Goal: Information Seeking & Learning: Find contact information

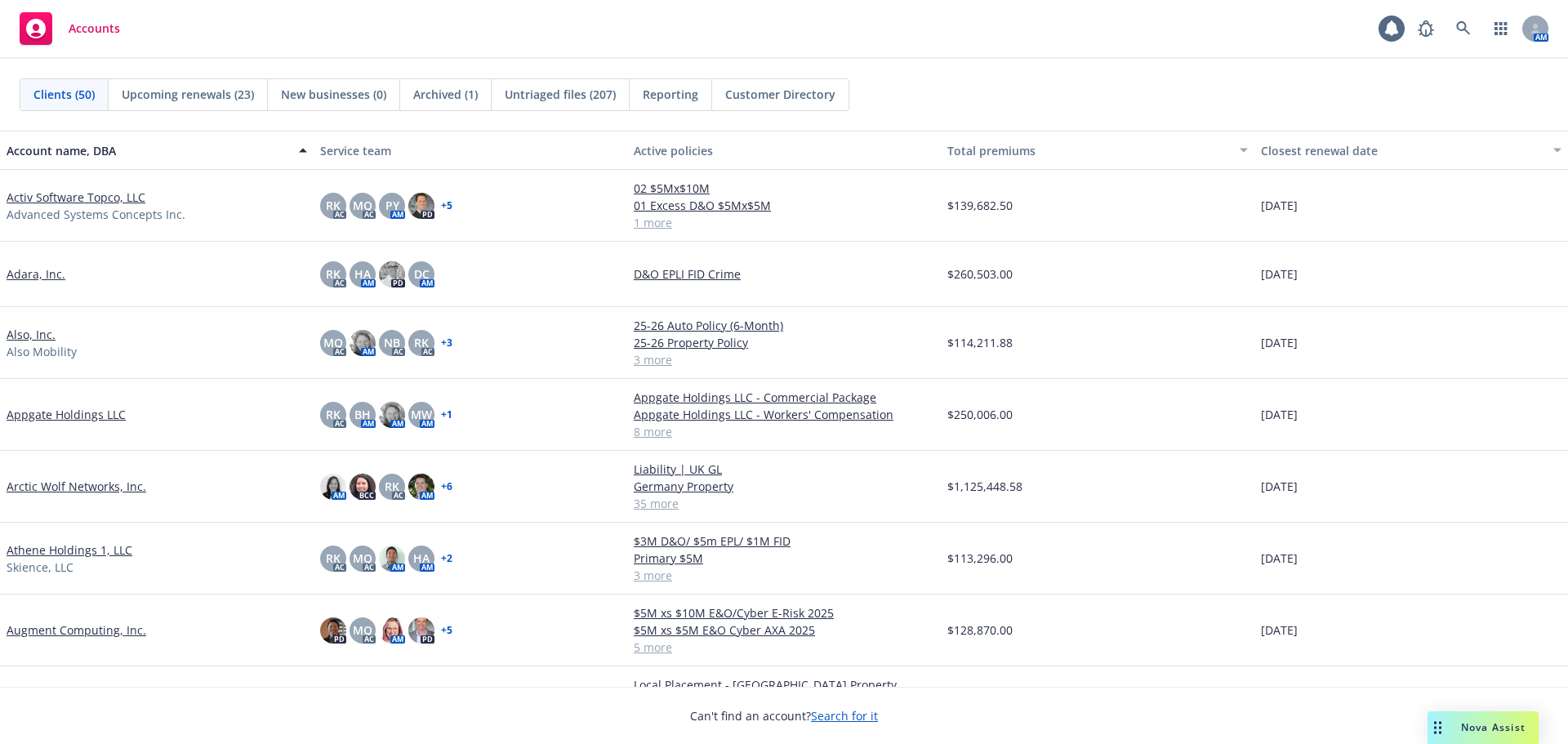
click at [75, 481] on link "Arctic Wolf Networks, Inc." at bounding box center [76, 486] width 139 height 17
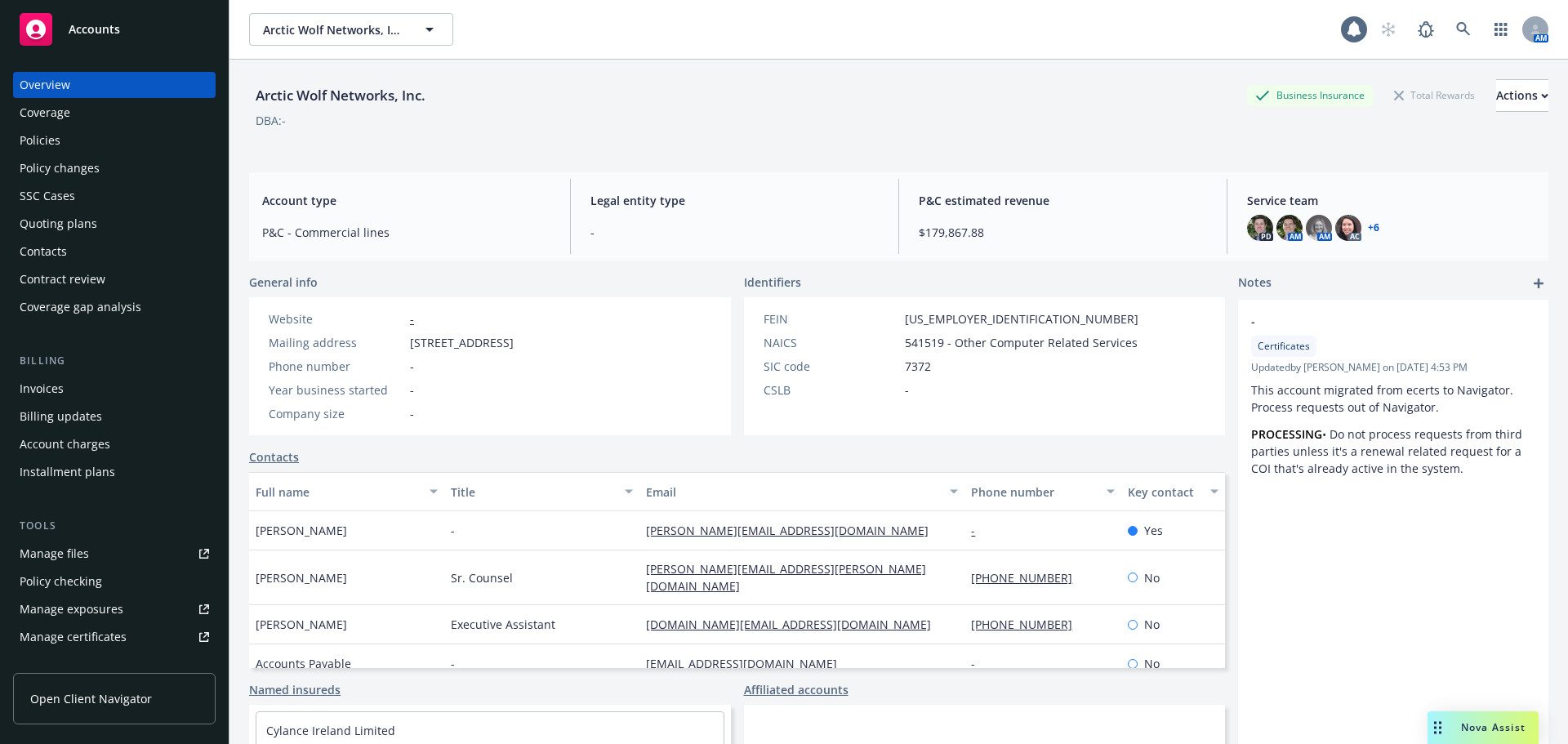
click at [108, 142] on div "Policies" at bounding box center [115, 140] width 190 height 27
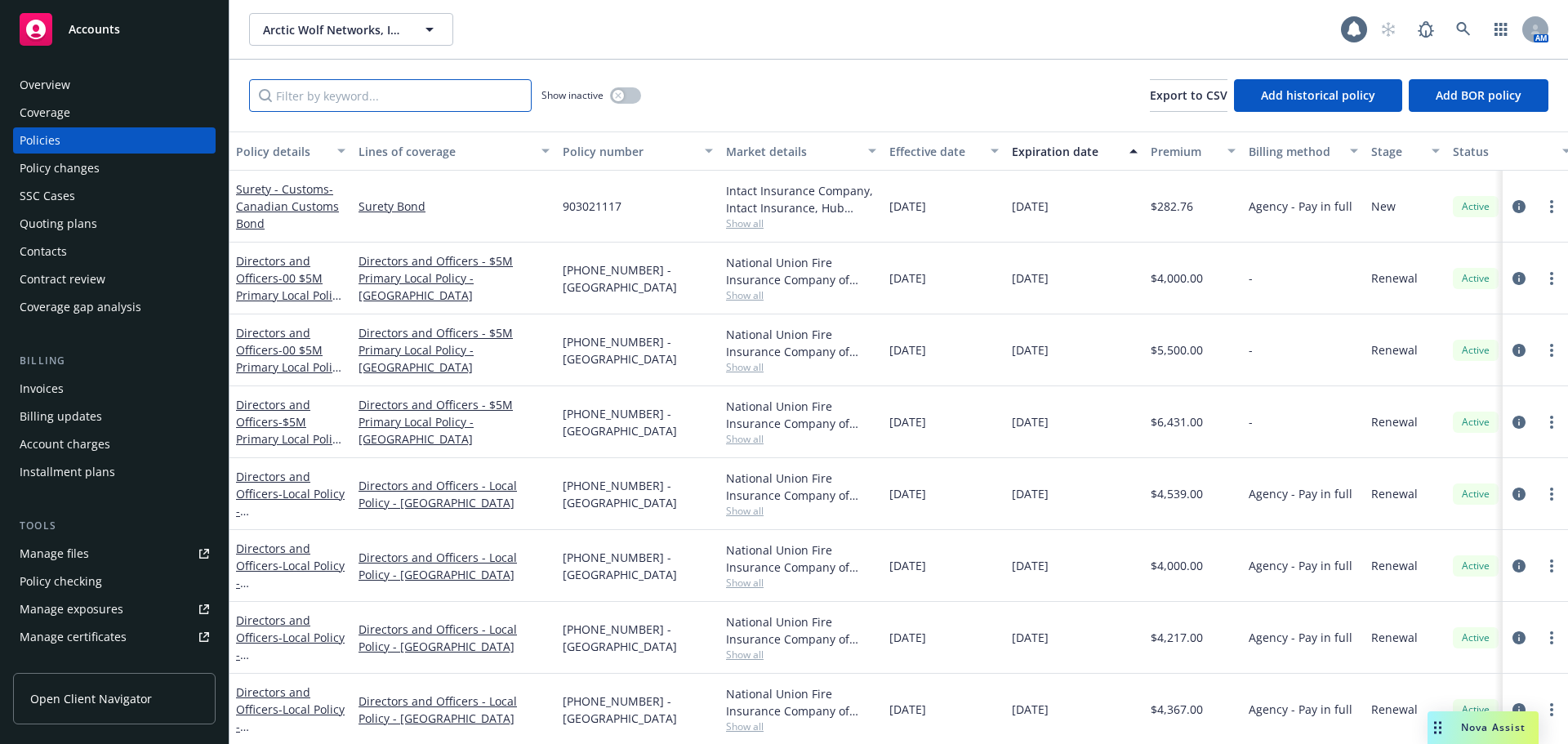
click at [350, 94] on input "Filter by keyword..." at bounding box center [391, 96] width 283 height 32
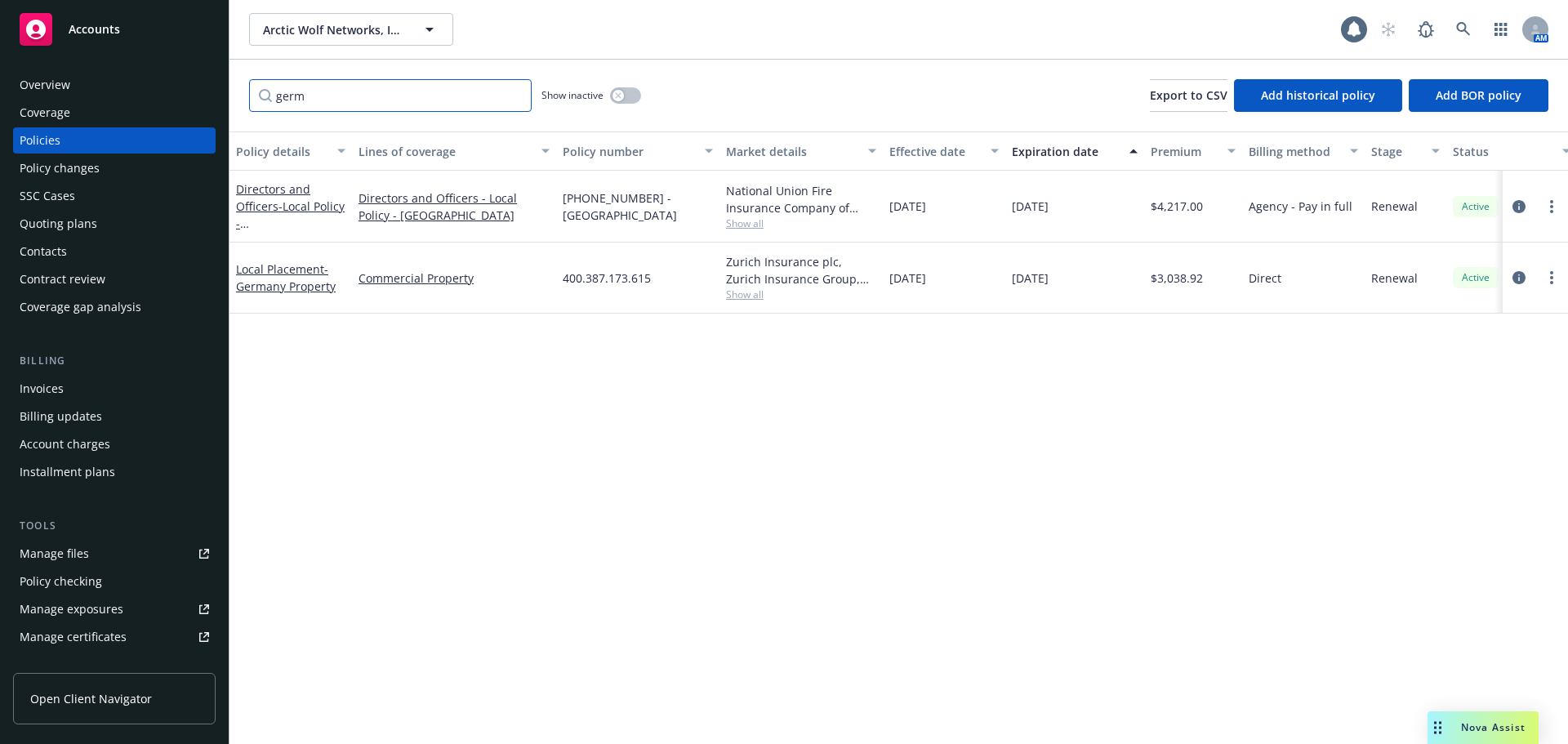
type input "germ"
click at [622, 98] on div "button" at bounding box center [618, 96] width 11 height 11
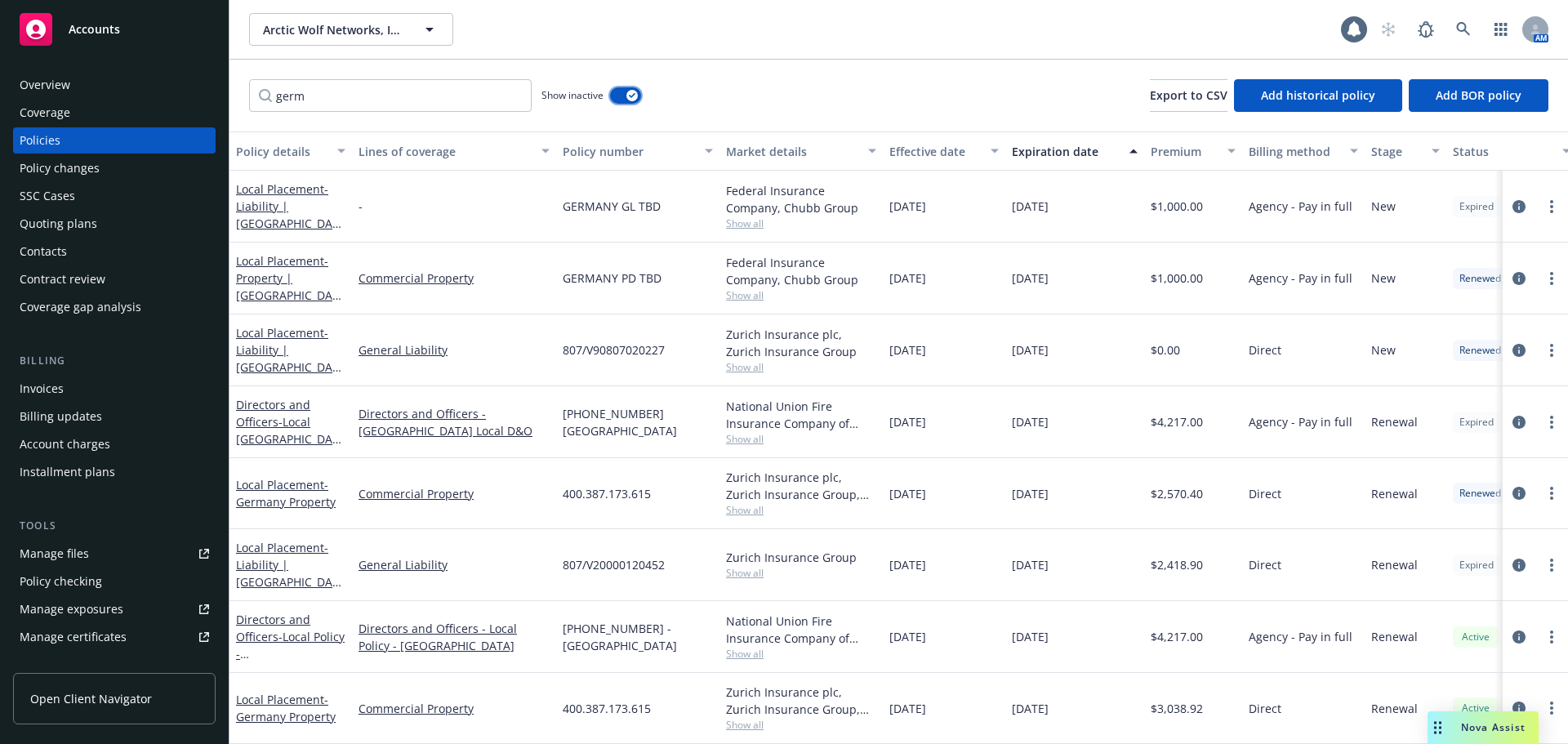
scroll to position [12, 0]
click at [275, 554] on span "- Liability | Germany GL" at bounding box center [288, 572] width 105 height 67
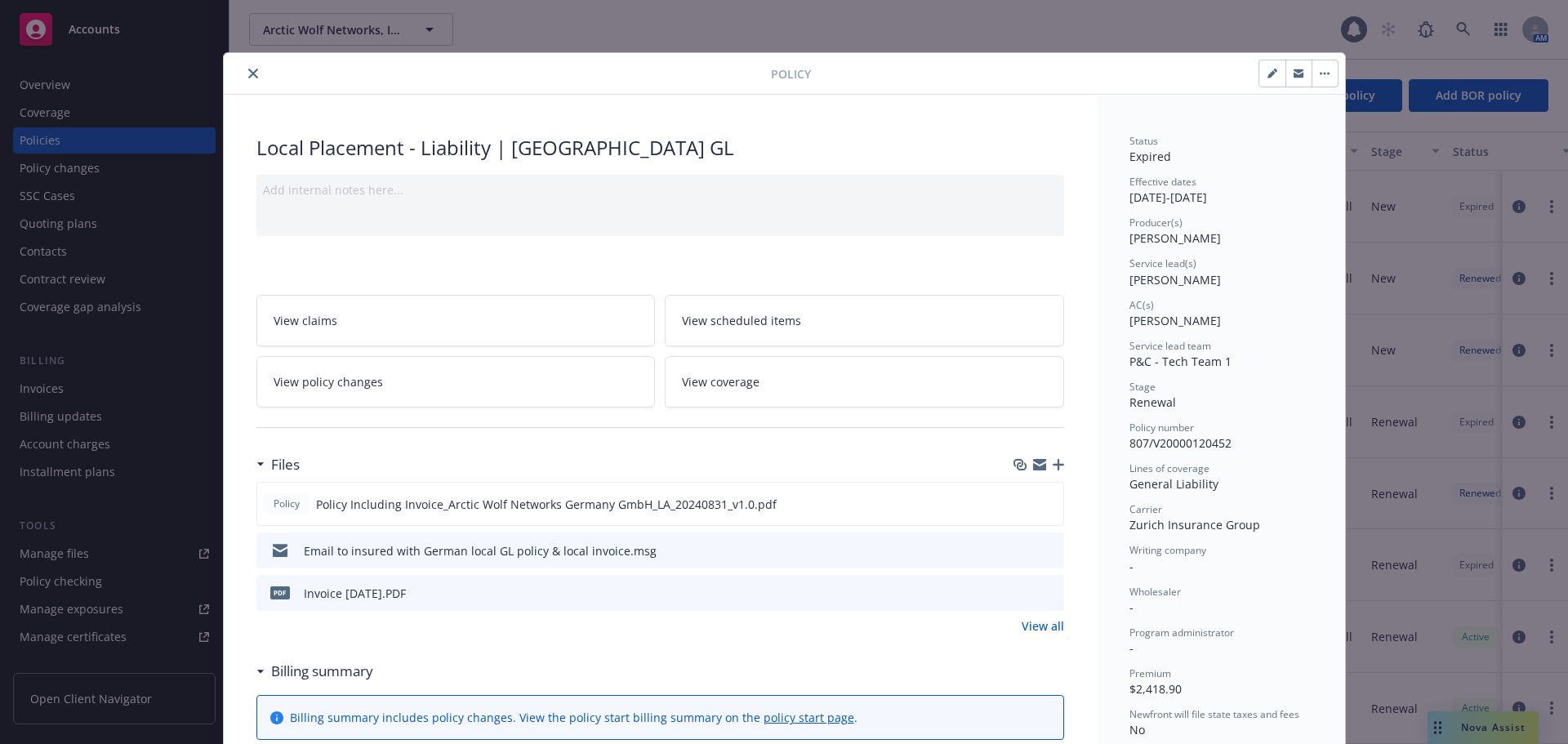
click at [1326, 80] on button "button" at bounding box center [1324, 74] width 27 height 27
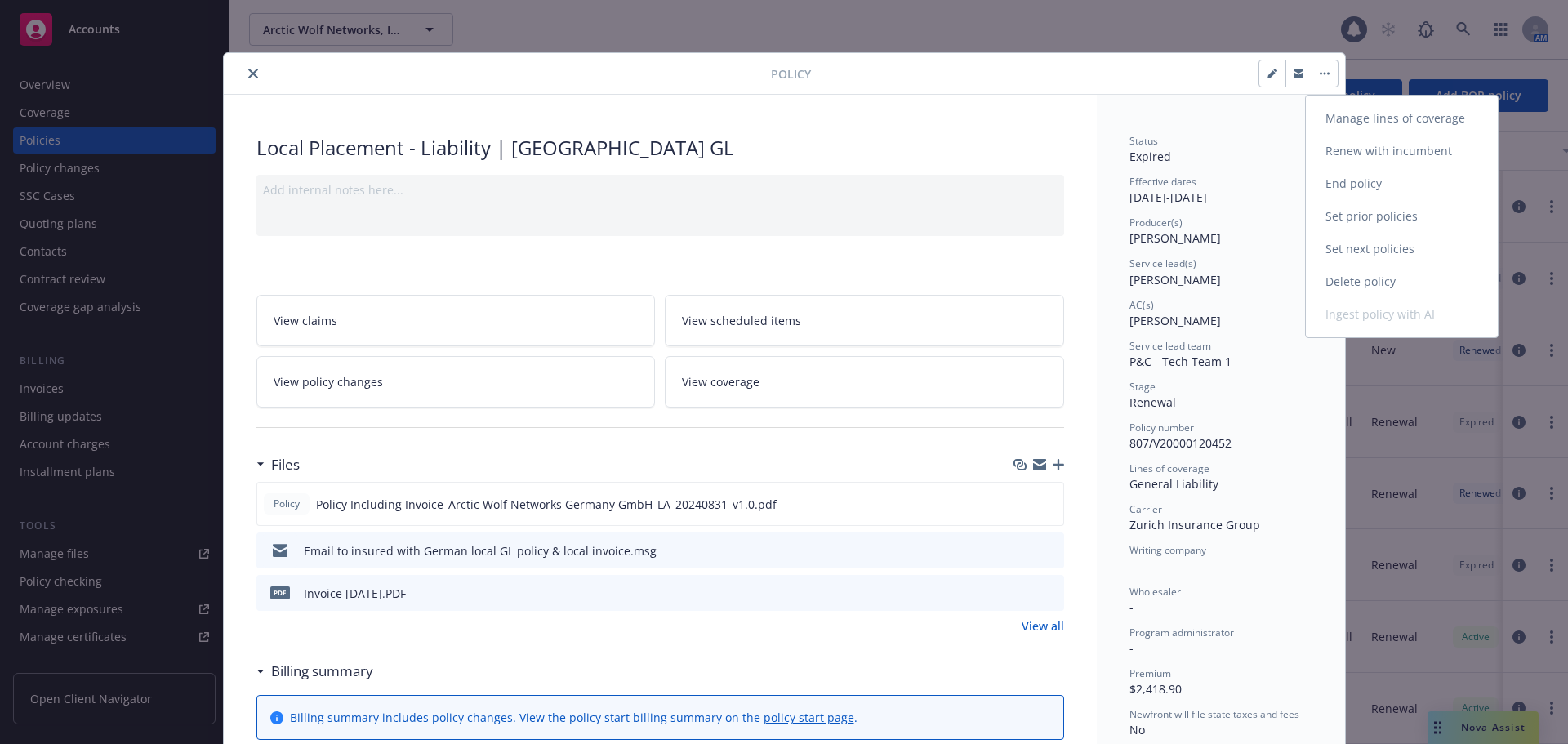
drag, startPoint x: 1392, startPoint y: 152, endPoint x: 1503, endPoint y: 202, distance: 121.7
click at [1392, 152] on link "Renew with incumbent" at bounding box center [1401, 151] width 191 height 32
select select "12"
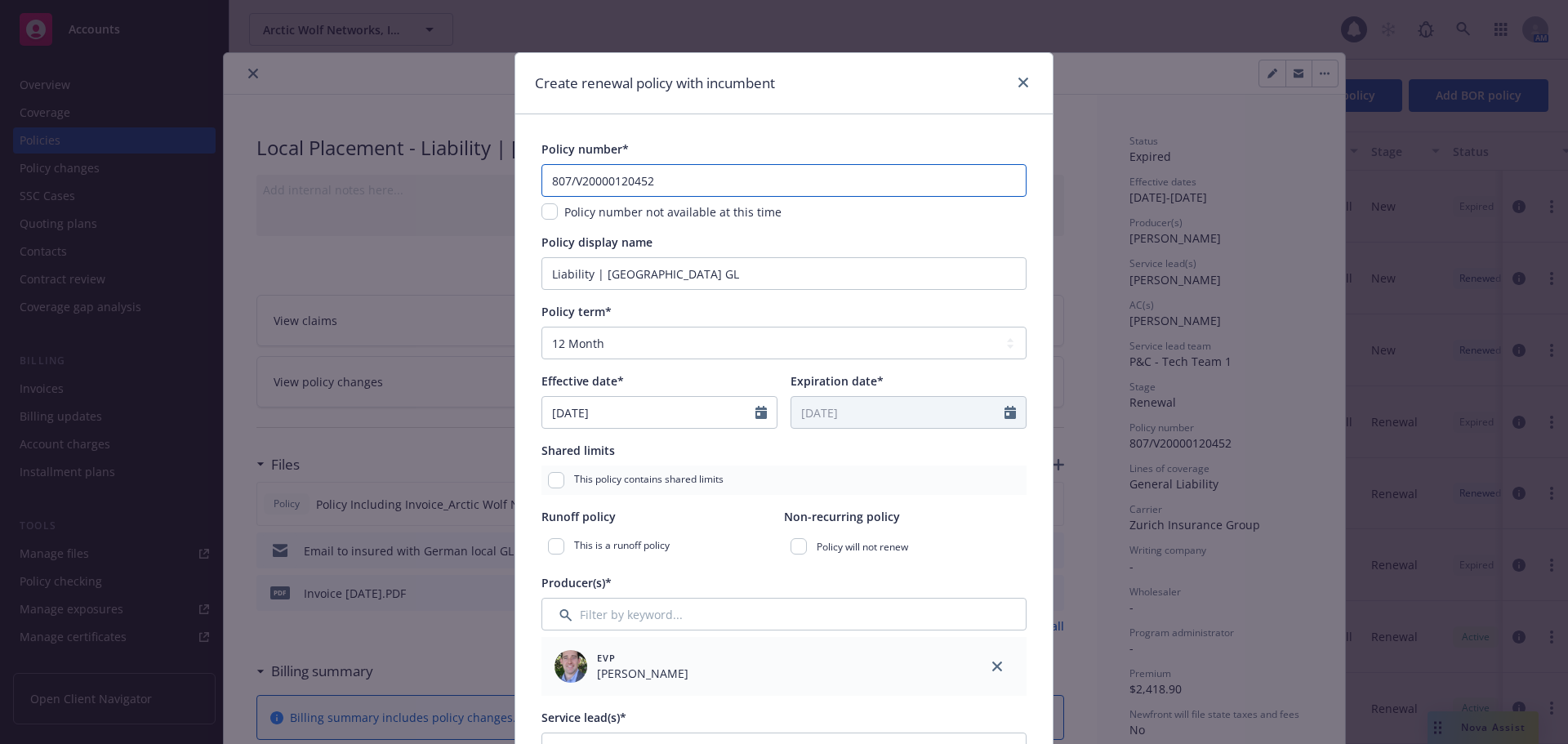
drag, startPoint x: 686, startPoint y: 183, endPoint x: 482, endPoint y: 159, distance: 205.4
click at [482, 159] on div "Create renewal policy with incumbent Policy number* 807/V20000120452 Policy num…" at bounding box center [784, 372] width 1568 height 744
paste input "1.380.092.517"
type input "801.380.092.517"
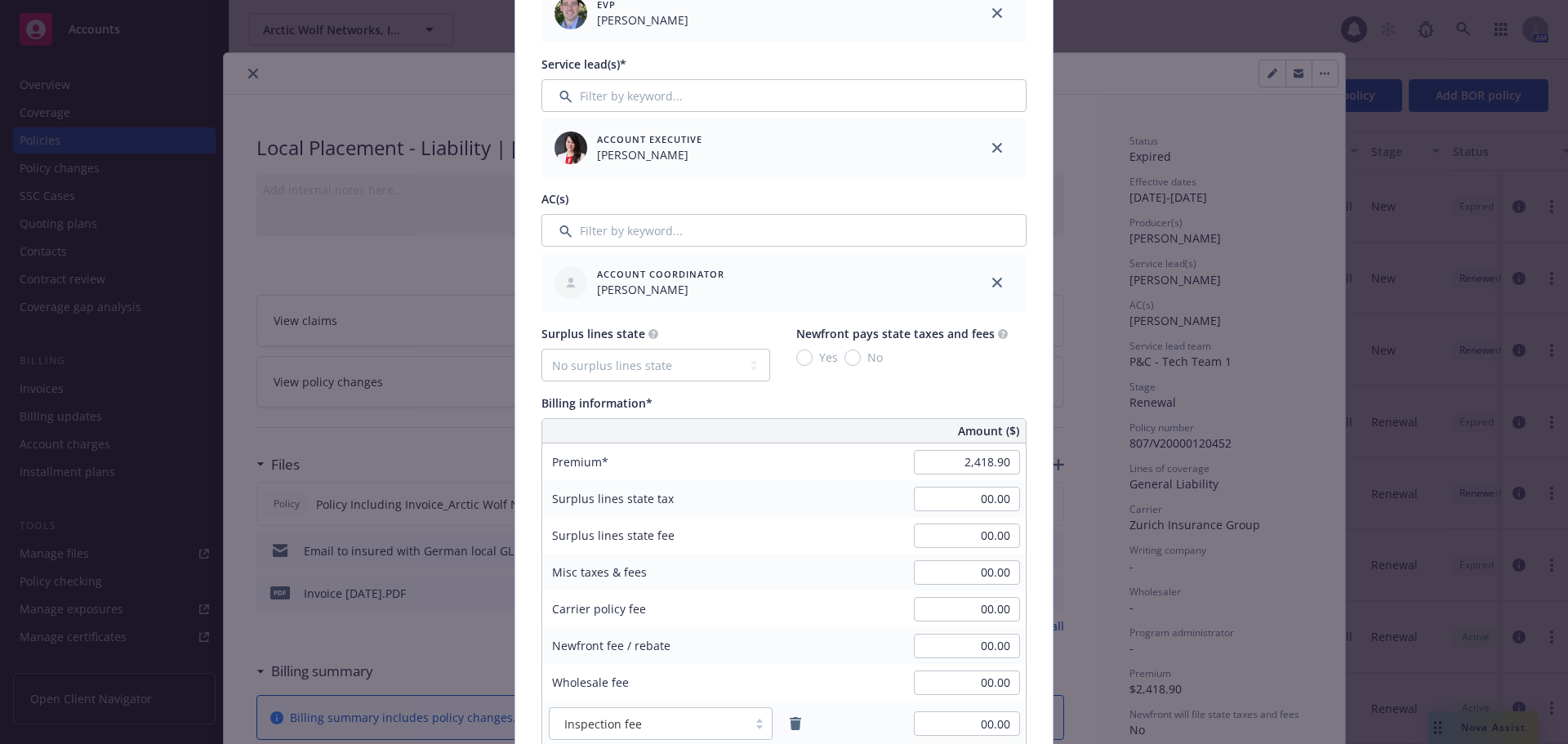
scroll to position [735, 0]
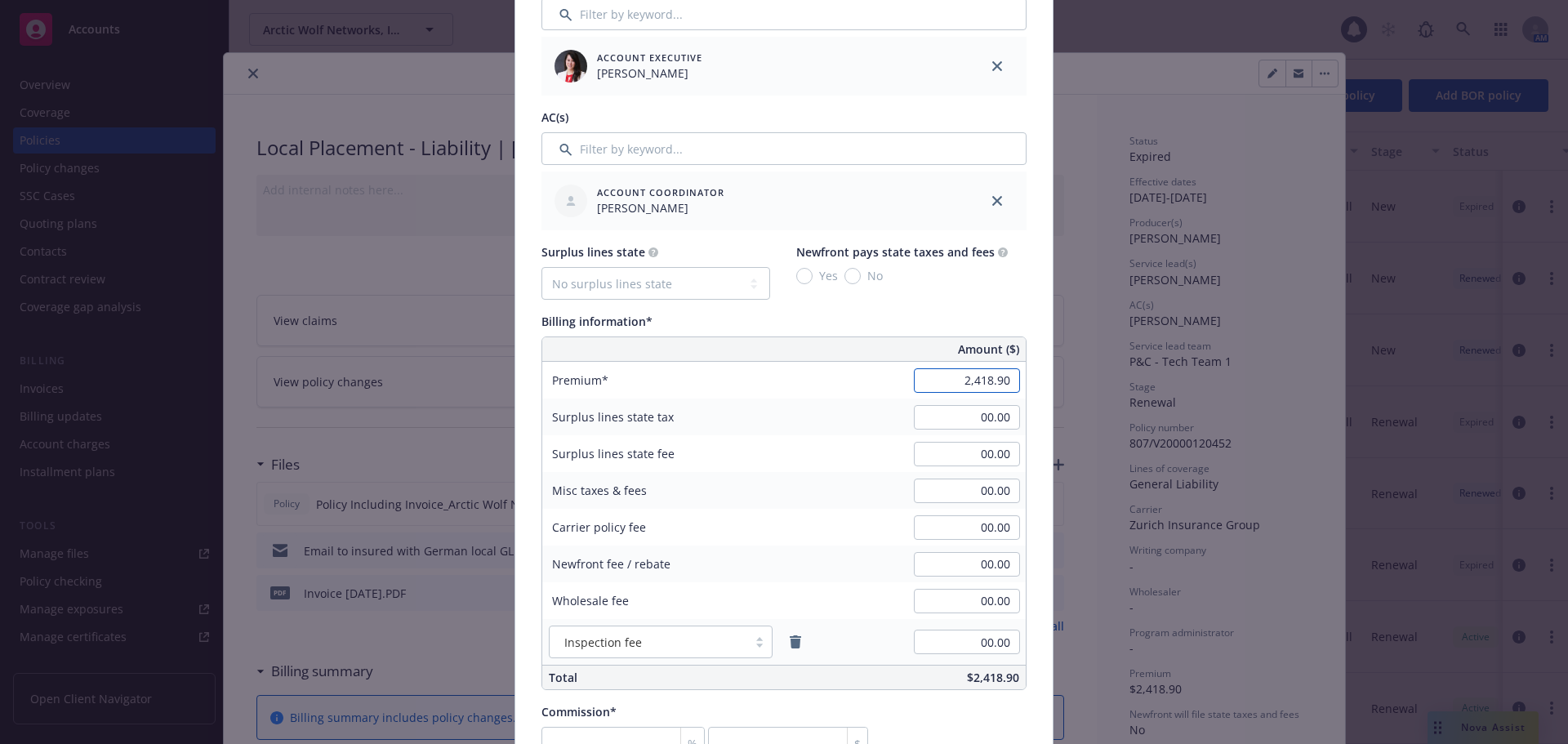
paste input "1819.66"
type input "1,819.66"
click at [1038, 356] on div "Policy number* 801.380.092.517 Policy number not available at this time Policy …" at bounding box center [783, 413] width 538 height 2069
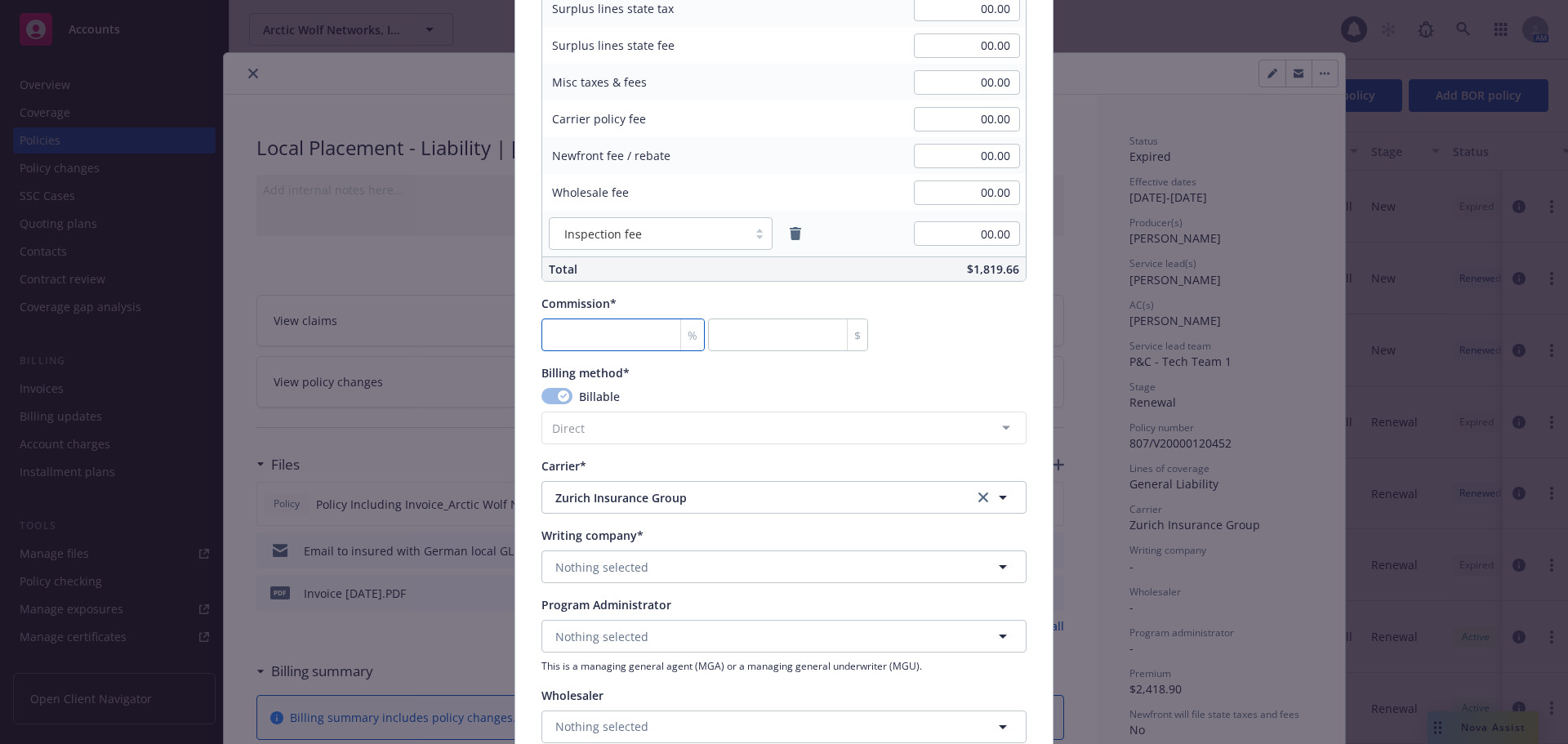
click at [609, 332] on input "number" at bounding box center [623, 335] width 163 height 32
type input "0"
click at [956, 336] on div "Commission* % 0 $" at bounding box center [784, 322] width 485 height 56
click at [943, 342] on div "Commission* % 0 $" at bounding box center [784, 322] width 485 height 56
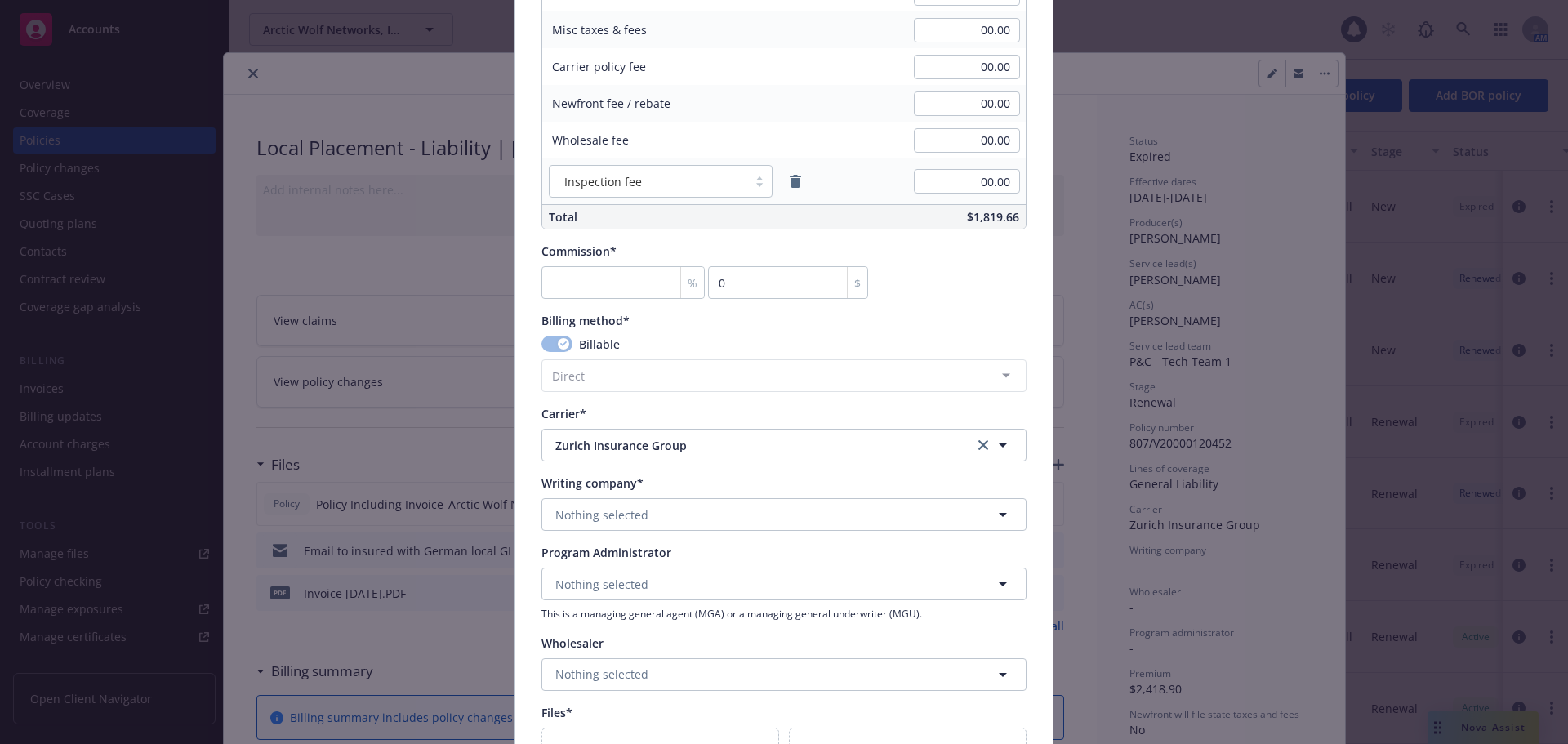
scroll to position [1225, 0]
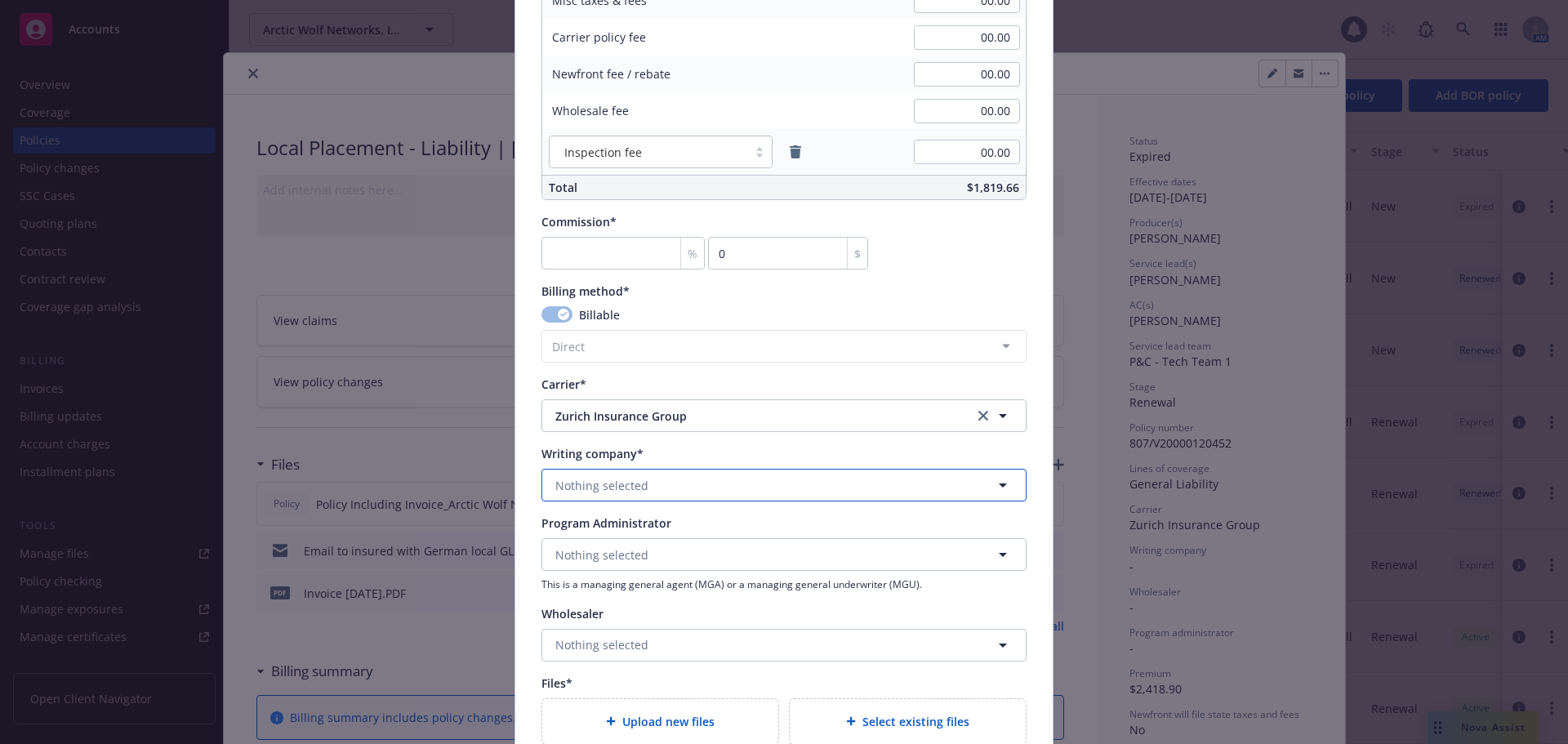
click at [664, 483] on button "Nothing selected" at bounding box center [784, 484] width 485 height 32
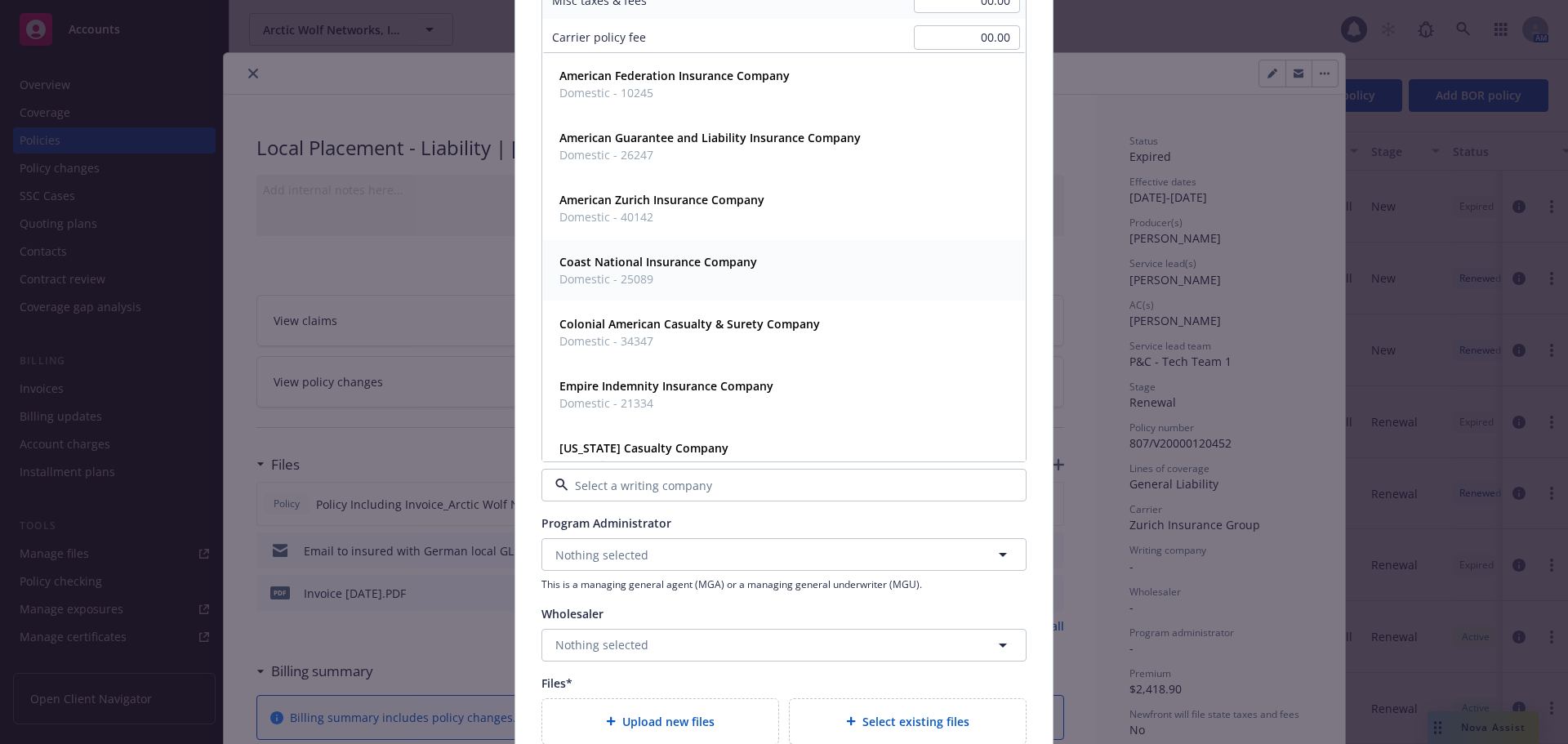
scroll to position [490, 0]
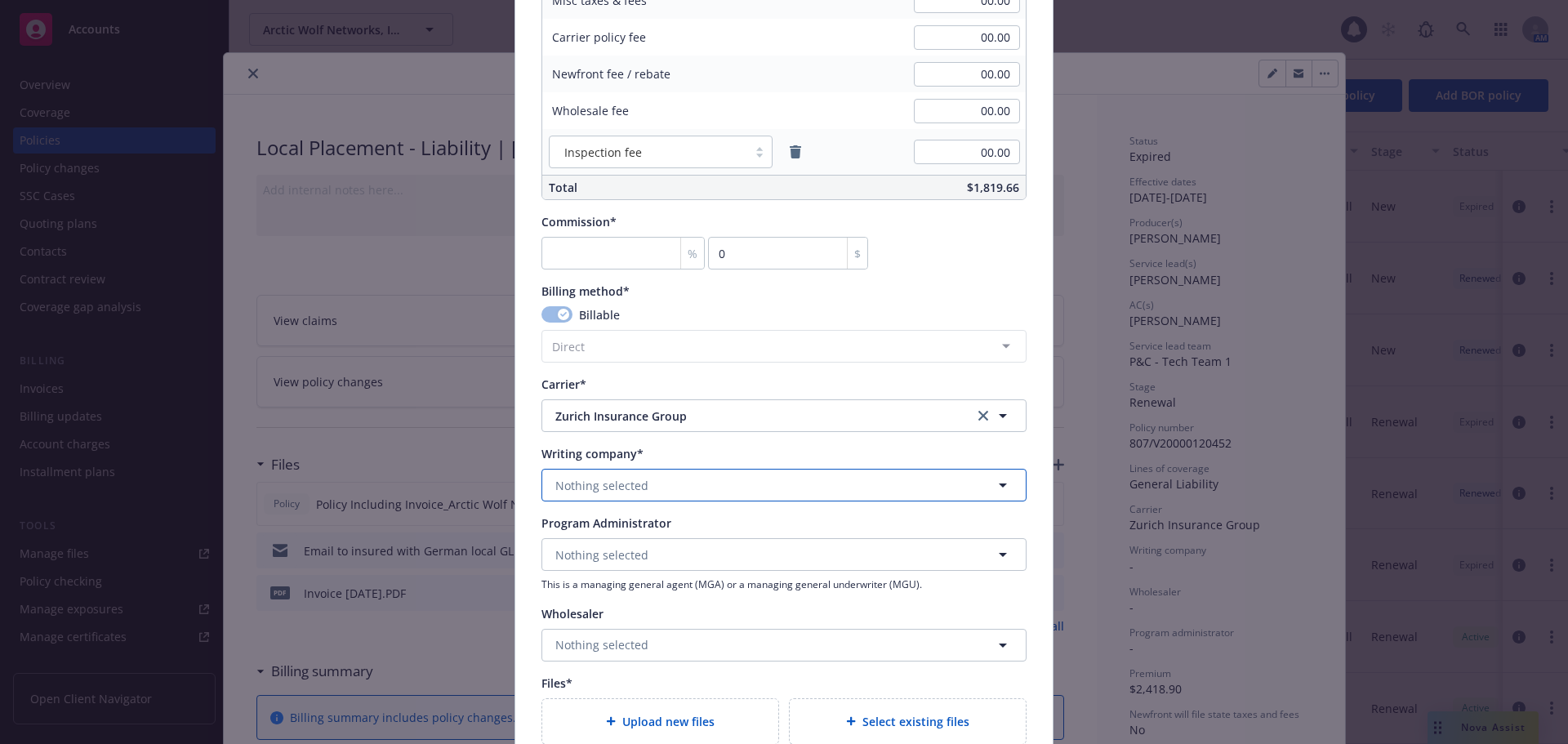
click at [680, 483] on button "Nothing selected" at bounding box center [784, 484] width 485 height 32
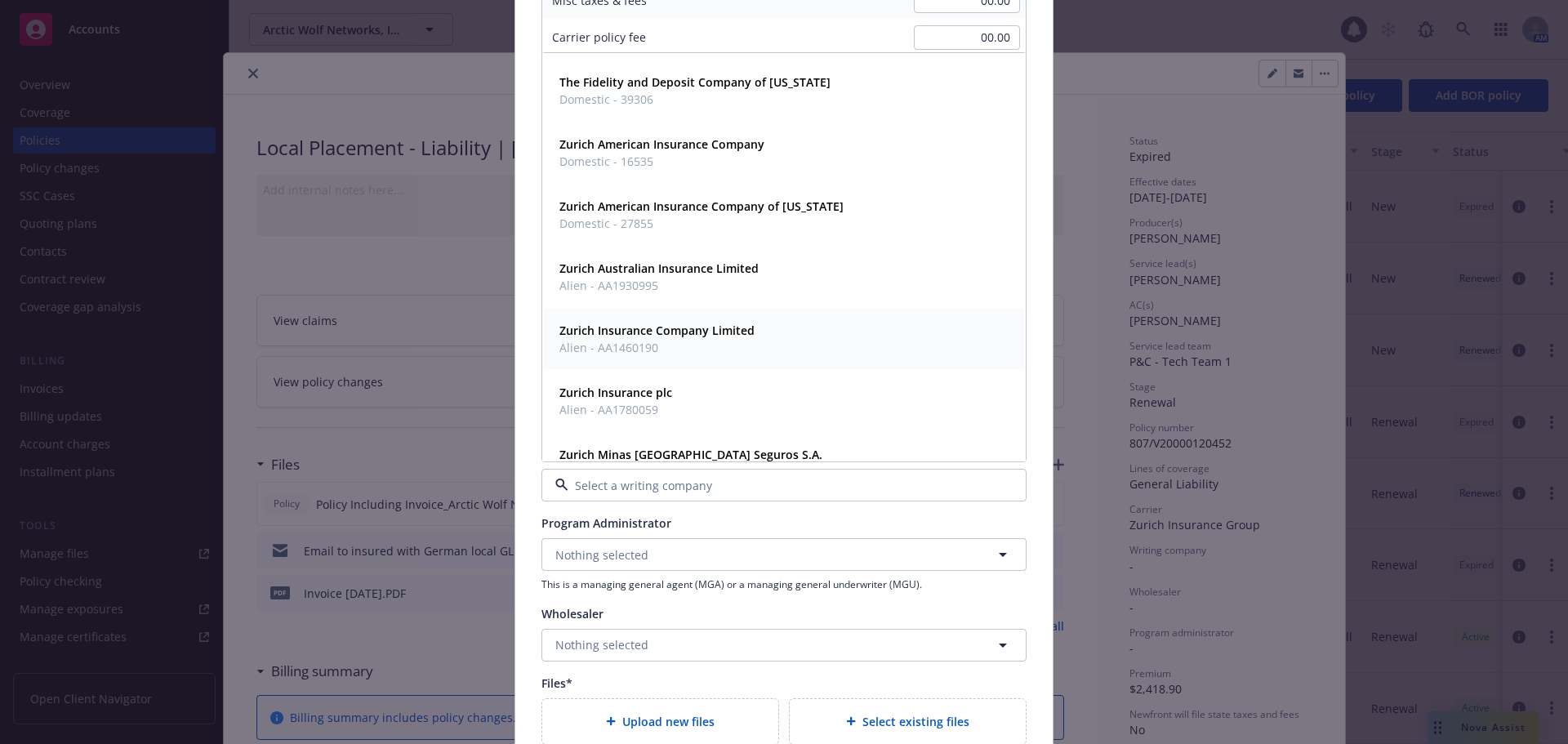
scroll to position [522, 0]
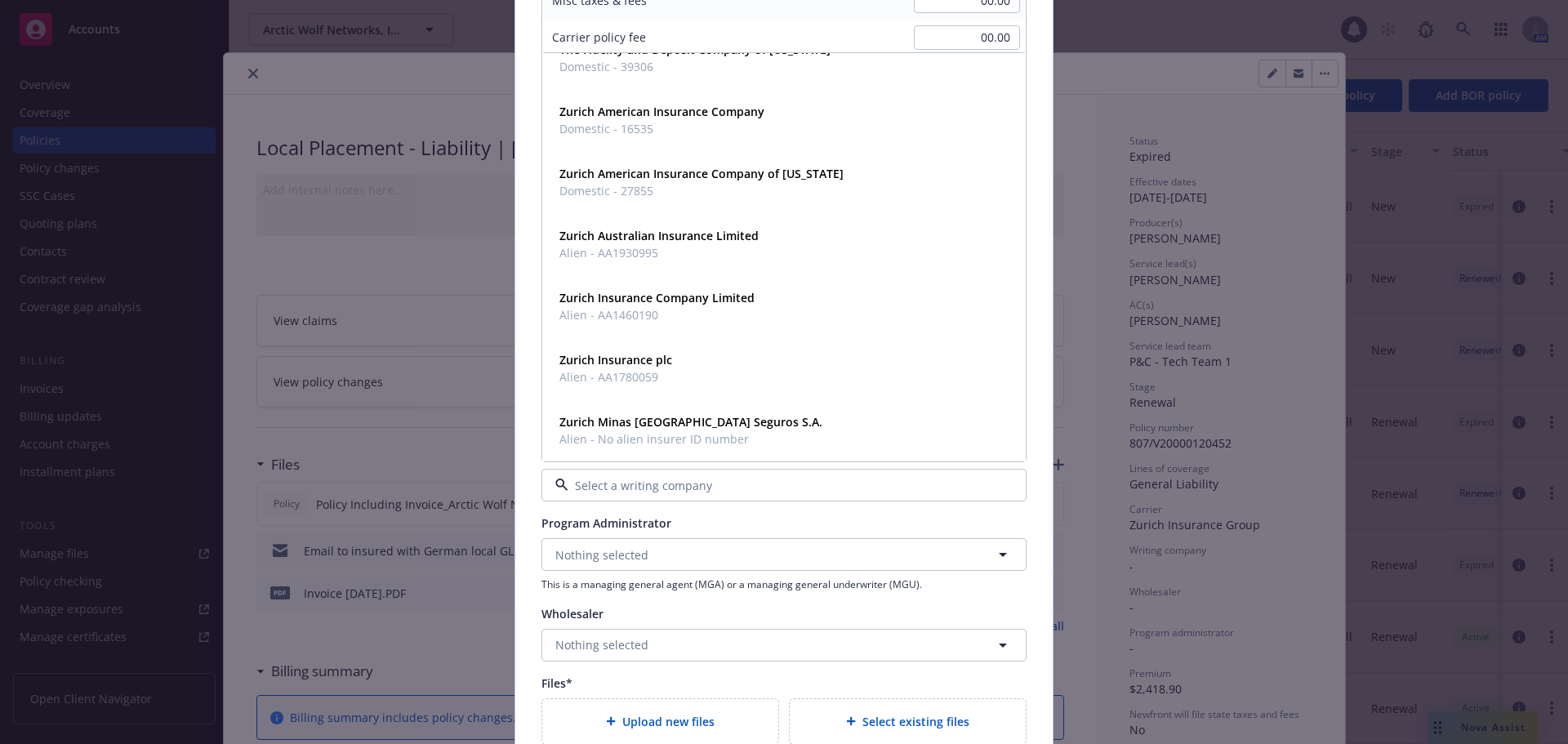
click at [666, 477] on input at bounding box center [780, 485] width 425 height 17
click at [792, 483] on input at bounding box center [780, 485] width 425 height 17
click at [709, 515] on div "Program Administrator" at bounding box center [784, 523] width 485 height 17
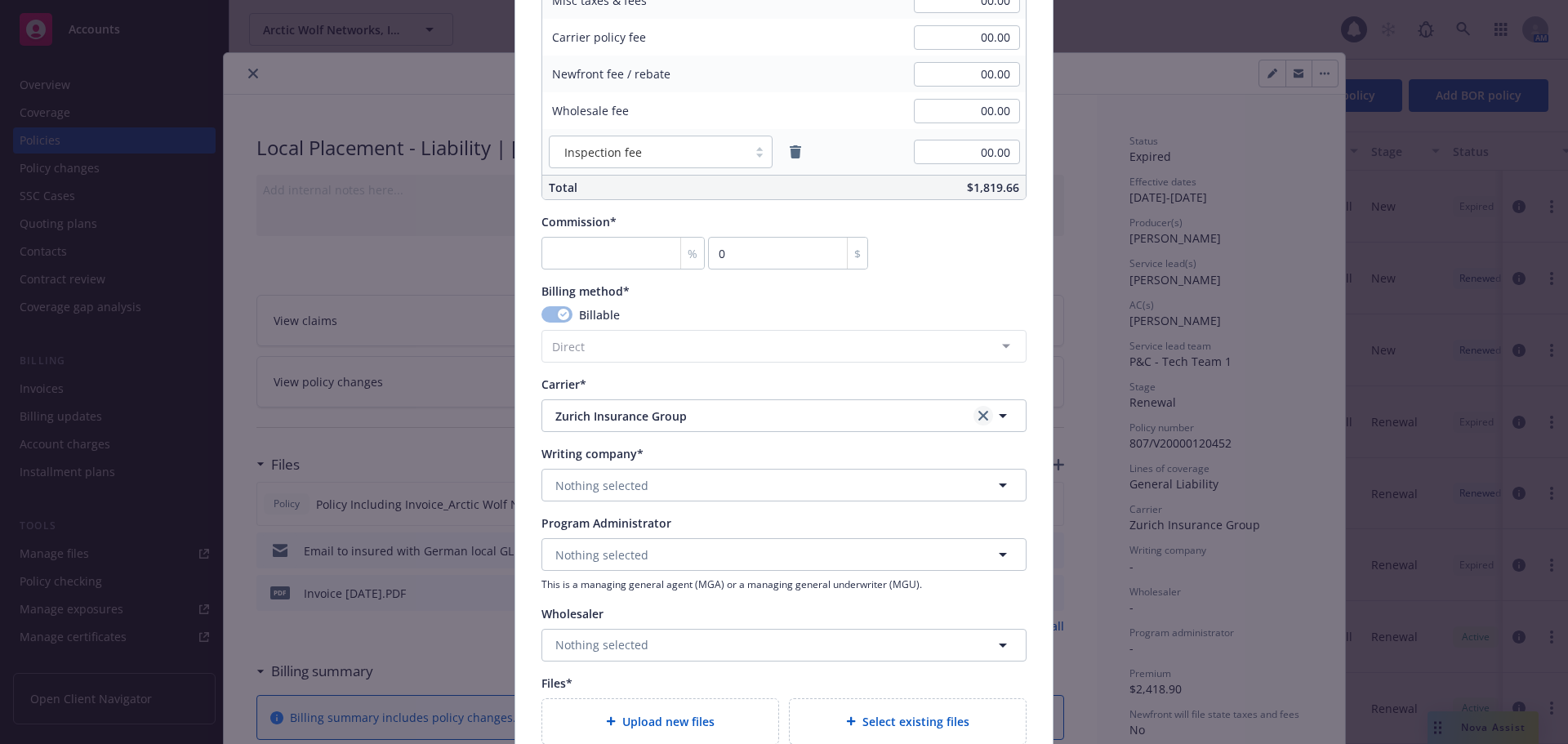
click at [974, 415] on link "clear selection" at bounding box center [983, 415] width 20 height 20
click at [584, 490] on span "Nothing selected" at bounding box center [602, 485] width 93 height 17
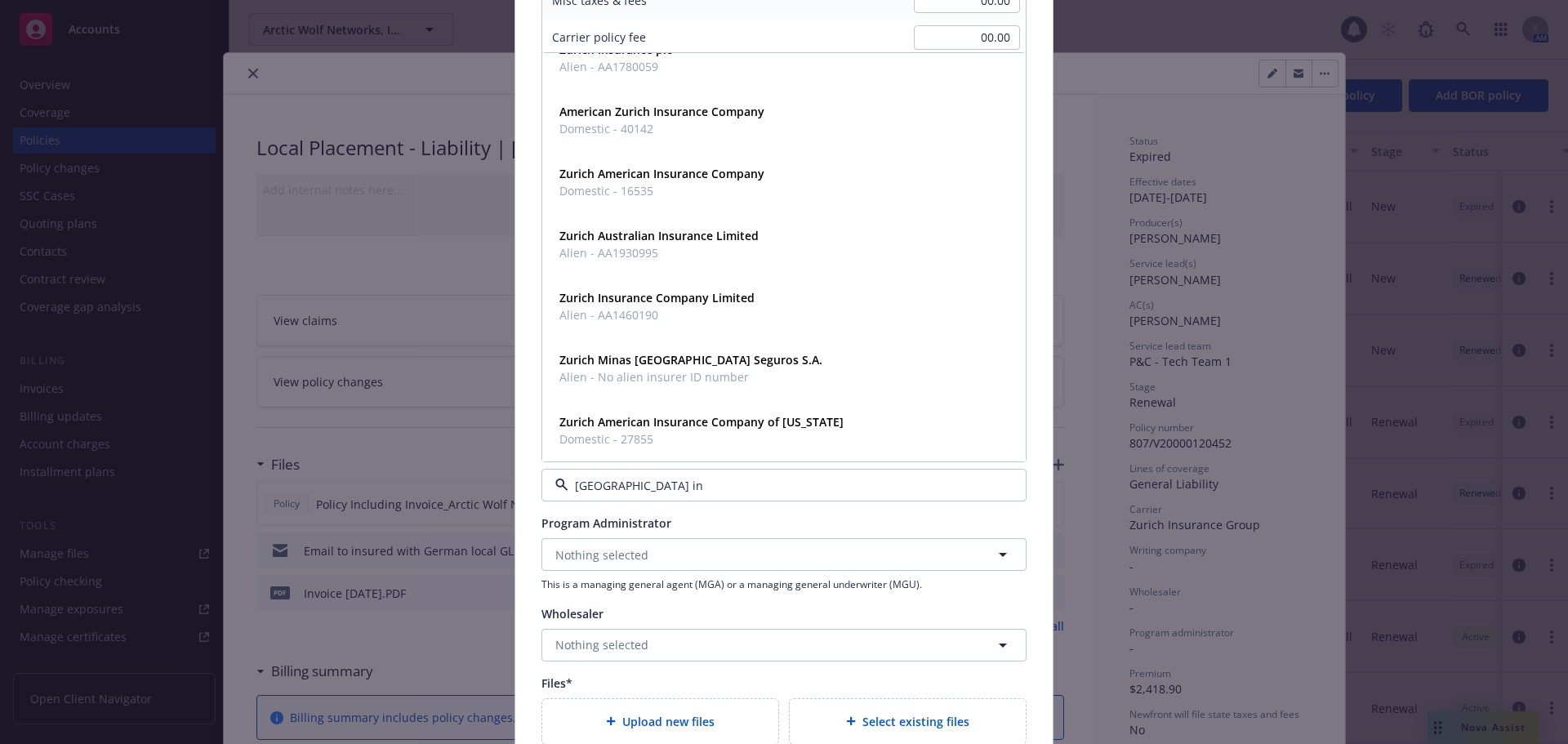
scroll to position [0, 0]
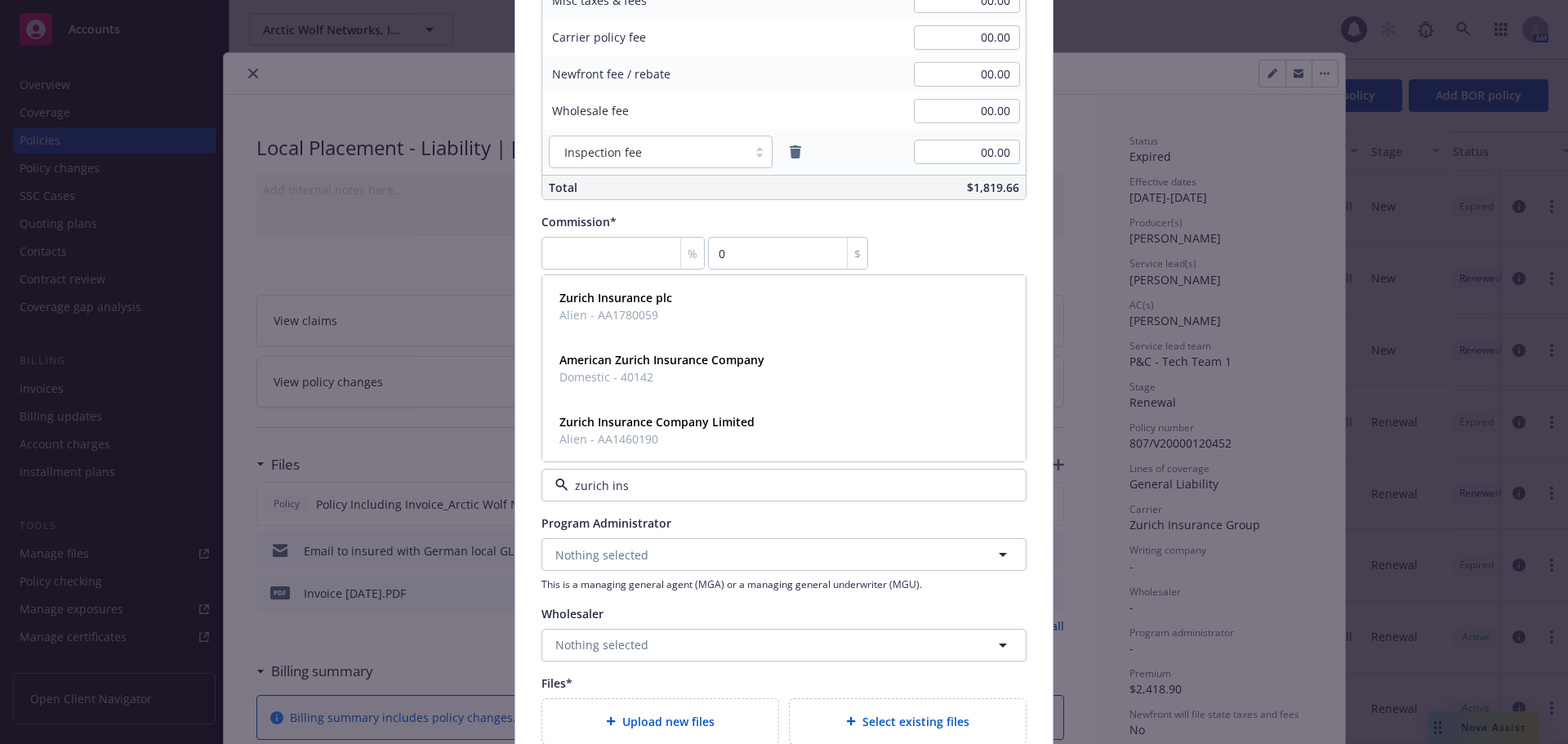
type input "zurich insu"
click at [702, 312] on div "Zurich Insurance plc Alien - AA1780059" at bounding box center [783, 305] width 462 height 41
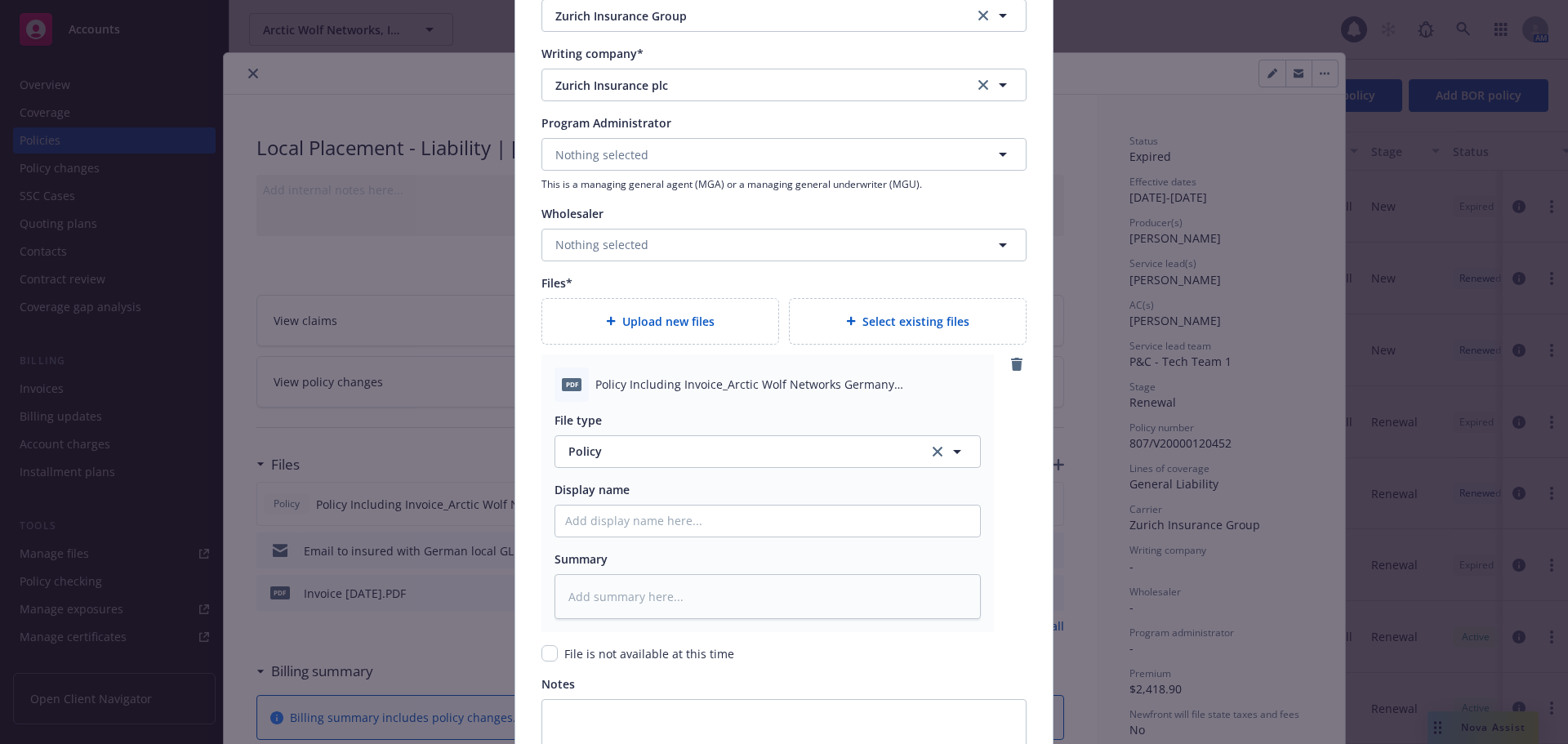
scroll to position [1854, 0]
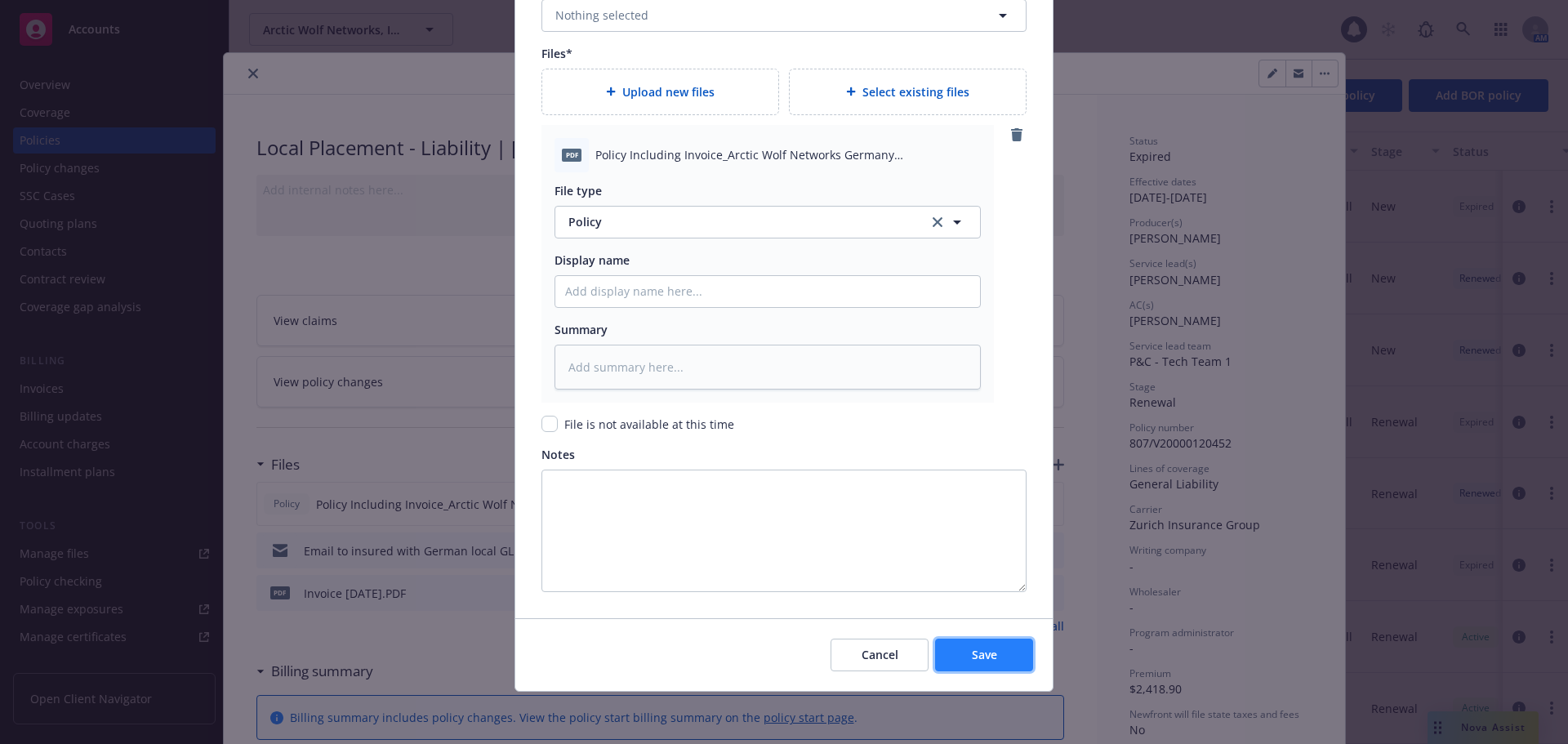
click at [994, 657] on button "Save" at bounding box center [983, 654] width 98 height 32
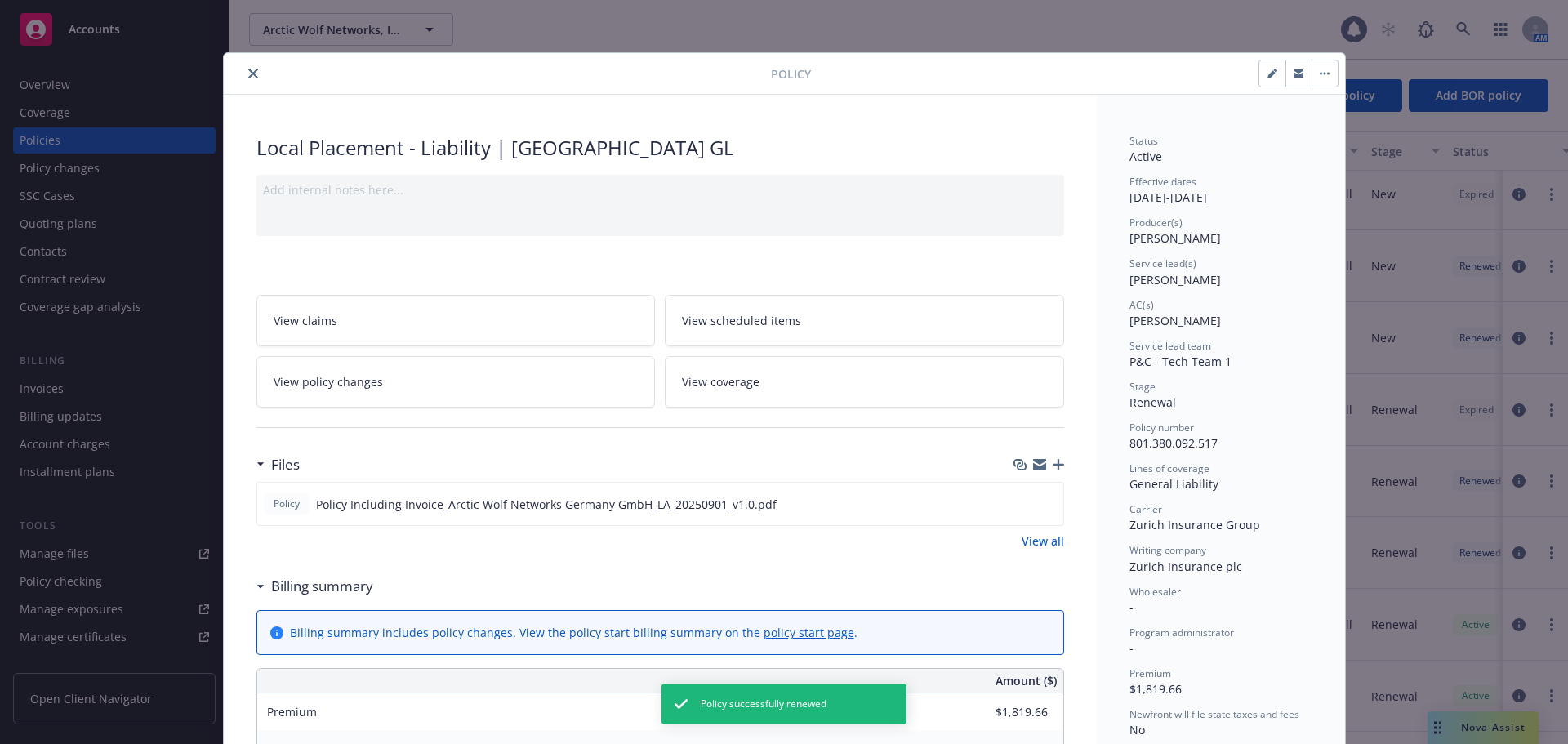
click at [1052, 460] on icon "button" at bounding box center [1058, 464] width 11 height 11
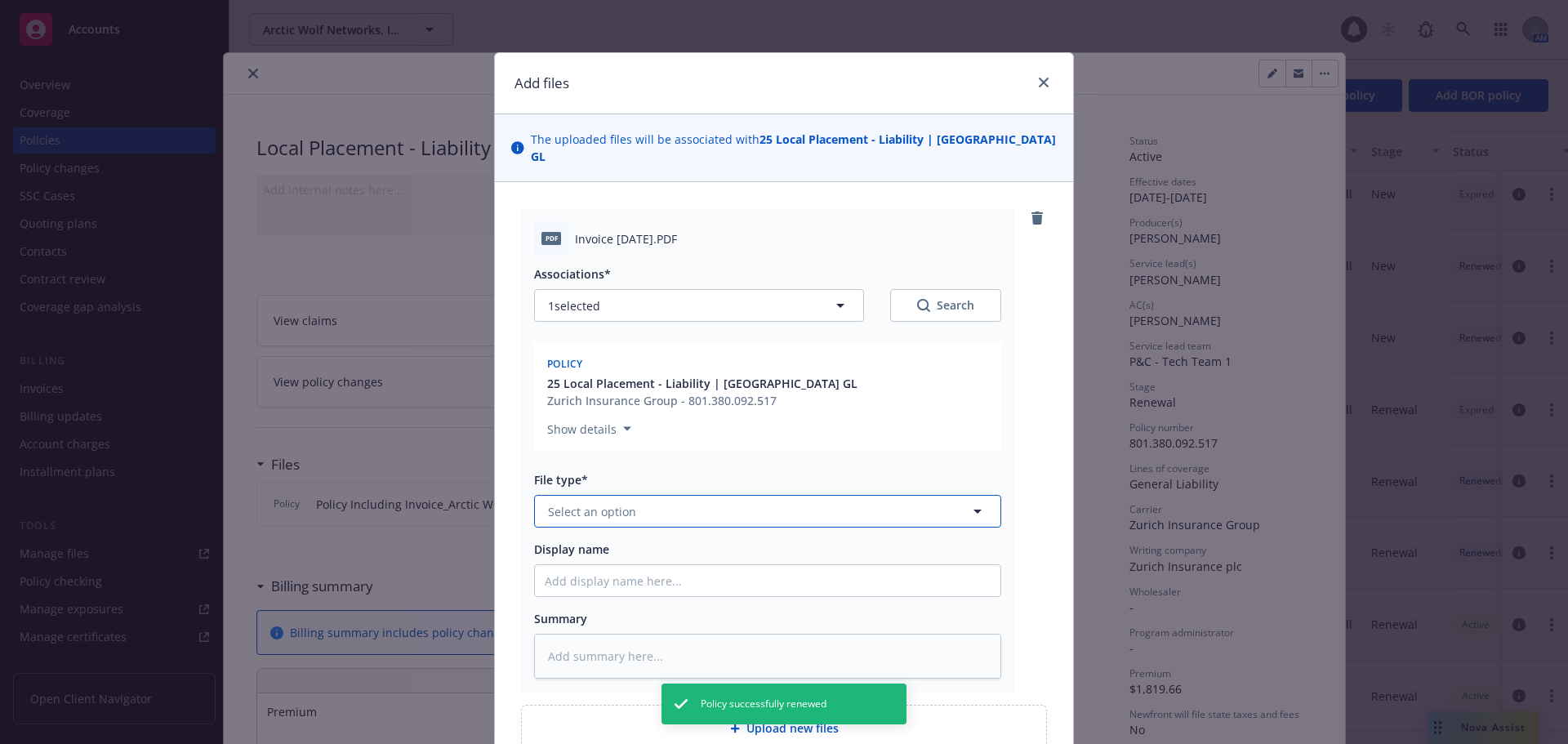
click at [657, 495] on button "Select an option" at bounding box center [767, 511] width 467 height 32
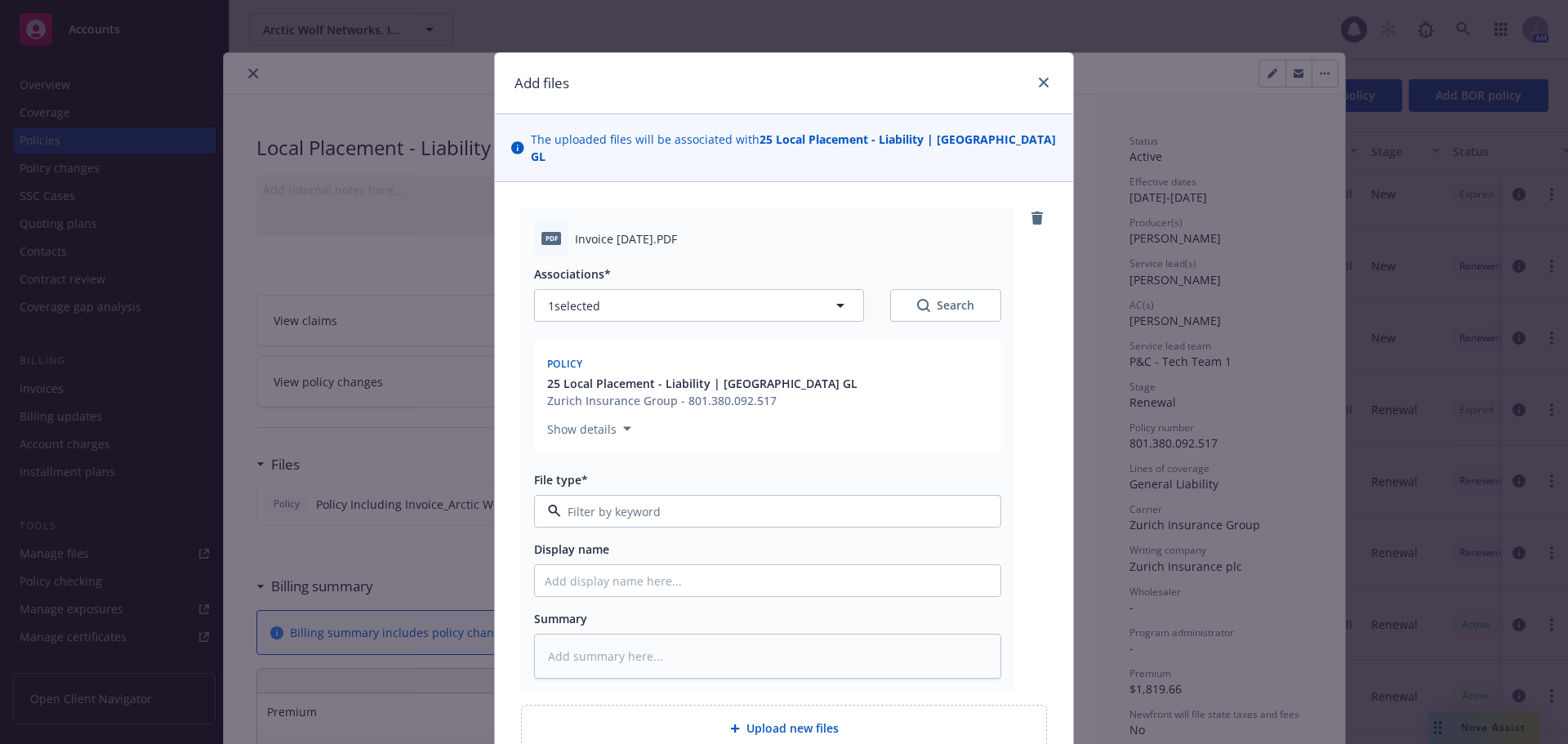
type textarea "x"
type input "invo"
click at [663, 589] on div "Invoice - Third Party" at bounding box center [767, 599] width 446 height 24
click at [1019, 441] on div "PDF Invoice 01.09.2025.PDF Associations* 1 selected Search Policy 25 Local Plac…" at bounding box center [783, 450] width 526 height 483
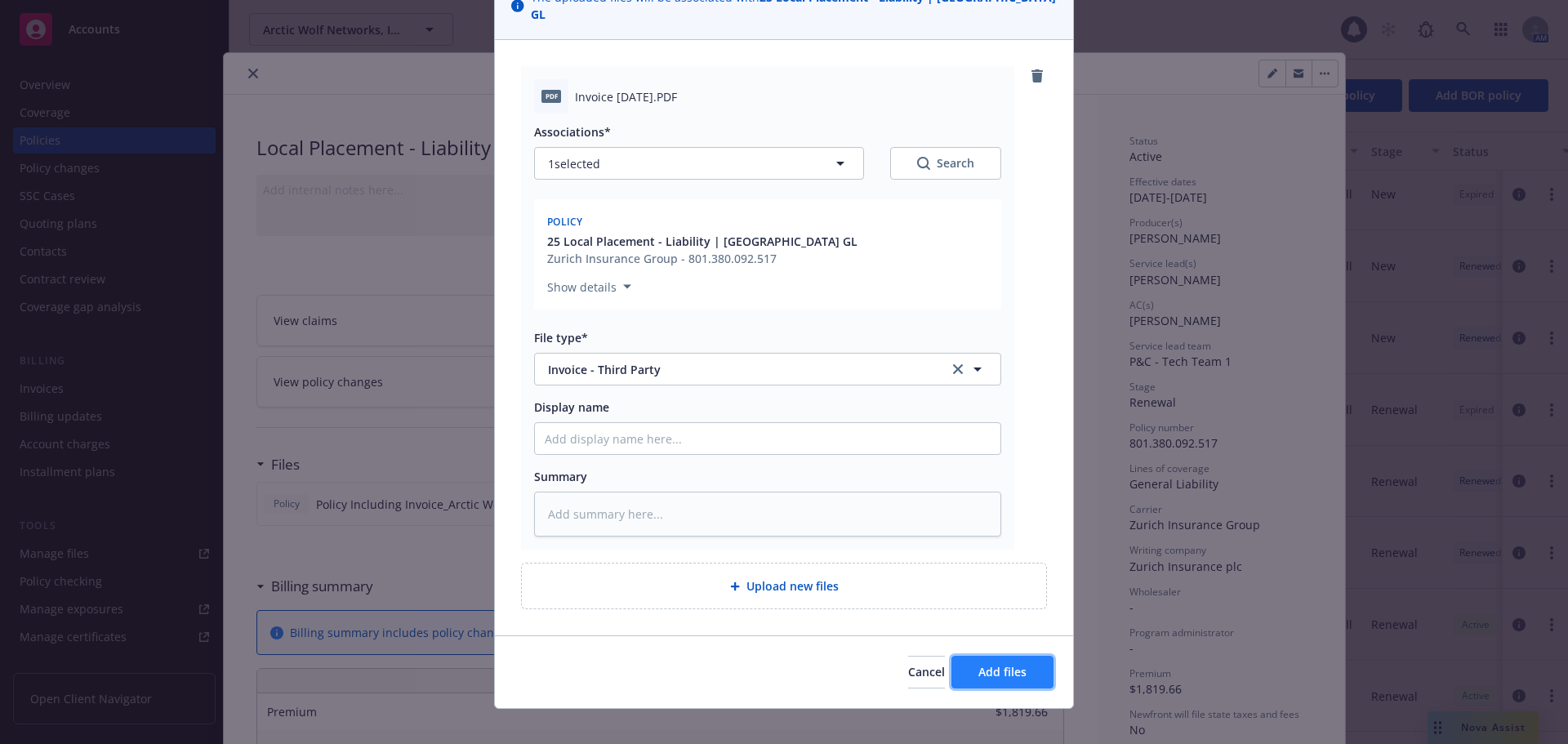
click at [1018, 656] on button "Add files" at bounding box center [1002, 672] width 102 height 32
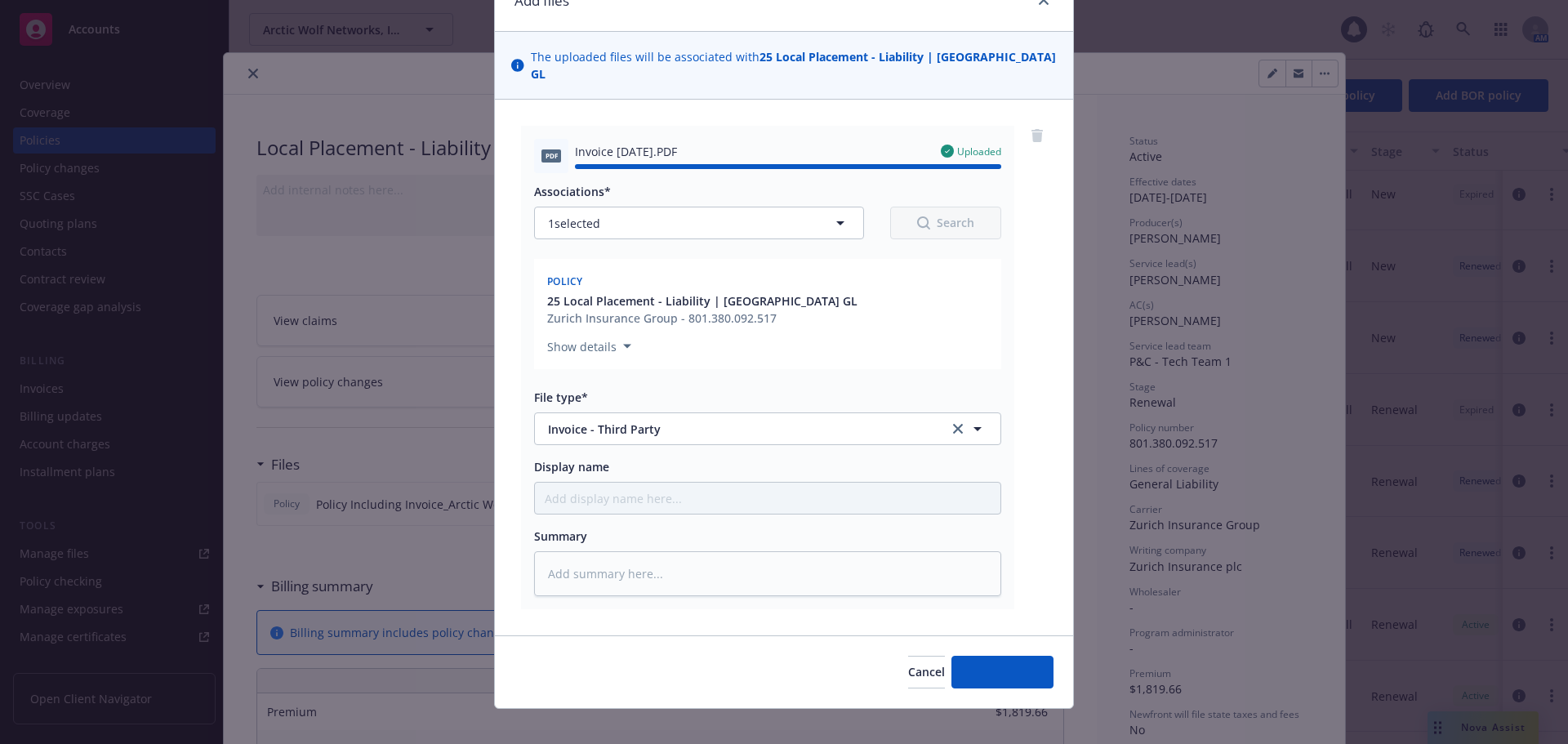
type textarea "x"
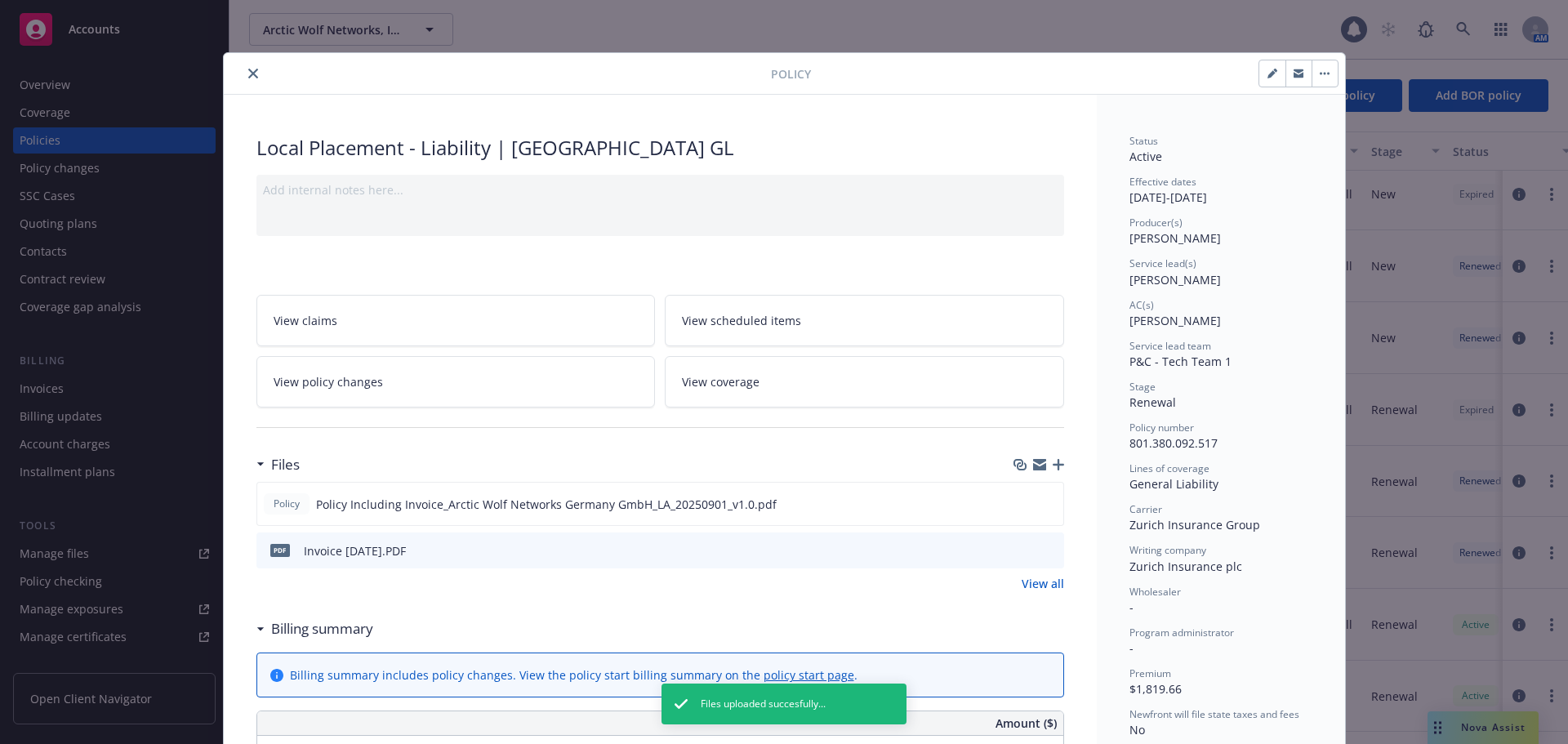
click at [250, 78] on icon "close" at bounding box center [253, 73] width 9 height 9
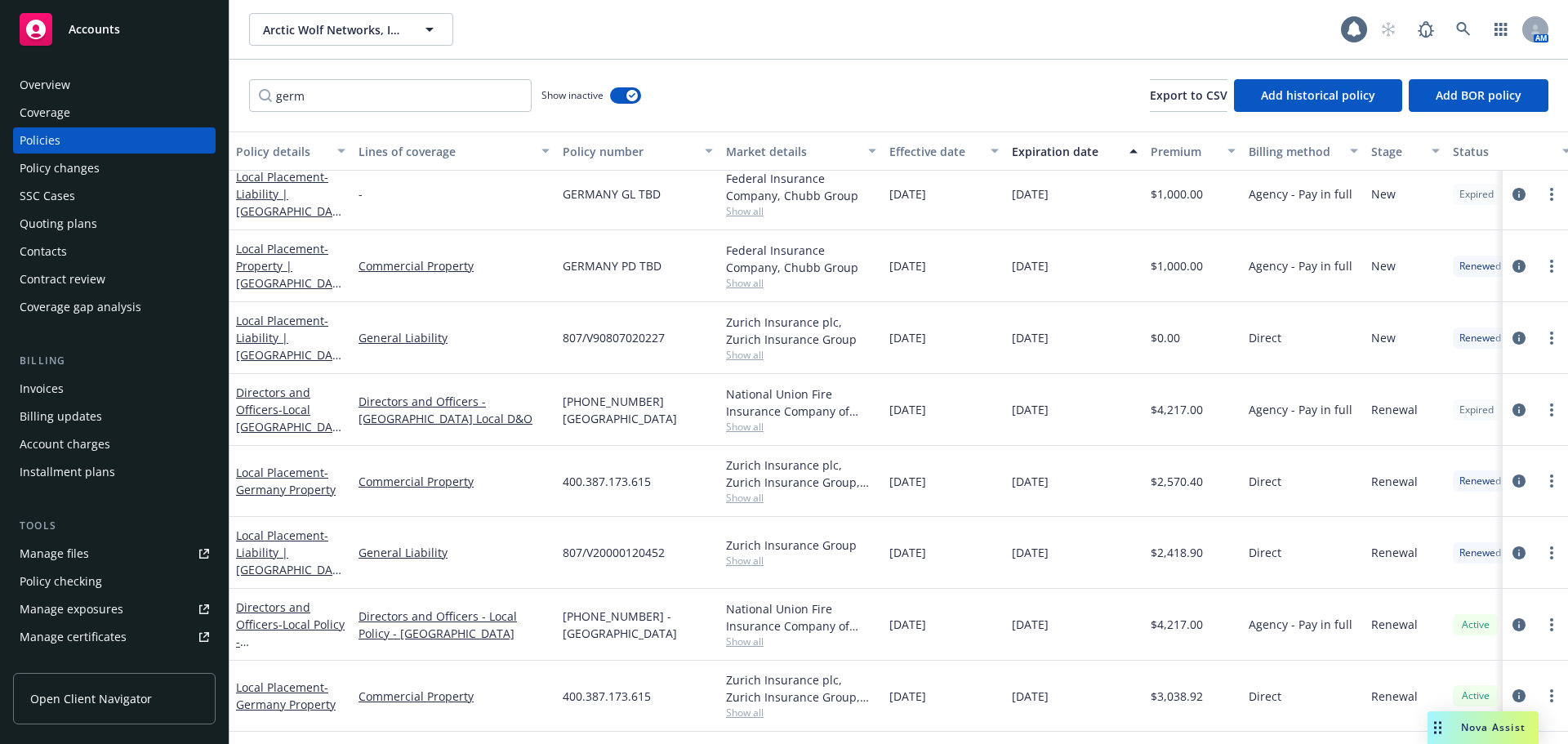
scroll to position [84, 0]
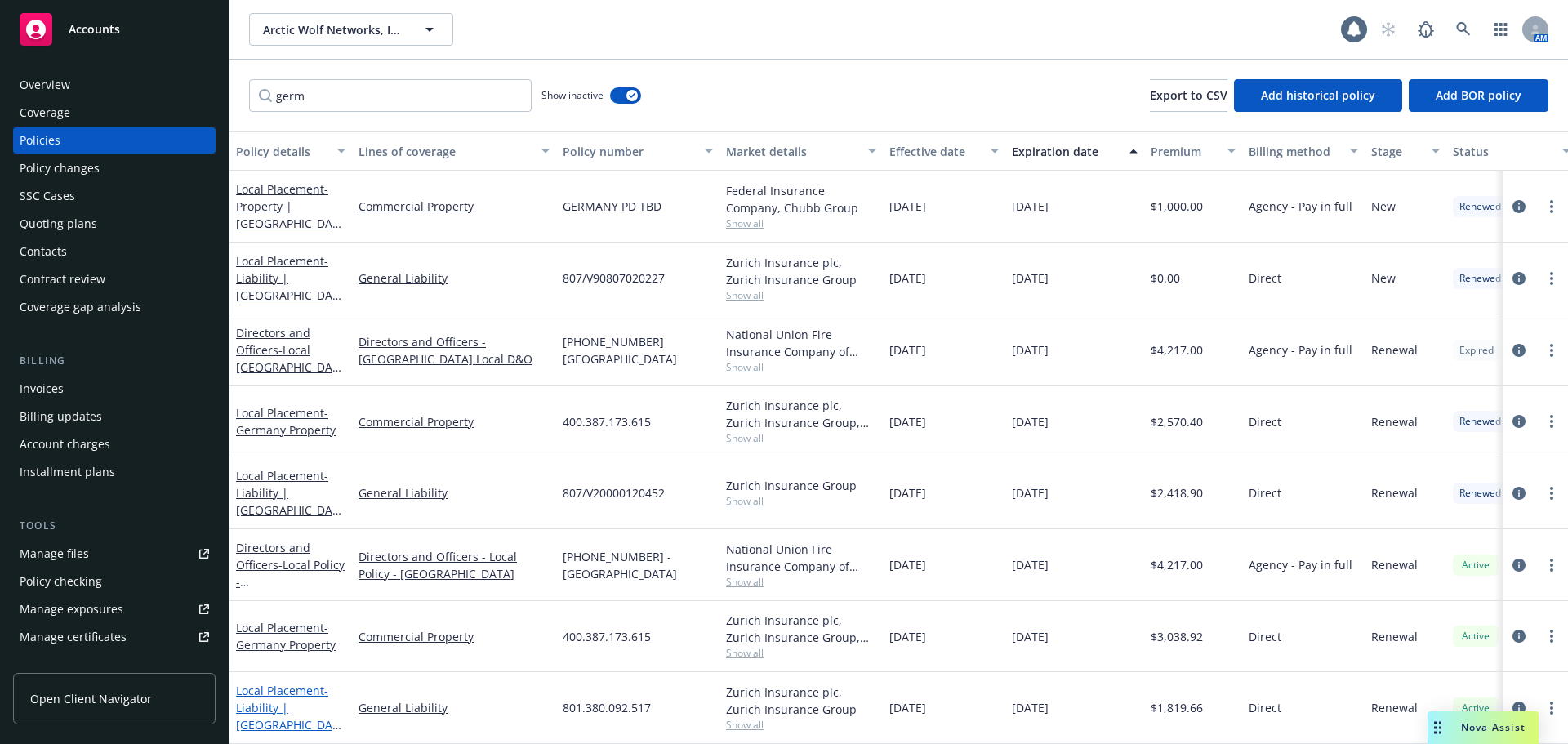
click at [304, 700] on span "- Liability | Germany GL" at bounding box center [288, 716] width 105 height 67
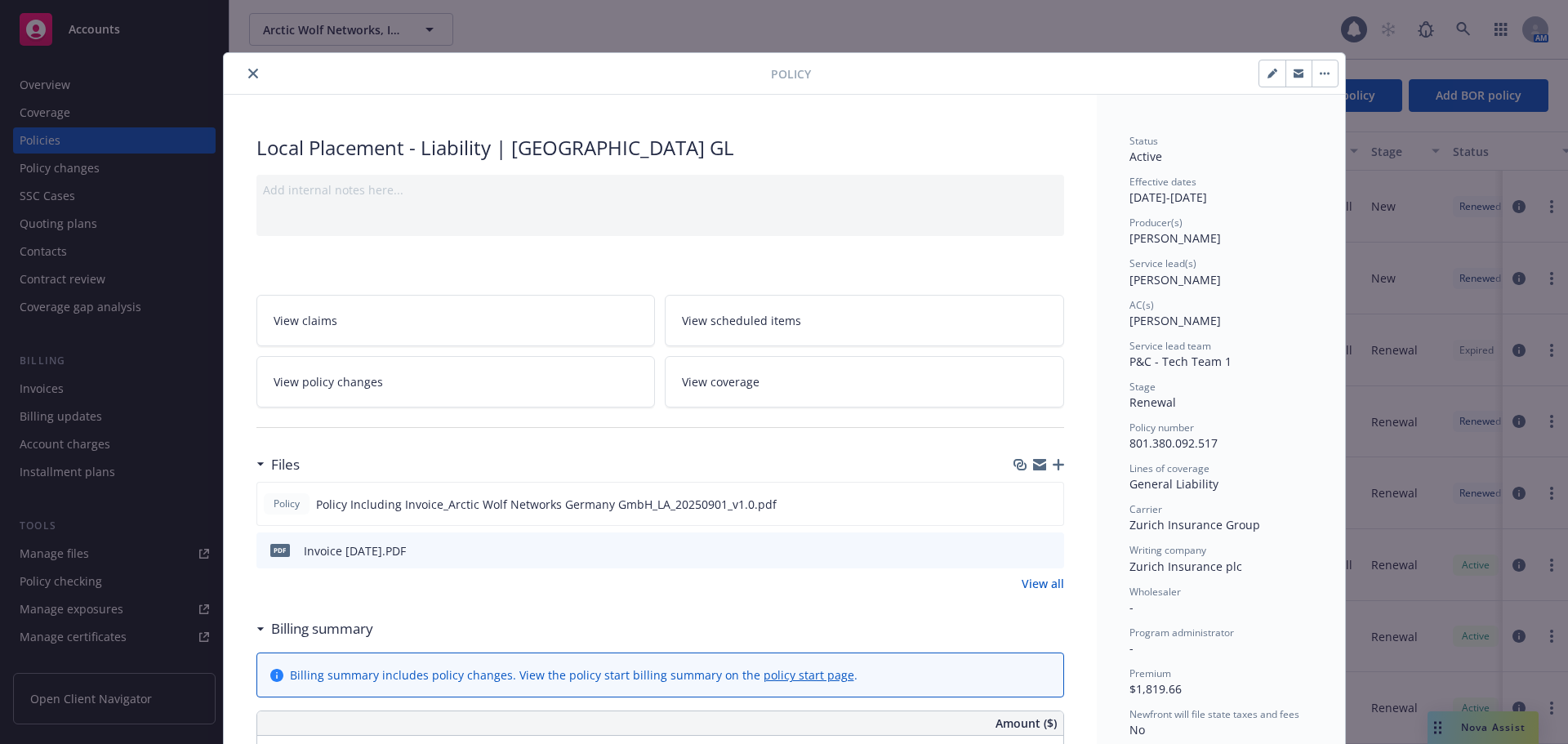
scroll to position [49, 0]
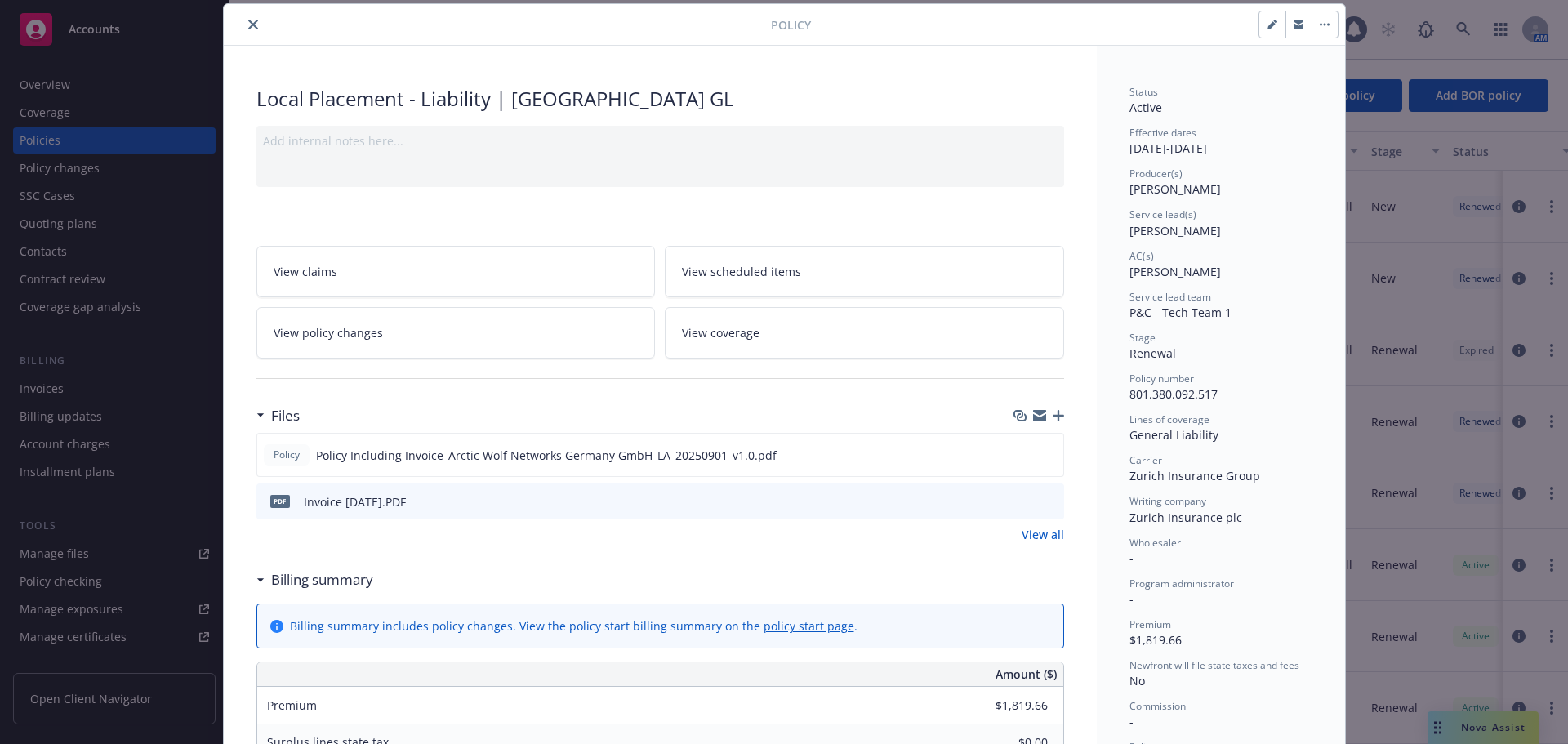
click at [1179, 397] on span "801.380.092.517" at bounding box center [1173, 393] width 88 height 15
copy span "801.380.092.517"
click at [1046, 452] on icon "preview file" at bounding box center [1048, 454] width 15 height 11
click at [248, 23] on icon "close" at bounding box center [253, 25] width 9 height 9
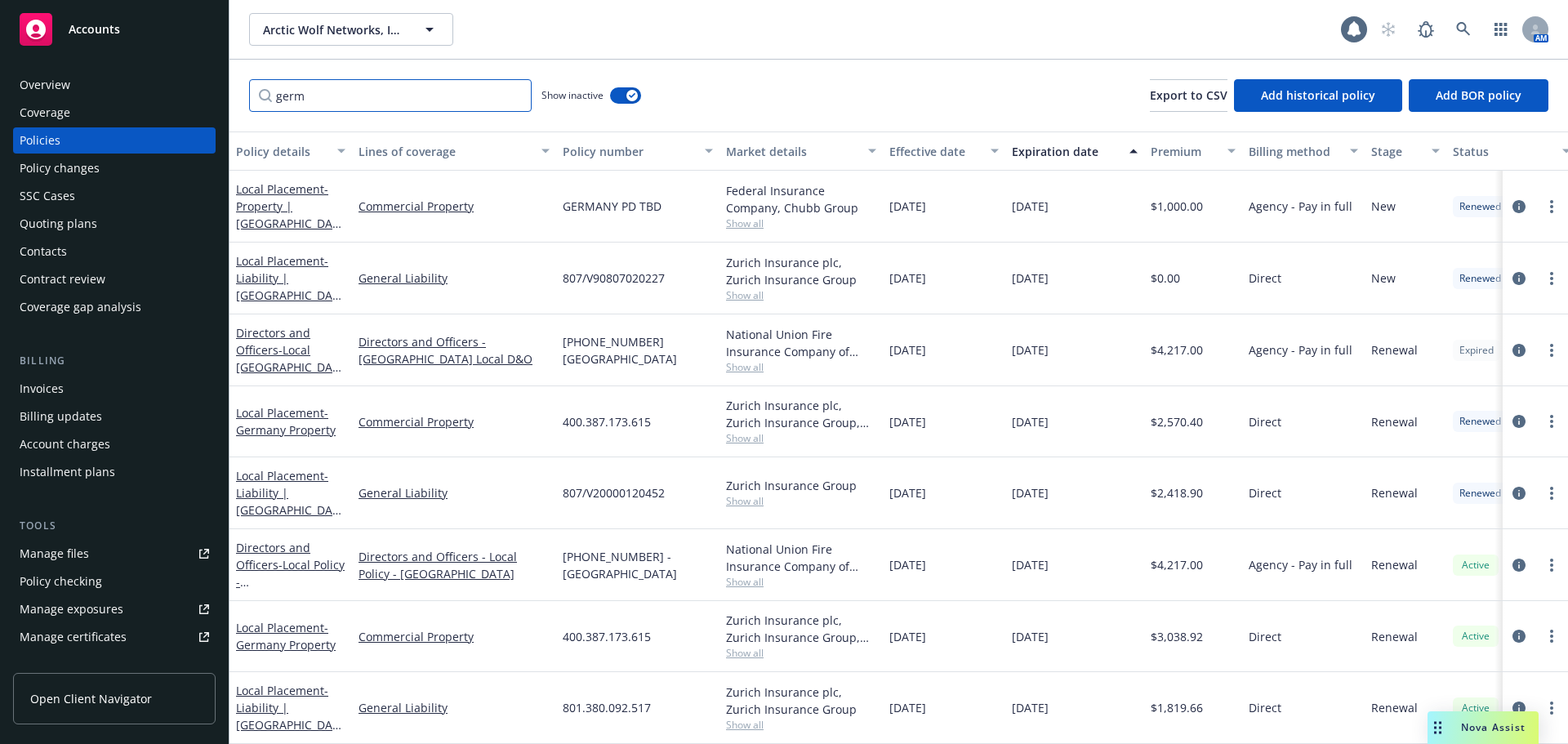
drag, startPoint x: 374, startPoint y: 104, endPoint x: 244, endPoint y: 97, distance: 130.2
click at [244, 97] on div "germ Show inactive Export to CSV Add historical policy Add BOR policy" at bounding box center [899, 96] width 1339 height 72
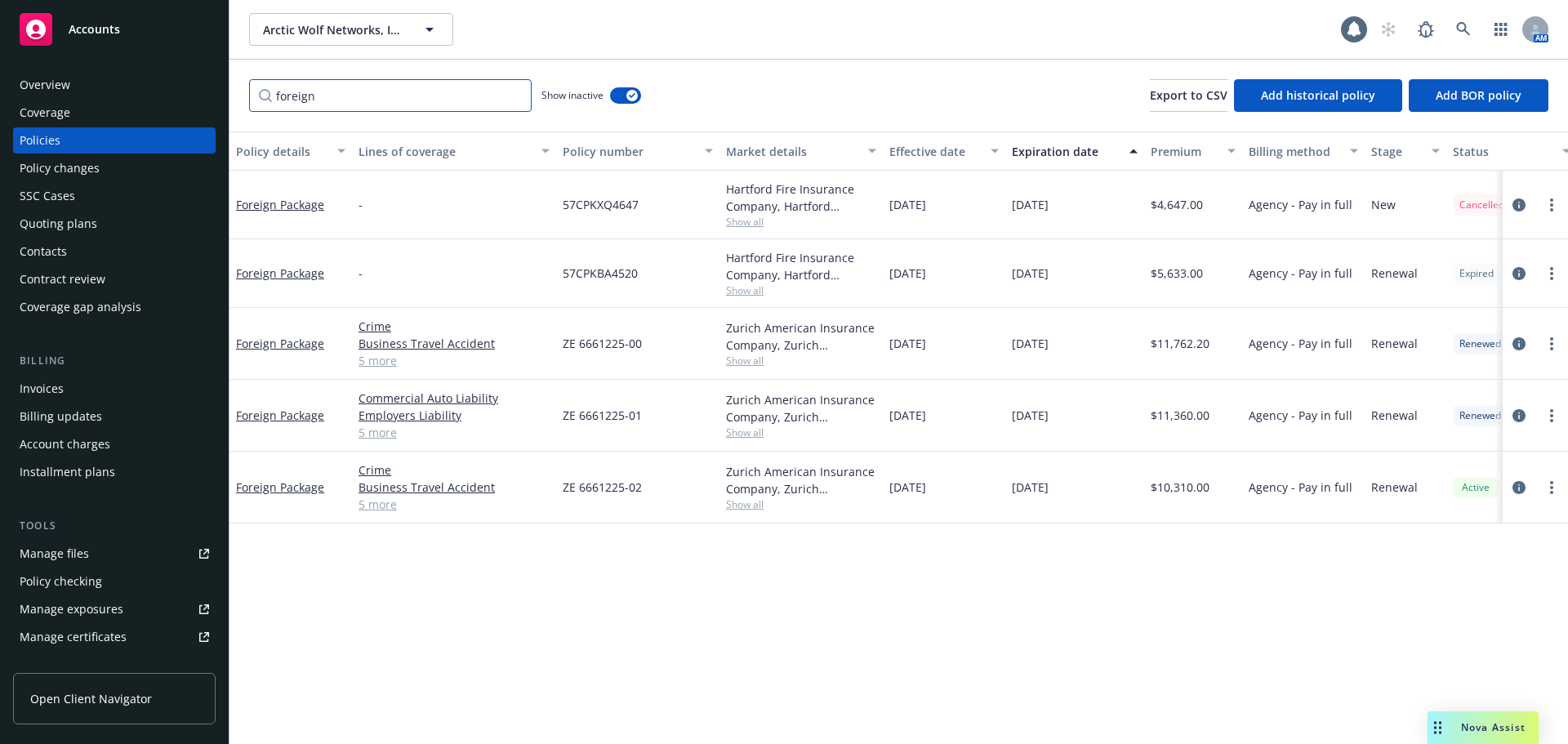
type input "foreign"
click at [616, 91] on button "button" at bounding box center [625, 95] width 31 height 16
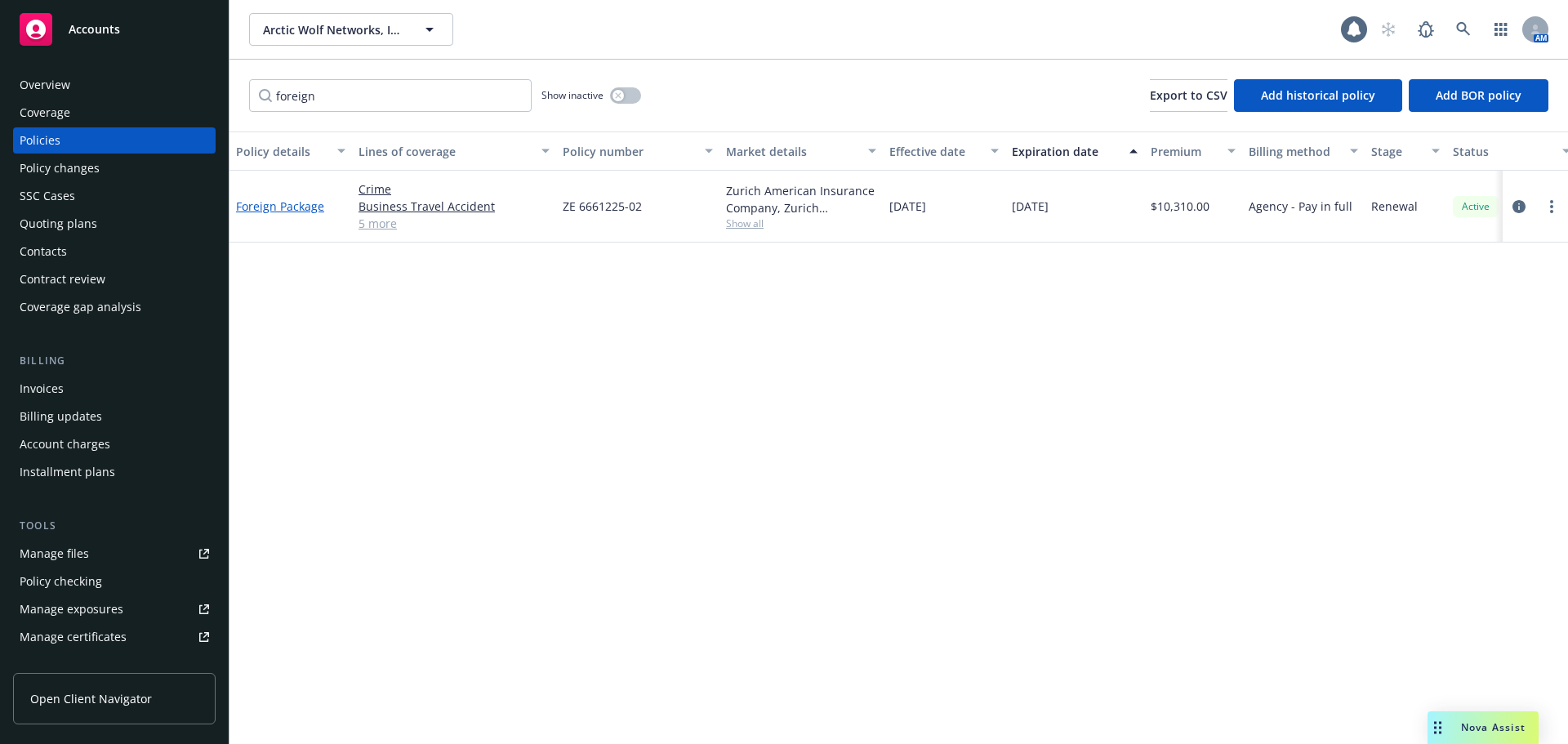
click at [270, 201] on link "Foreign Package" at bounding box center [280, 206] width 88 height 15
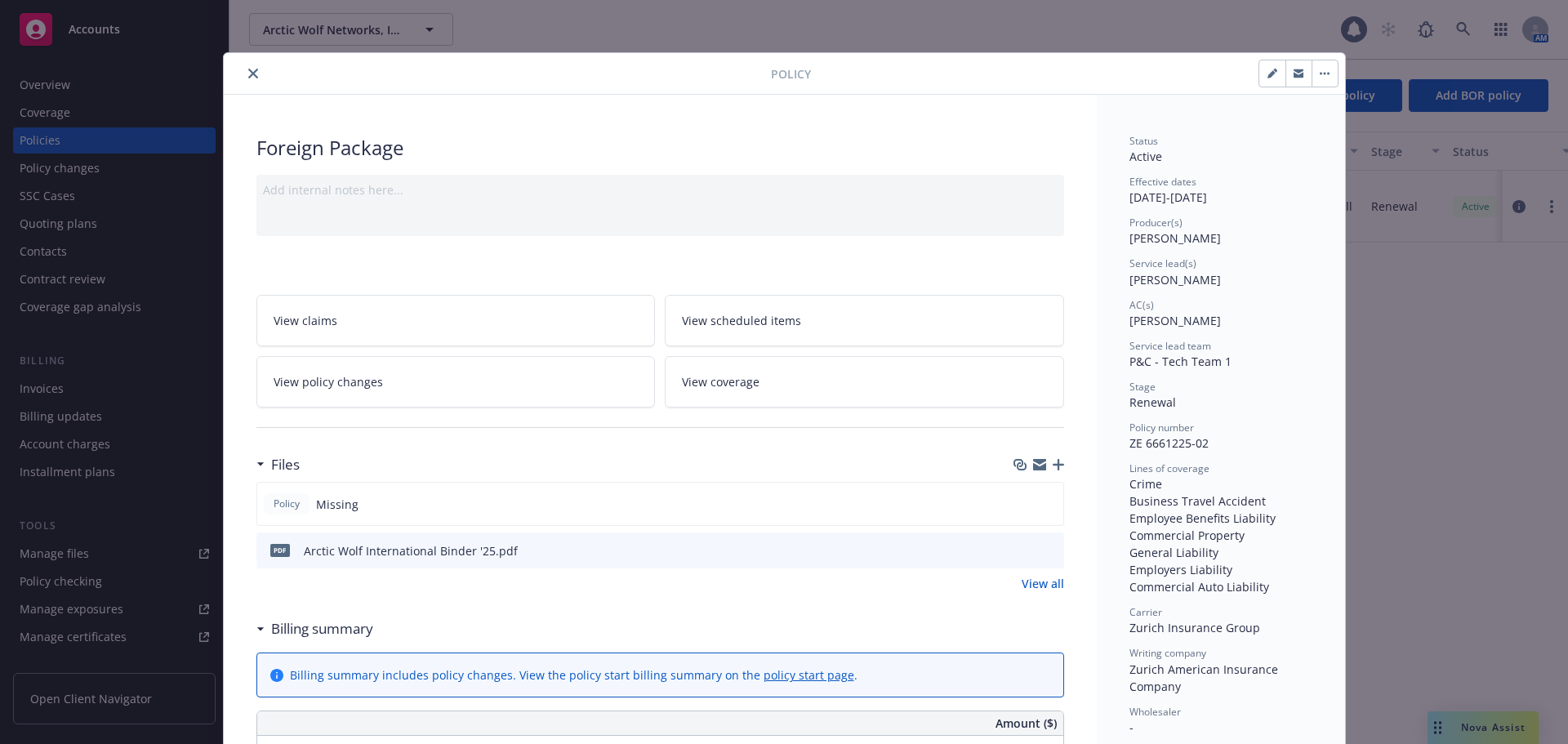
click at [1046, 549] on icon "preview file" at bounding box center [1048, 550] width 15 height 11
click at [248, 71] on icon "close" at bounding box center [253, 73] width 9 height 9
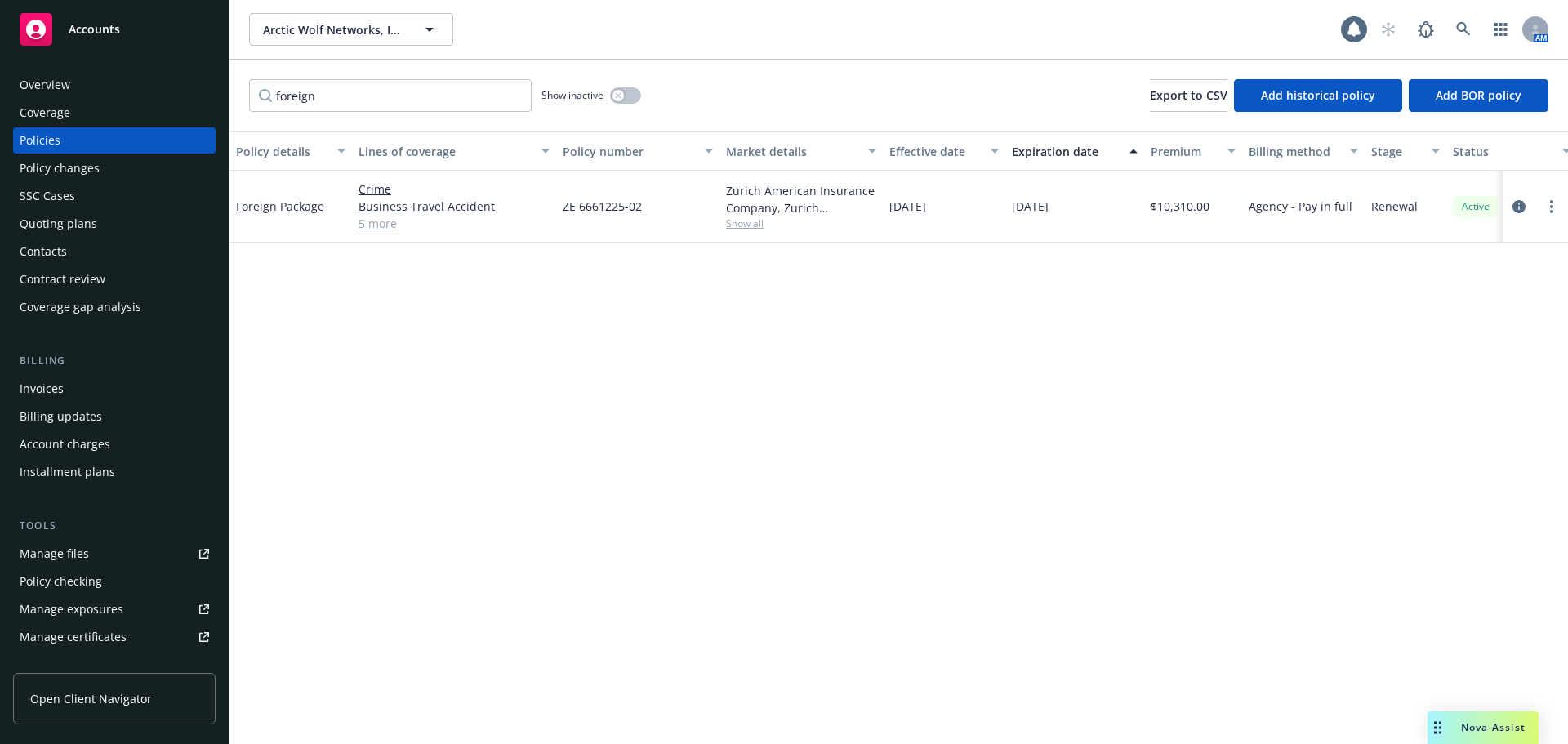
click at [119, 552] on link "Manage files" at bounding box center [115, 553] width 203 height 27
click at [517, 95] on input "foreign" at bounding box center [391, 96] width 283 height 32
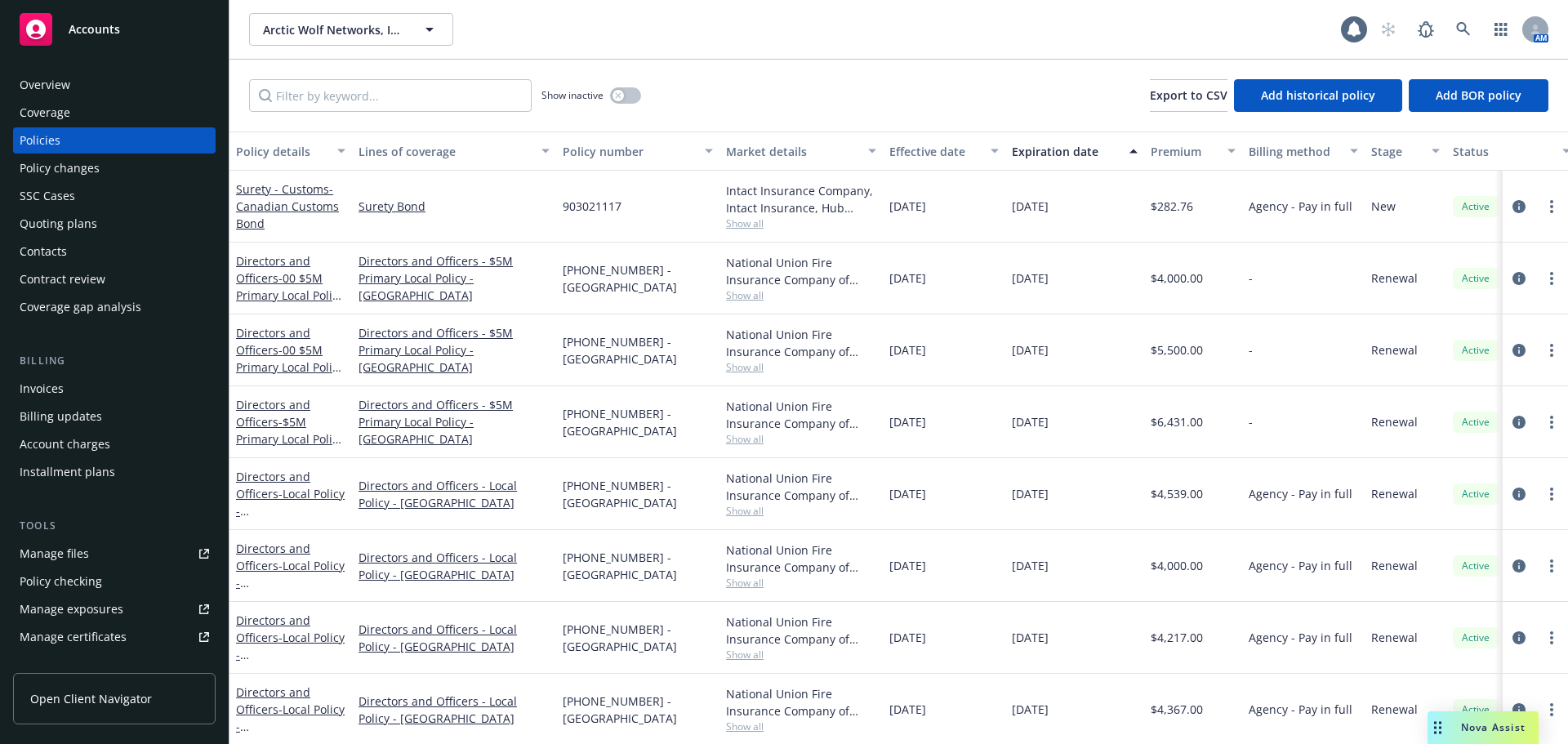
click at [117, 260] on div "Contacts" at bounding box center [115, 251] width 190 height 27
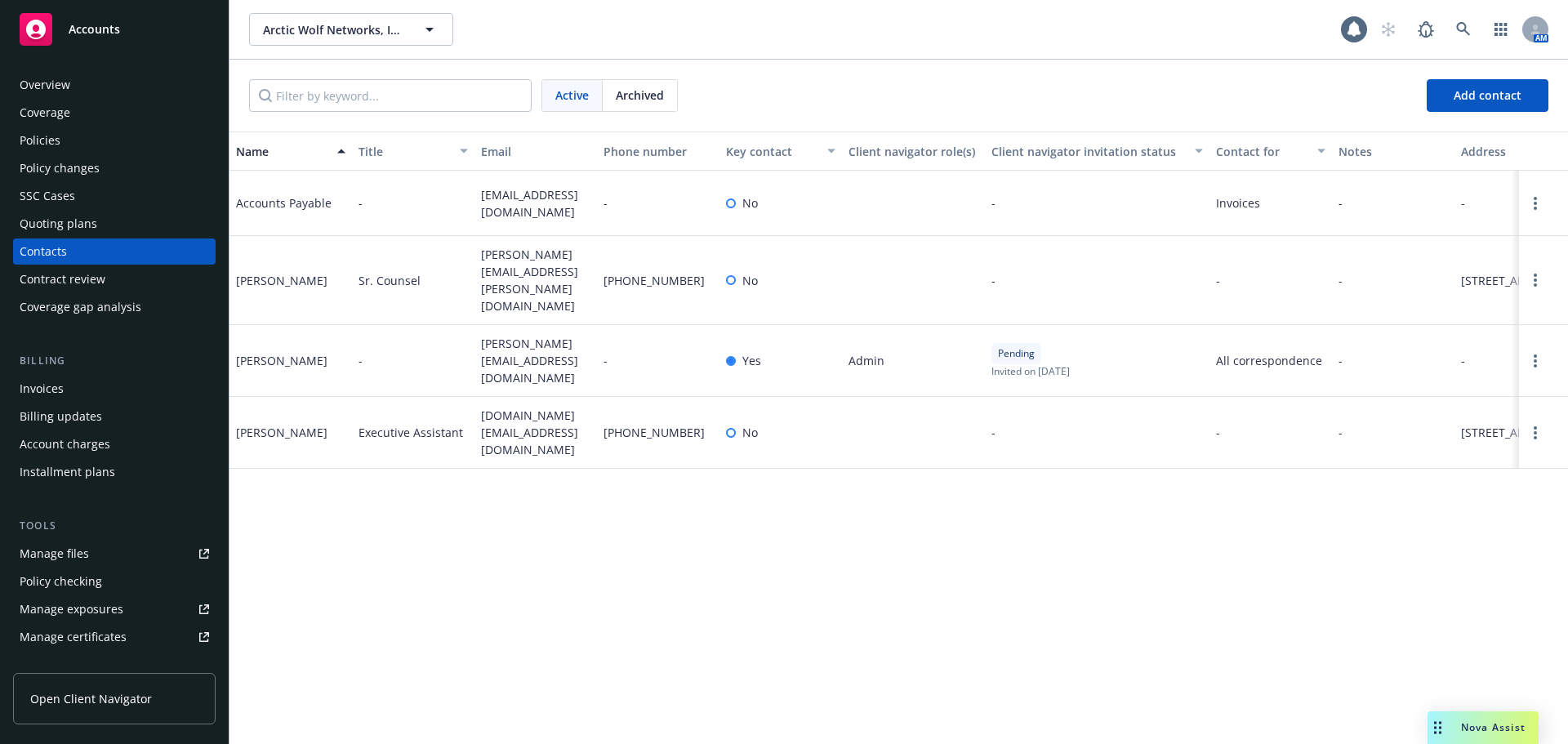
click at [76, 21] on div "Accounts" at bounding box center [115, 29] width 190 height 32
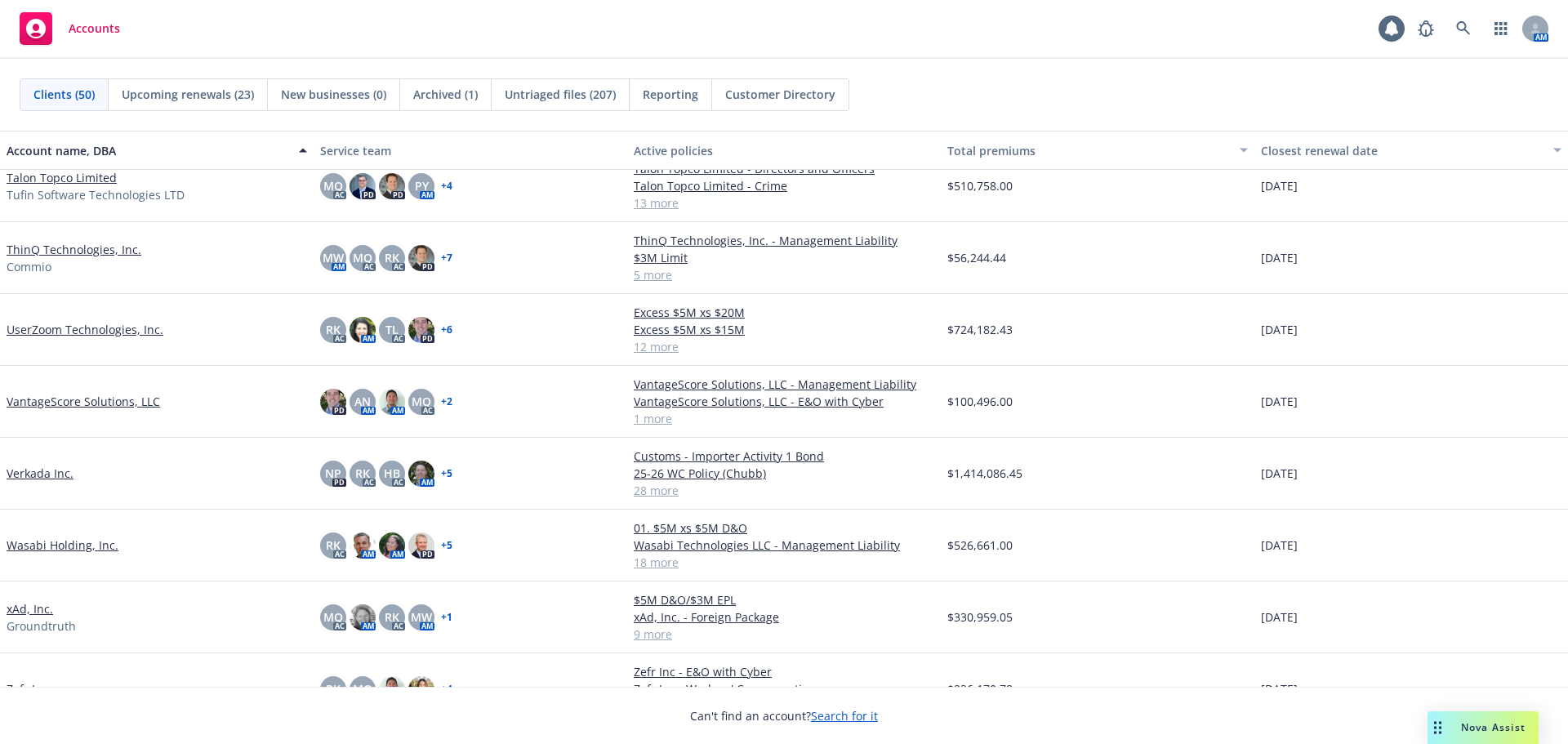
scroll to position [2807, 0]
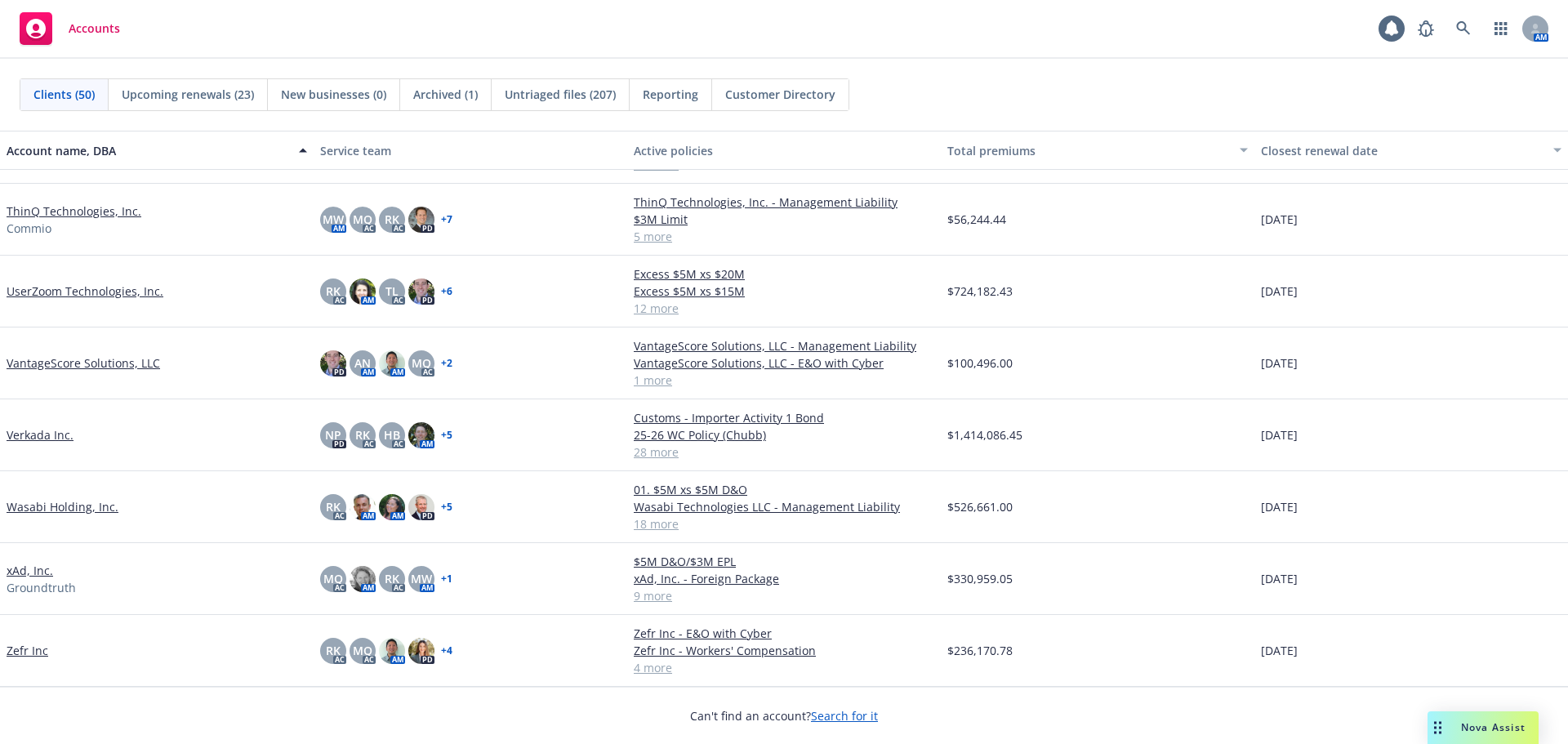
click at [97, 363] on link "VantageScore Solutions, LLC" at bounding box center [83, 363] width 154 height 17
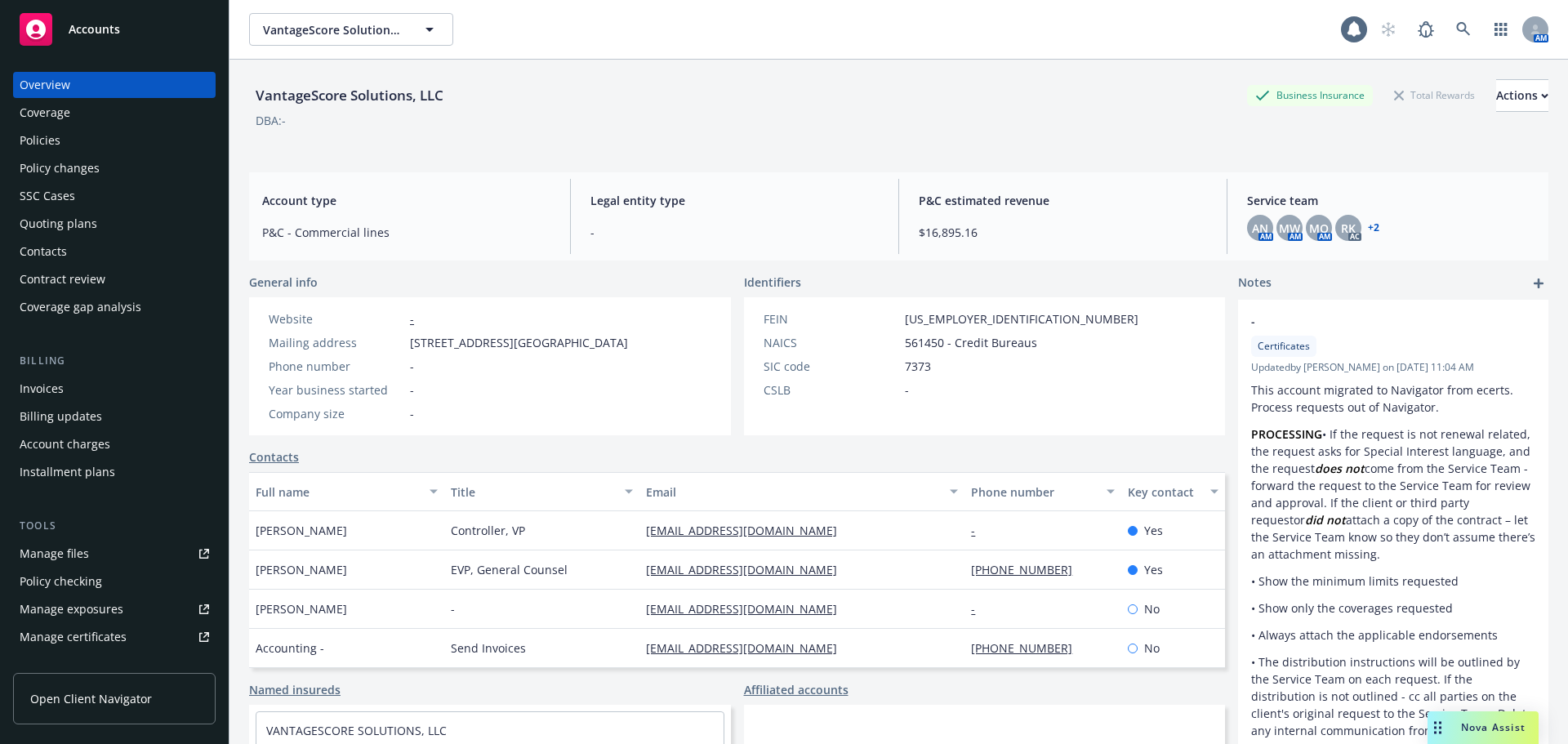
click at [102, 142] on div "Policies" at bounding box center [115, 140] width 190 height 27
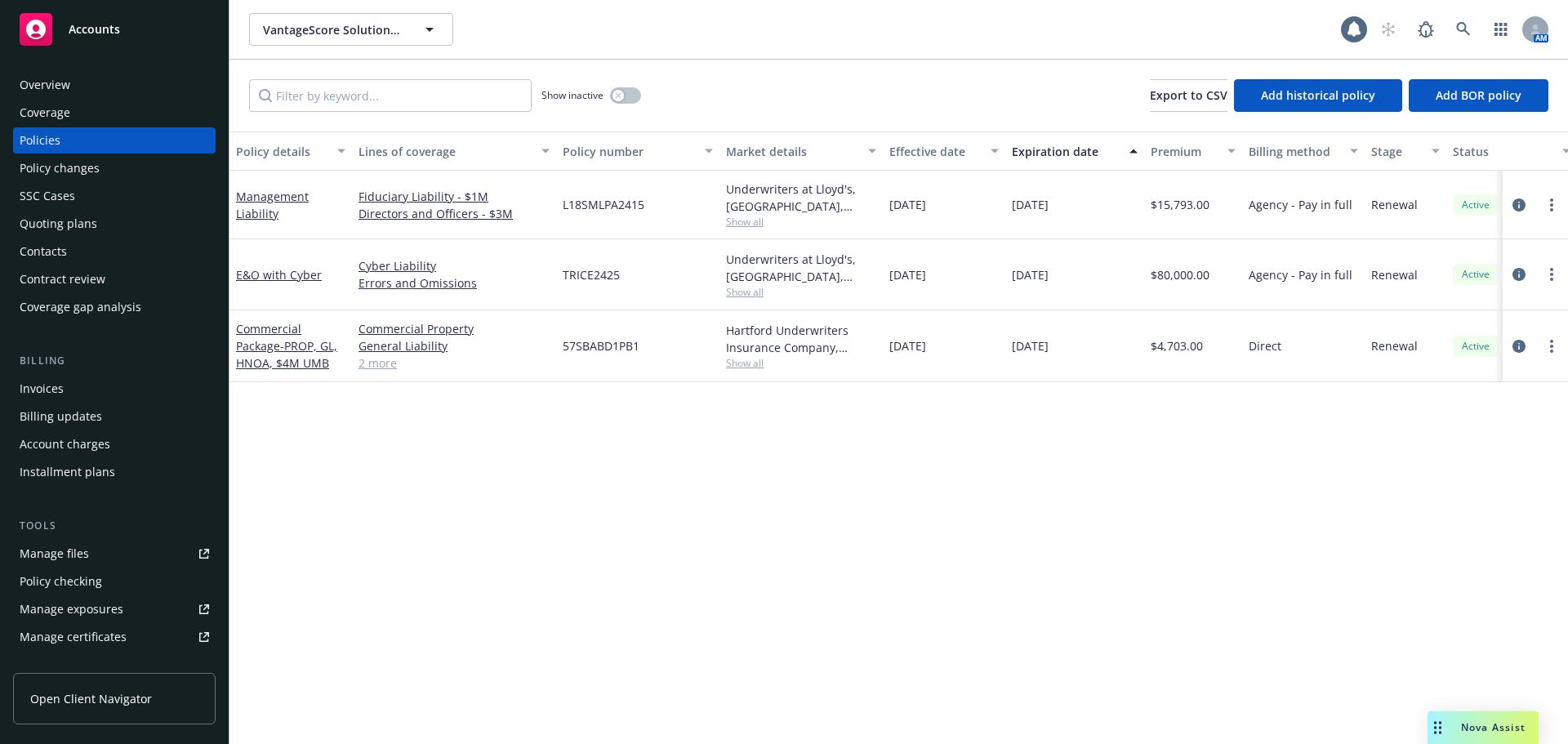
click at [136, 261] on div "Contacts" at bounding box center [115, 251] width 190 height 27
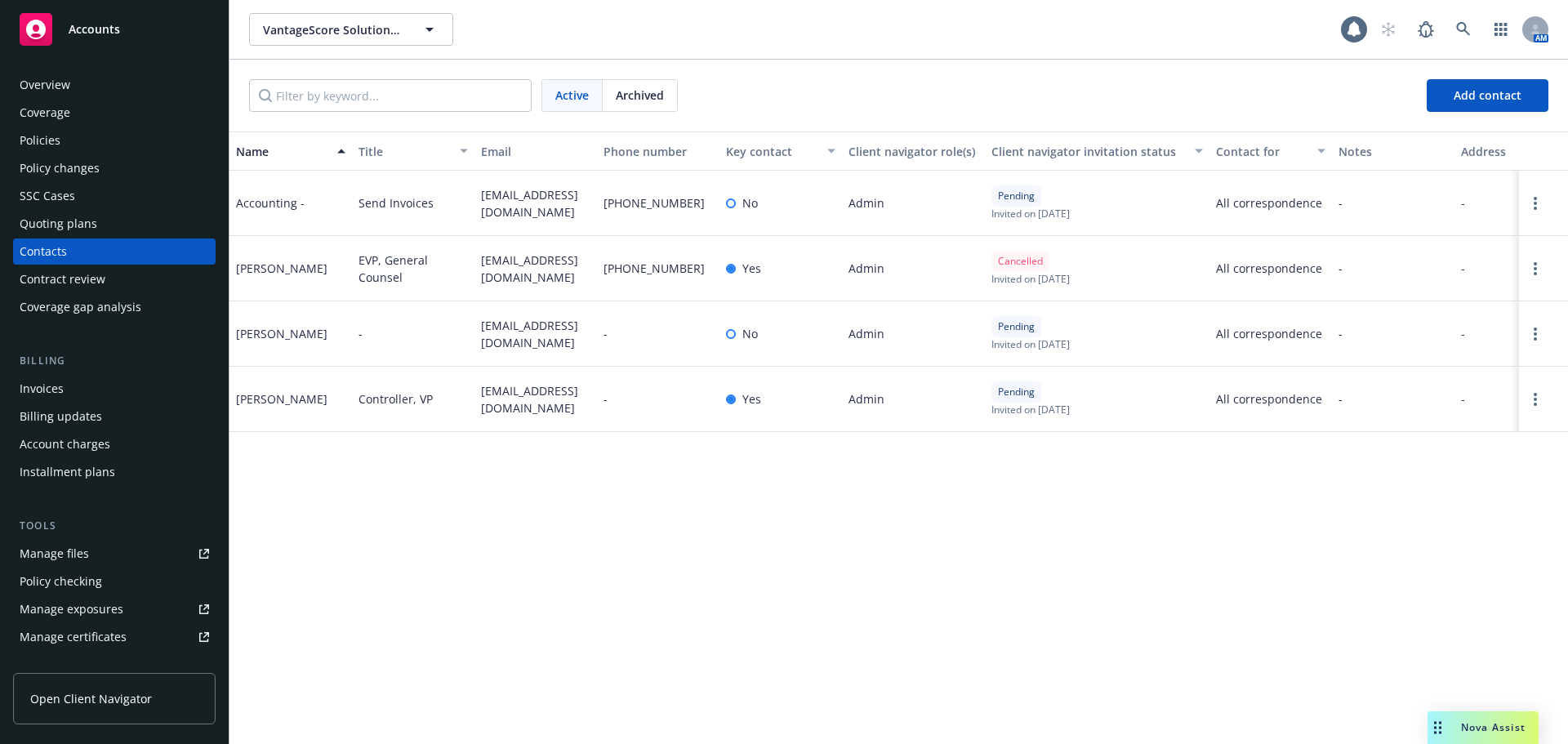
click at [102, 87] on div "Overview" at bounding box center [115, 85] width 190 height 27
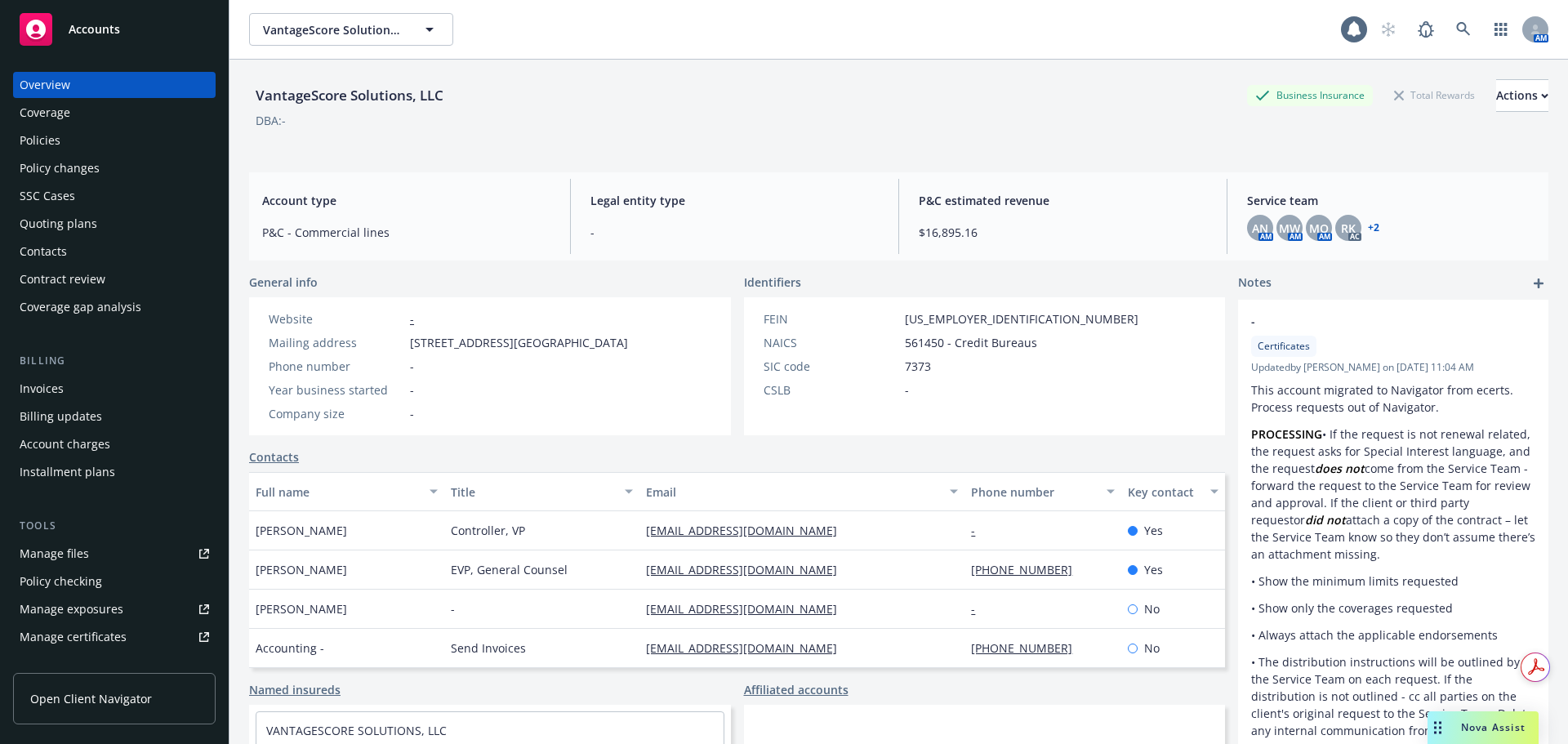
click at [87, 139] on div "Policies" at bounding box center [115, 140] width 190 height 27
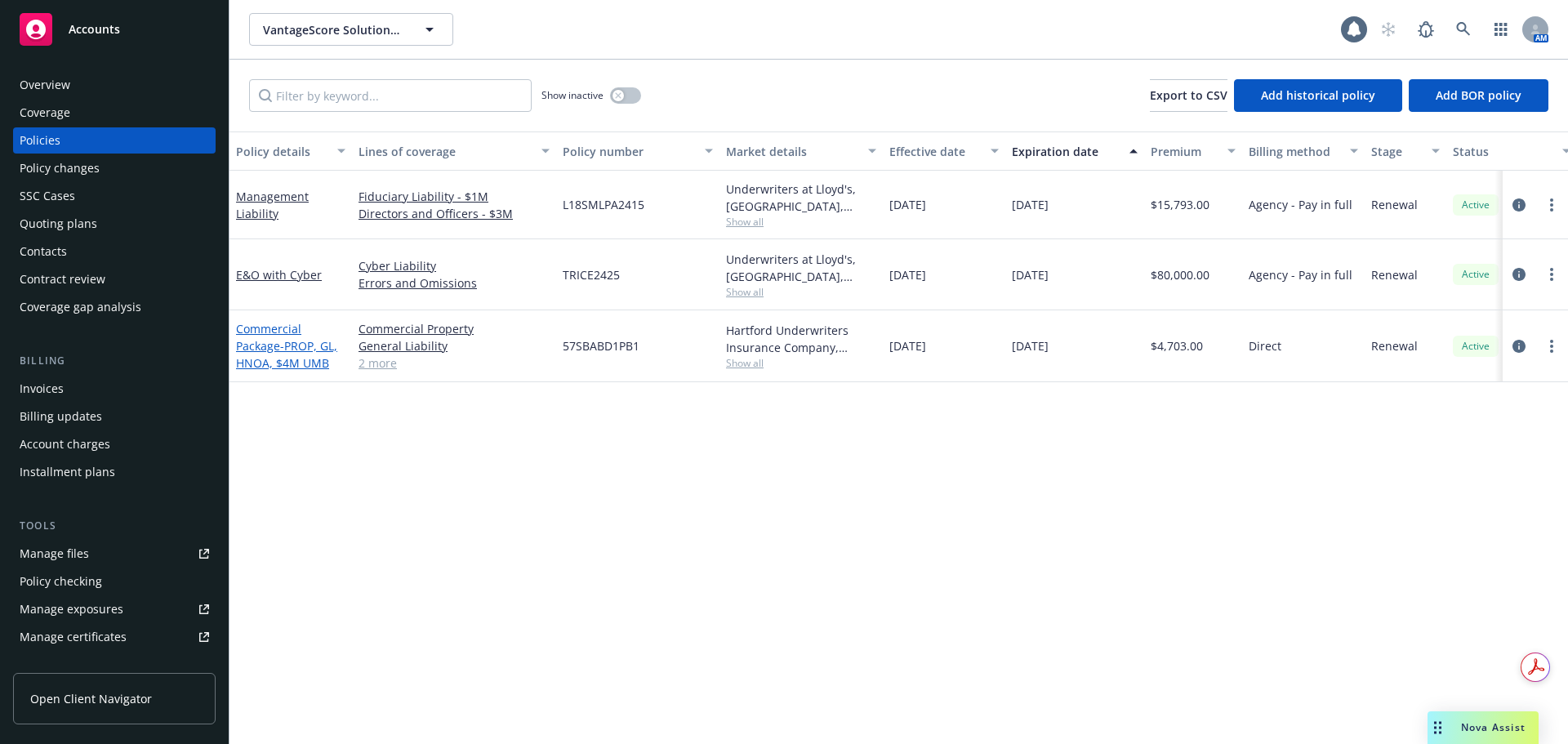
click at [269, 367] on span "- PROP, GL, HNOA, $4M UMB" at bounding box center [286, 354] width 101 height 32
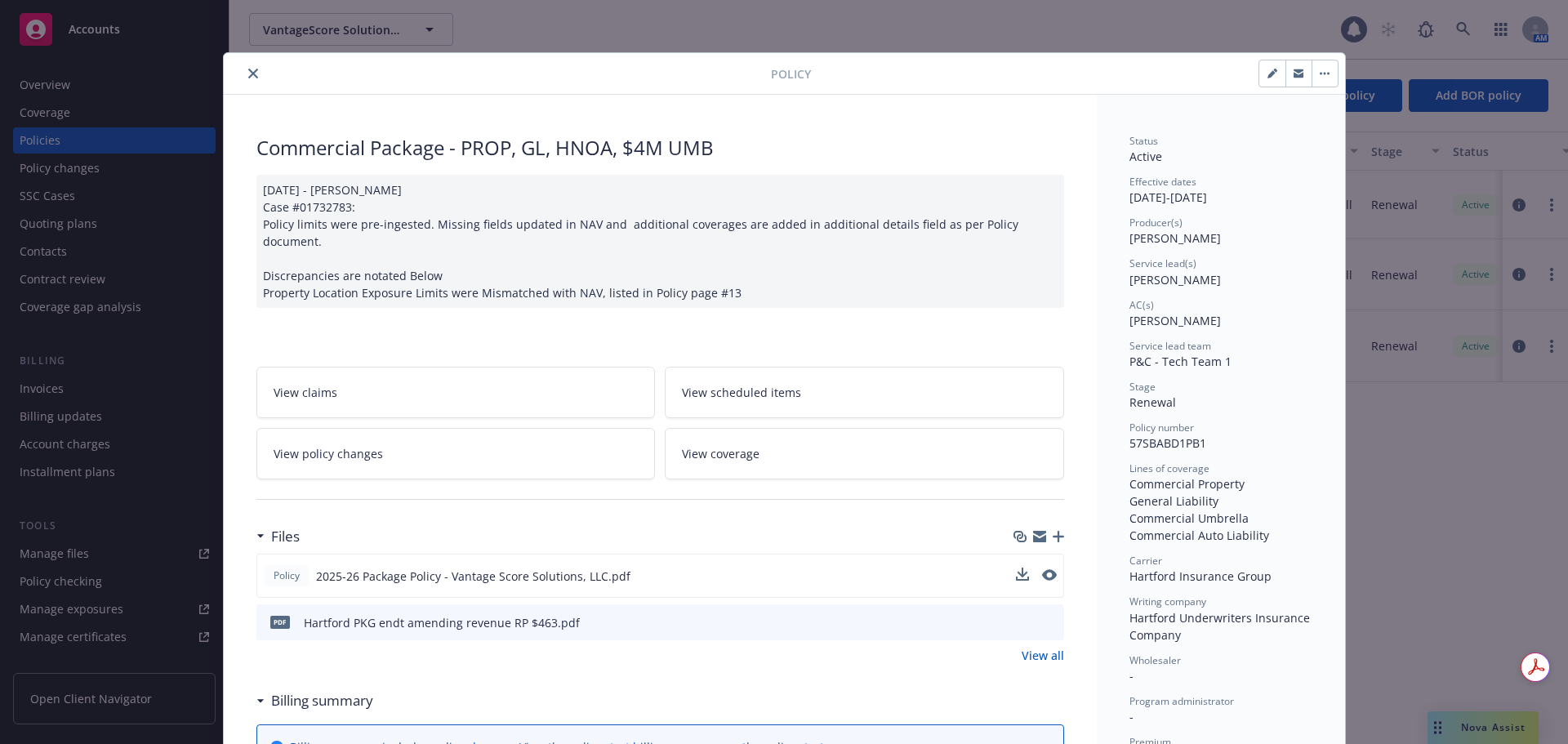
click at [1044, 568] on button at bounding box center [1049, 576] width 15 height 17
click at [244, 67] on button "close" at bounding box center [253, 73] width 20 height 20
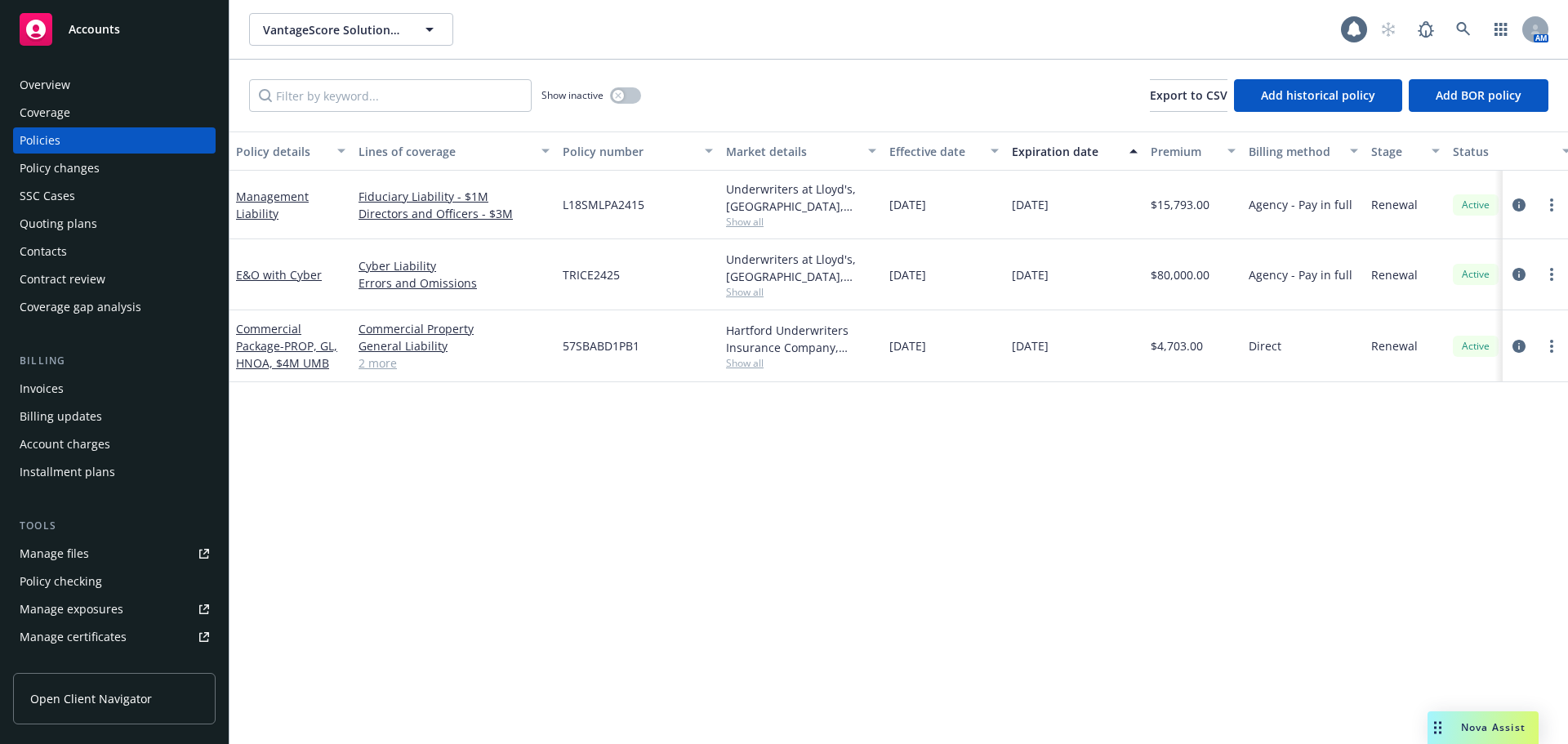
click at [167, 84] on div "Overview" at bounding box center [115, 85] width 190 height 27
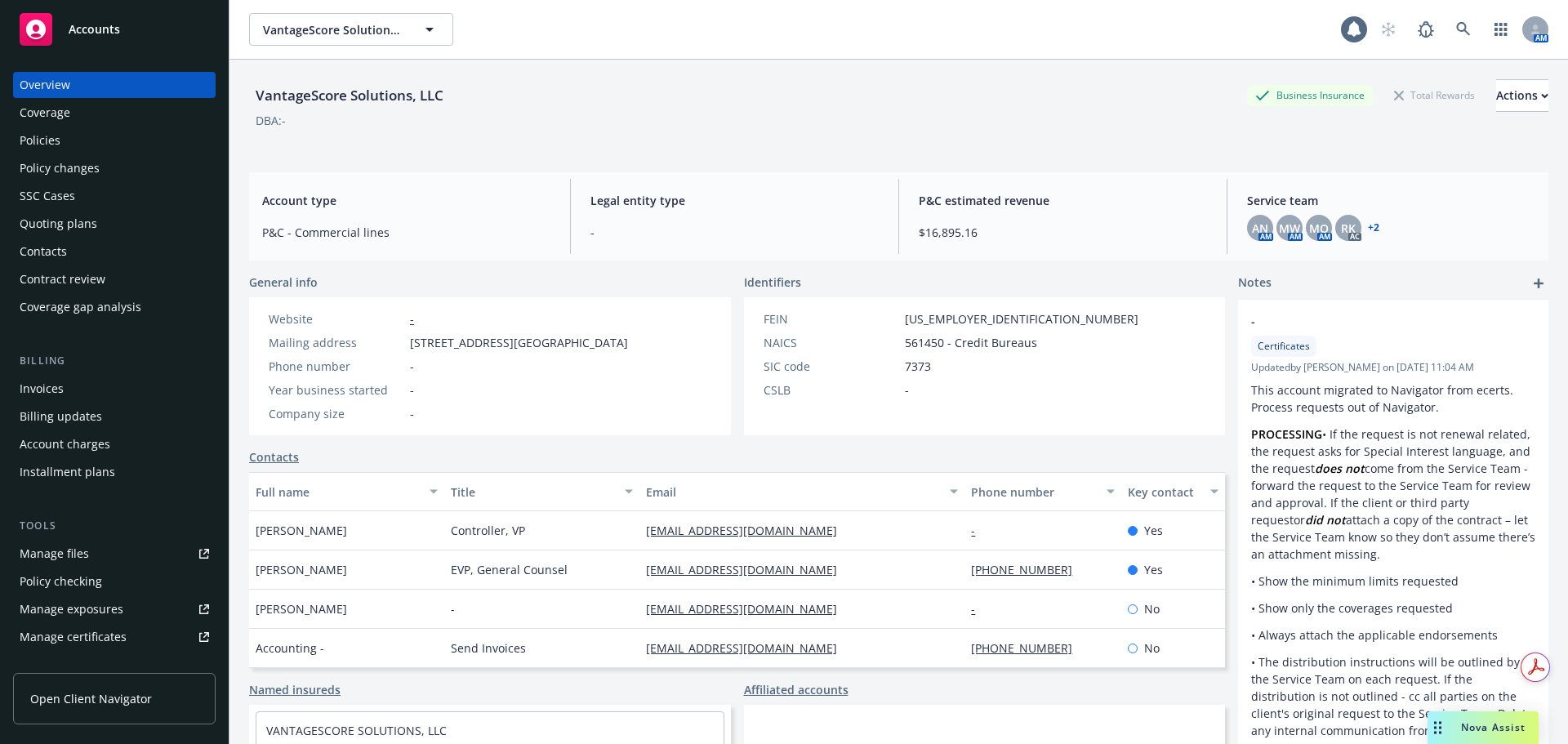
click at [100, 140] on div "Policies" at bounding box center [115, 140] width 190 height 27
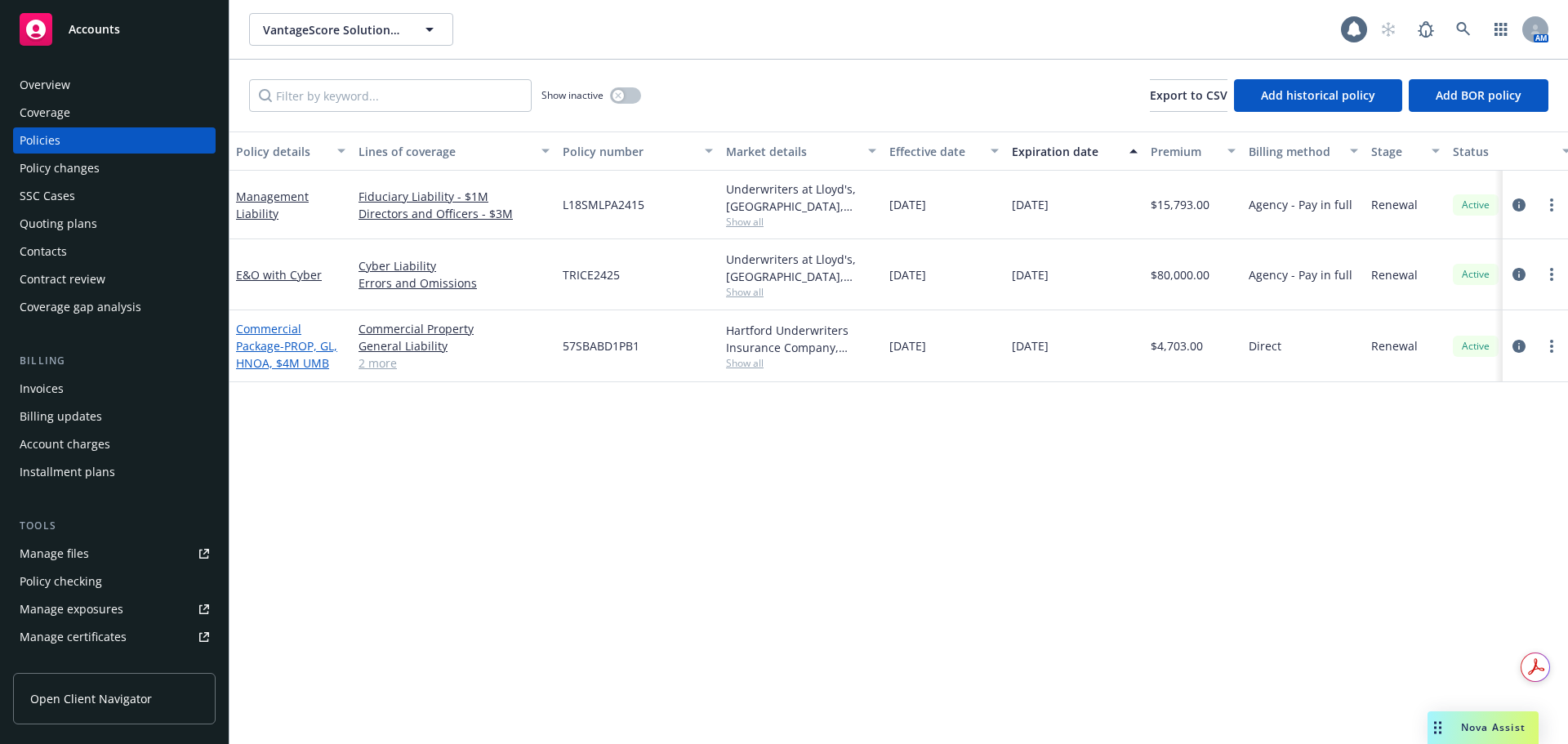
click at [286, 339] on span "- PROP, GL, HNOA, $4M UMB" at bounding box center [286, 354] width 101 height 32
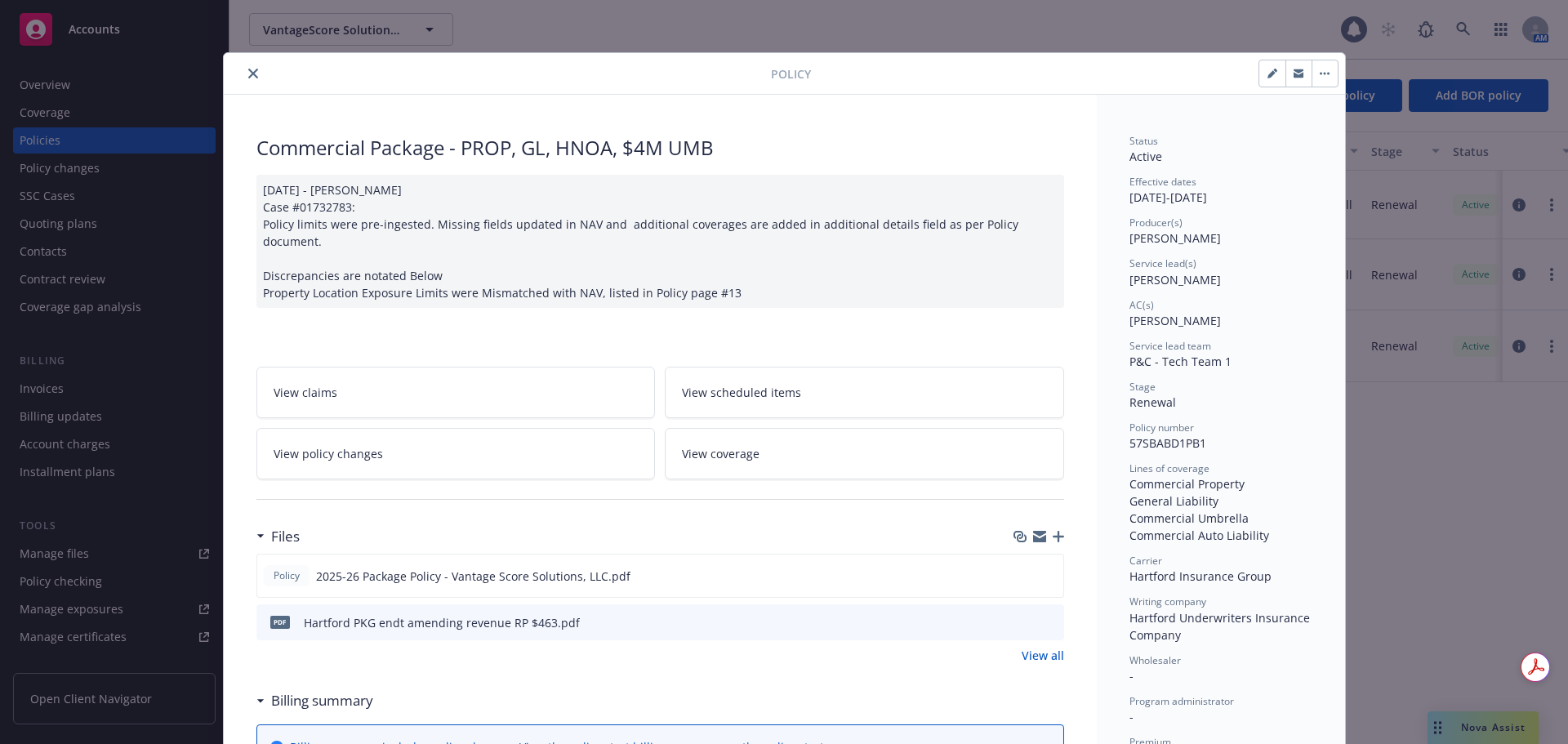
scroll to position [49, 0]
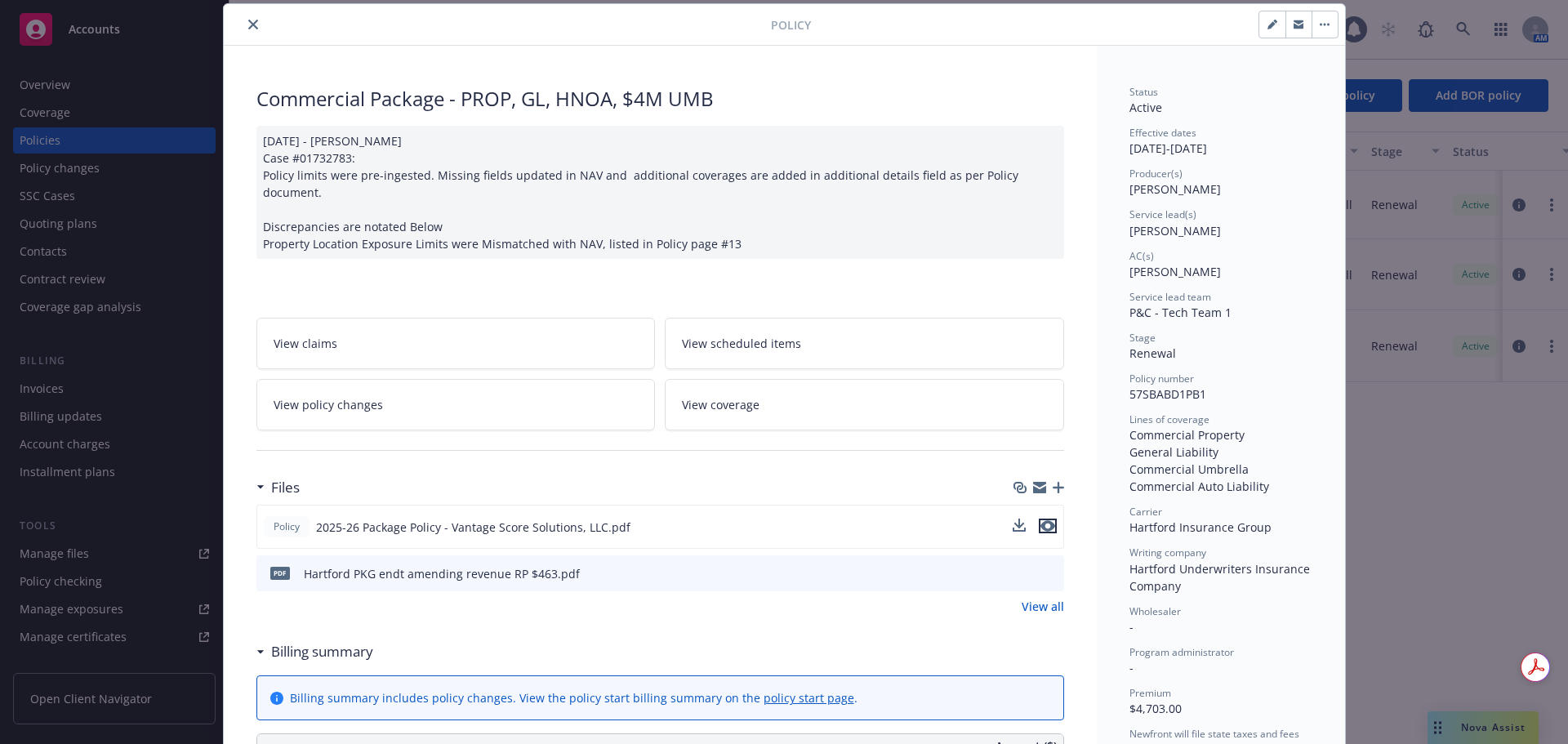
click at [1040, 520] on icon "preview file" at bounding box center [1048, 526] width 15 height 11
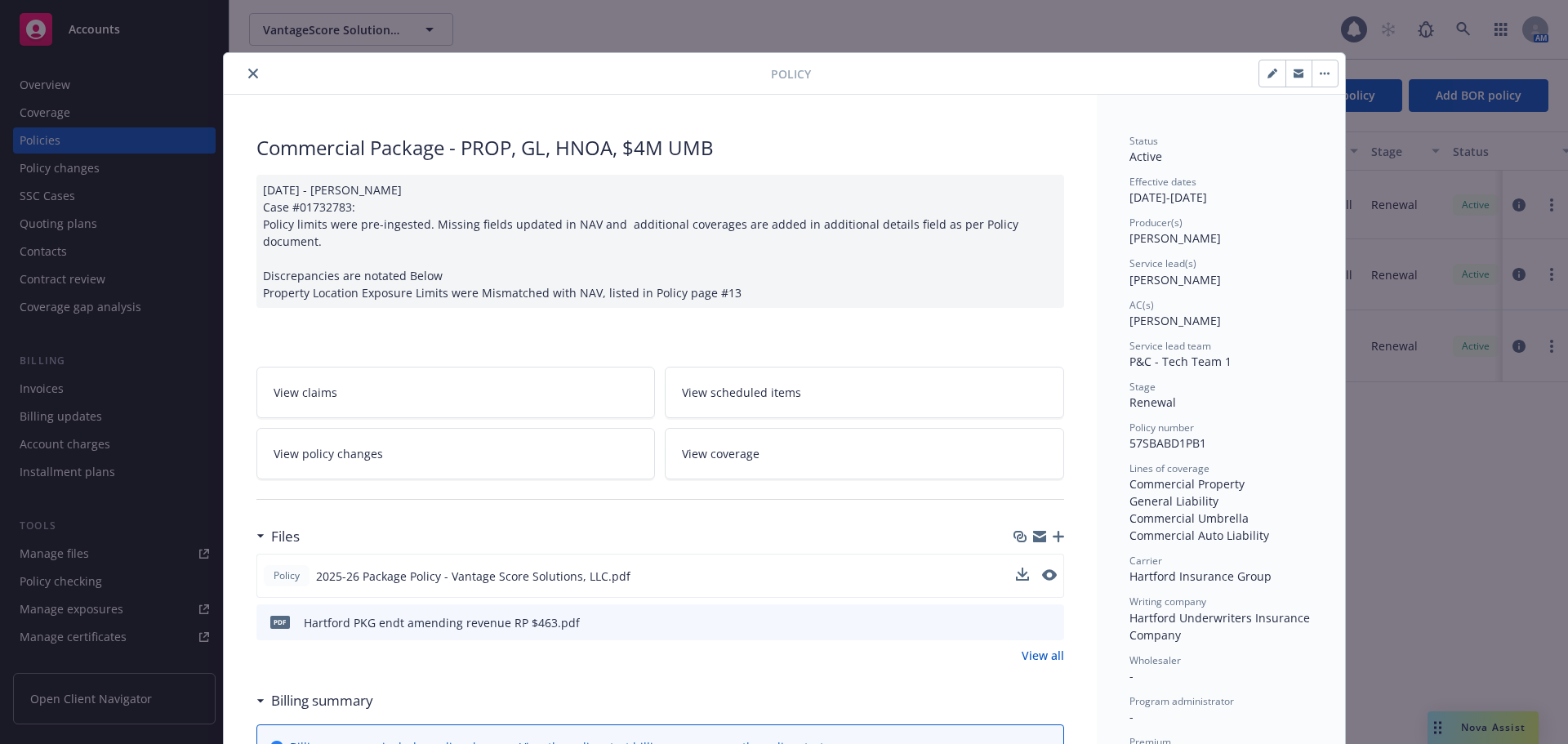
click at [248, 77] on icon "close" at bounding box center [253, 73] width 9 height 9
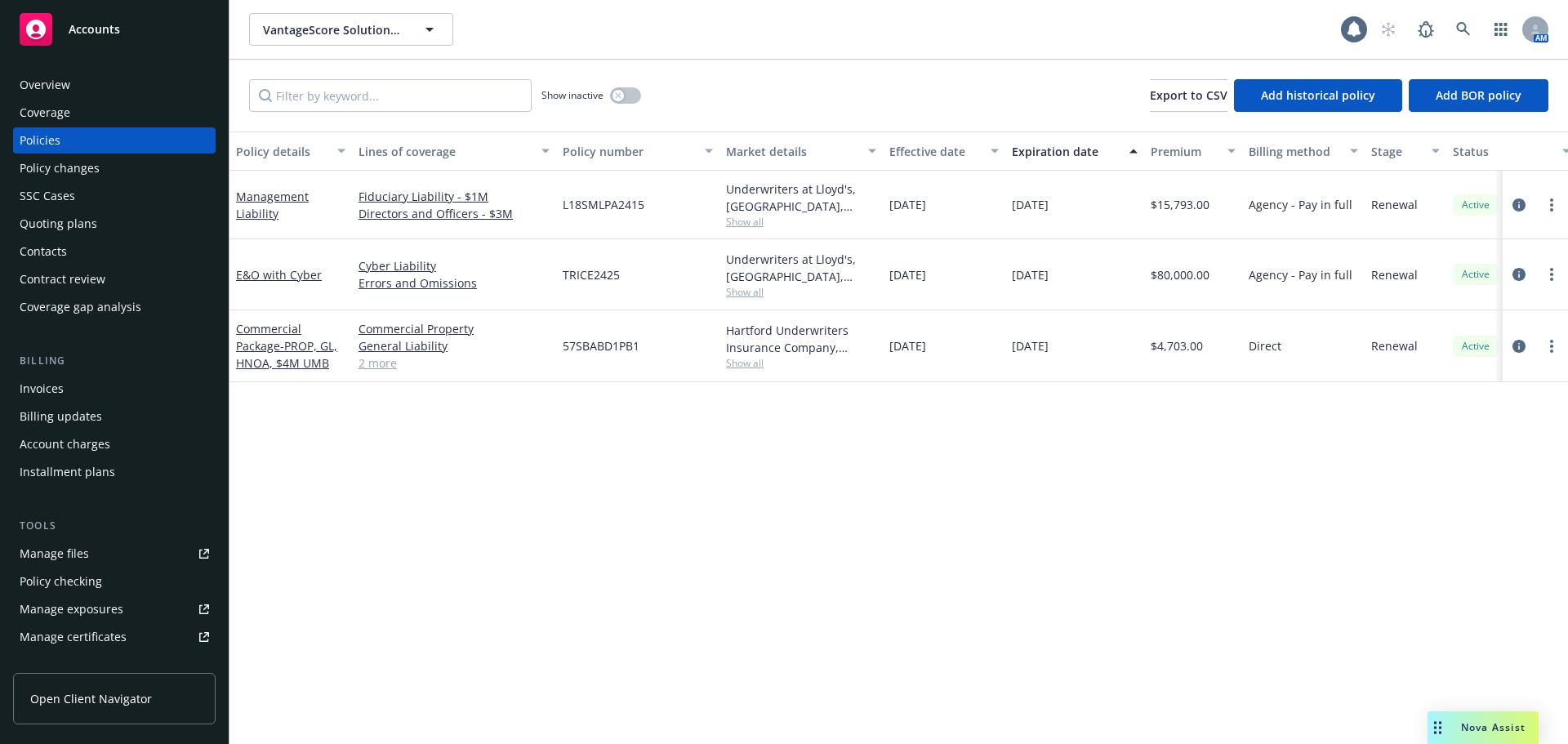
click at [120, 256] on div "Contacts" at bounding box center [115, 251] width 190 height 27
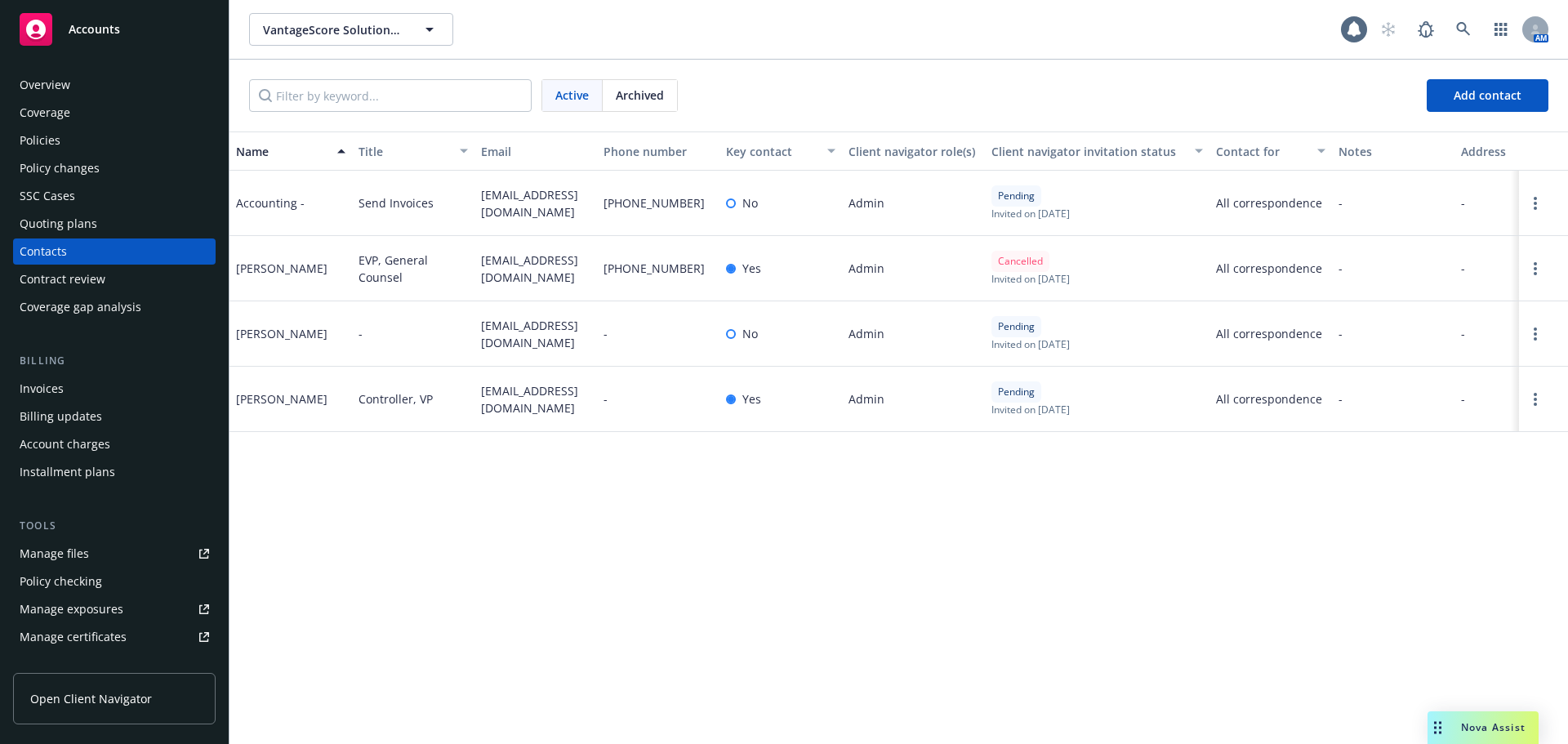
click at [138, 134] on div "Policies" at bounding box center [115, 140] width 190 height 27
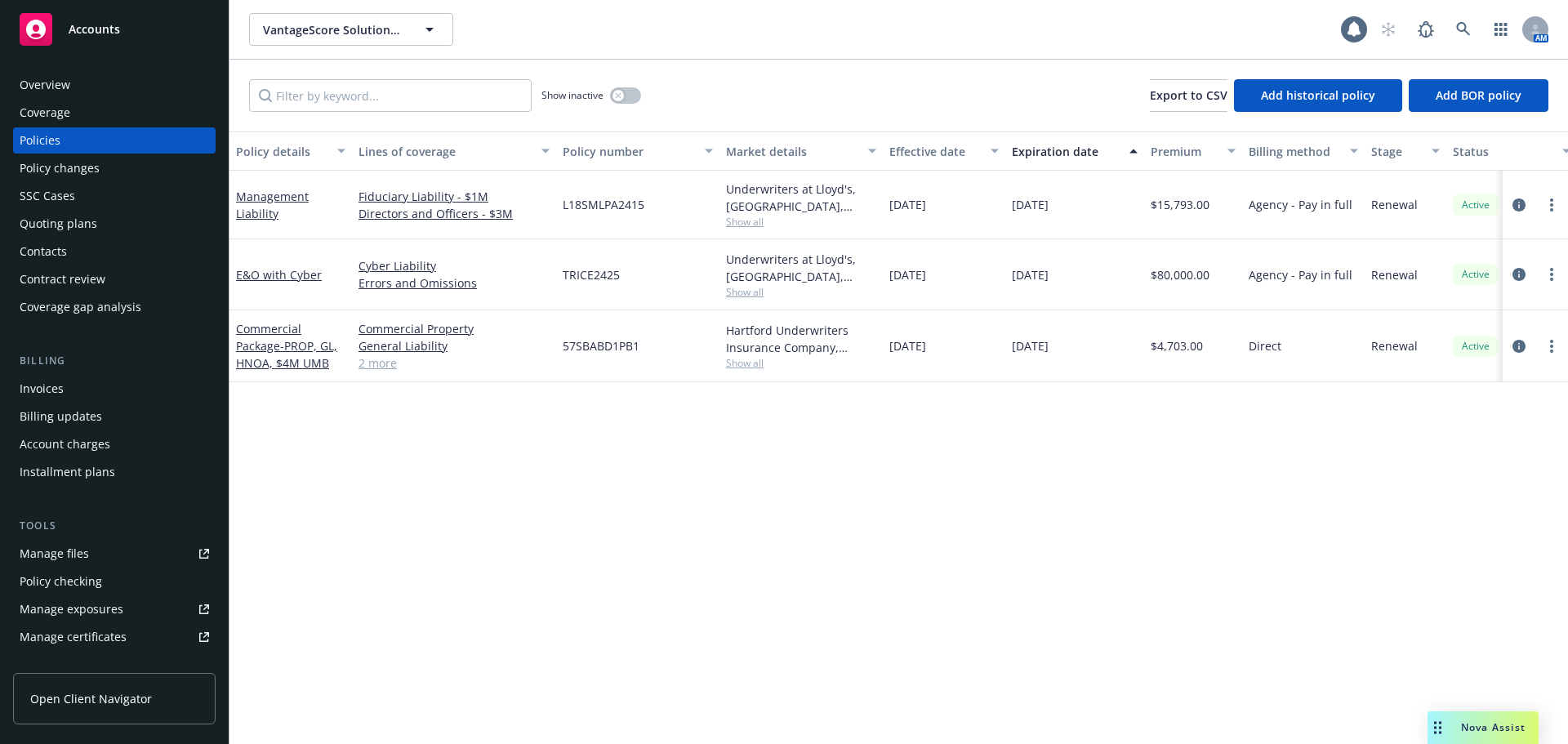
click at [37, 82] on div "Overview" at bounding box center [45, 85] width 50 height 27
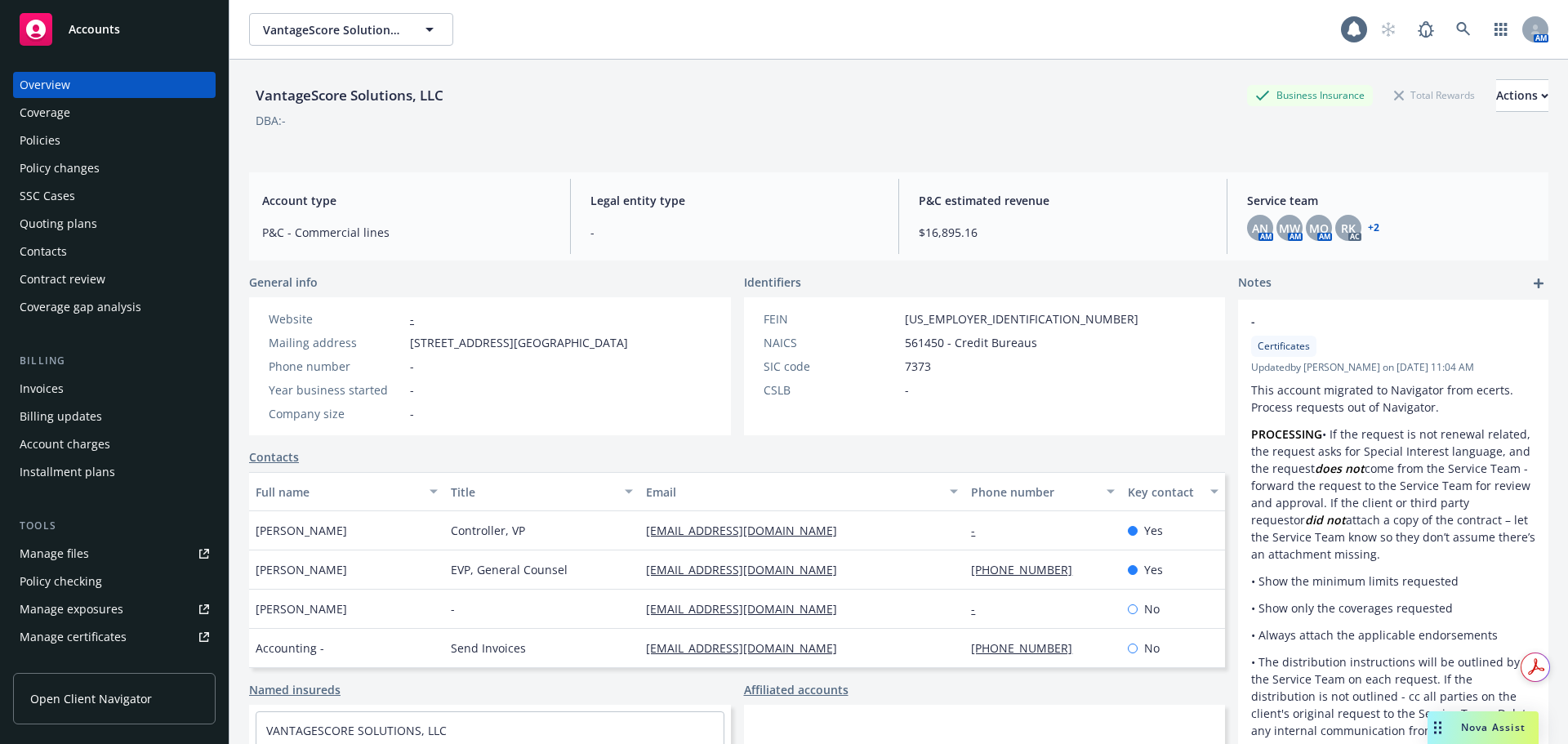
click at [43, 134] on div "Policies" at bounding box center [40, 140] width 41 height 27
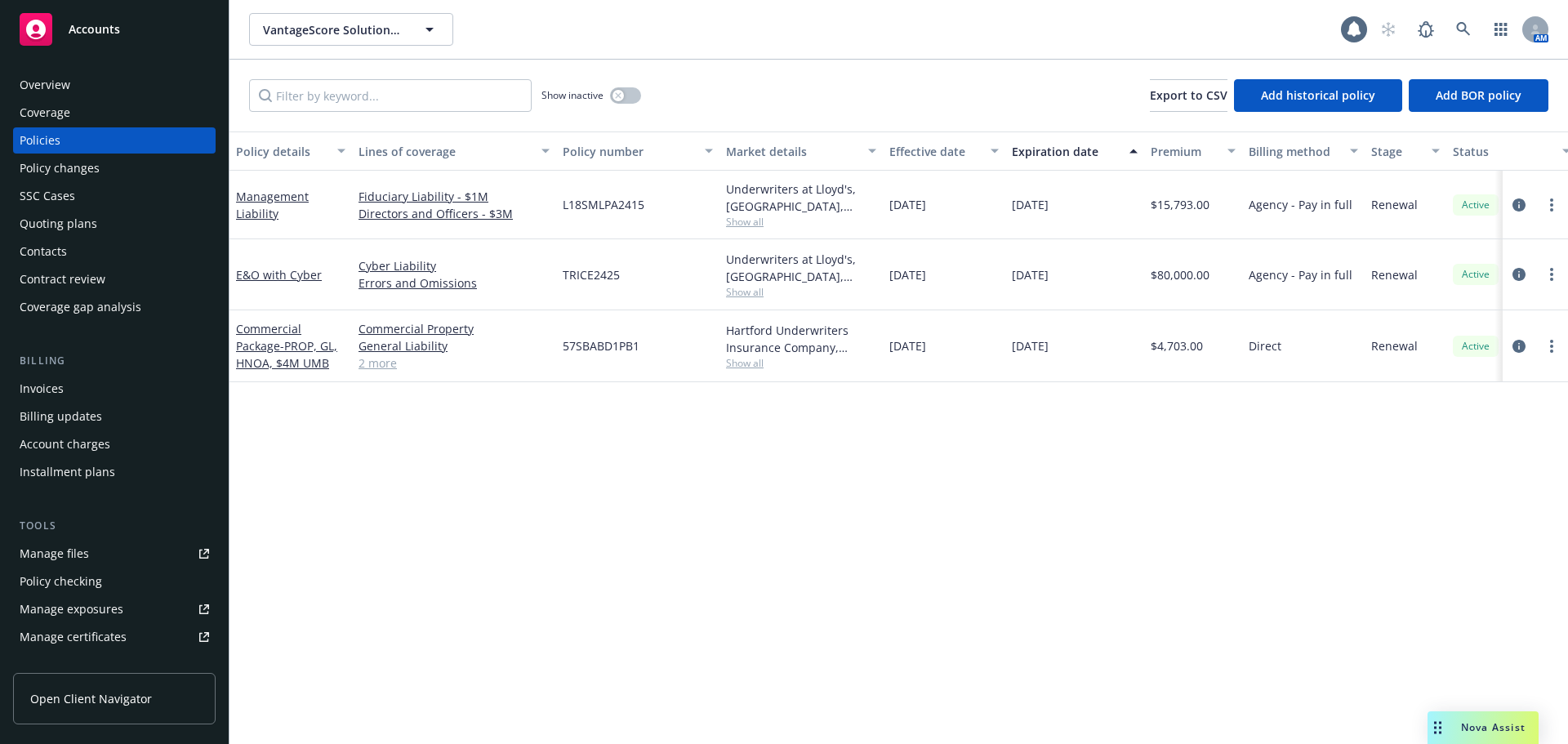
click at [168, 92] on div "Overview" at bounding box center [115, 85] width 190 height 27
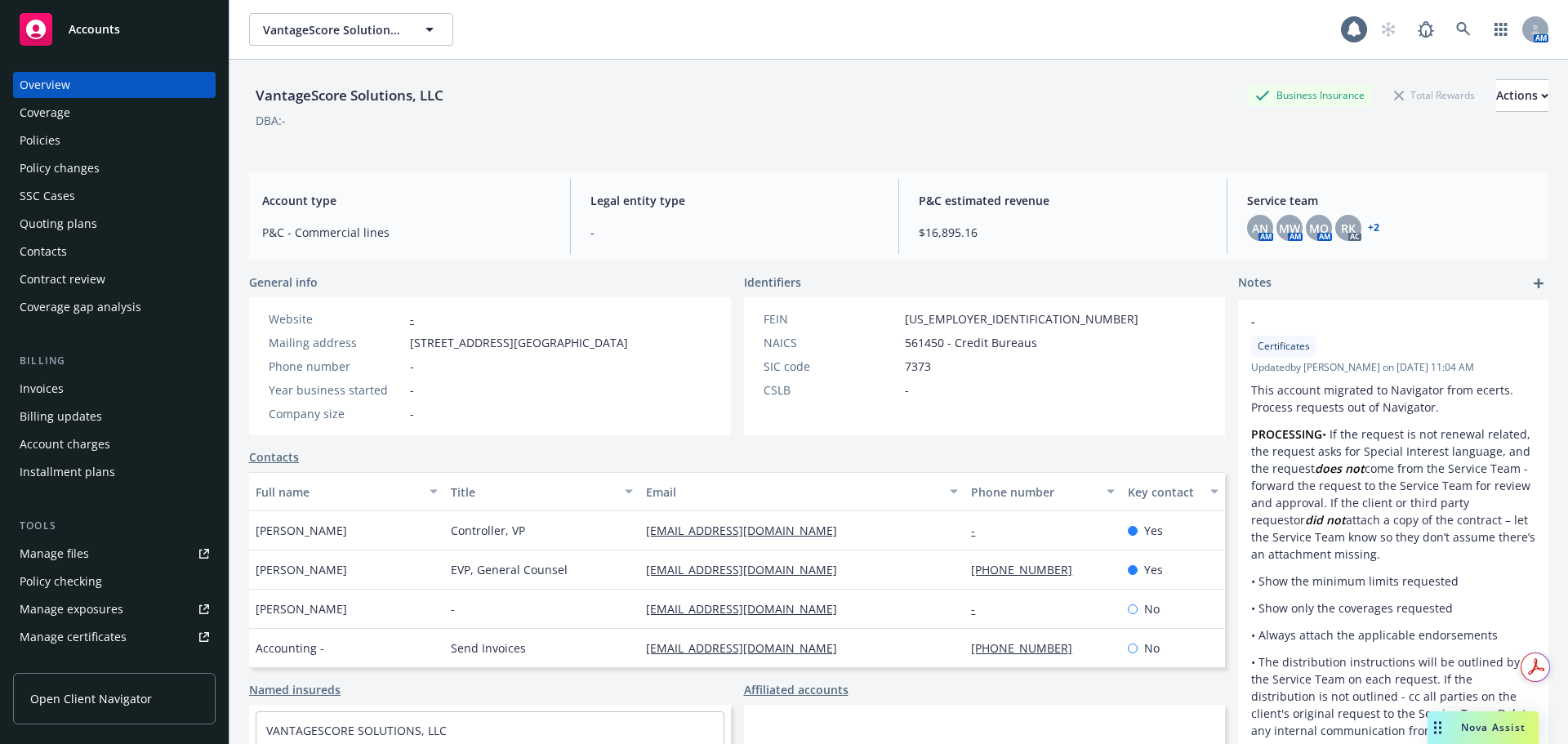
drag, startPoint x: 472, startPoint y: 359, endPoint x: 424, endPoint y: 349, distance: 49.0
click at [424, 349] on span "548 Market Street, Suite PMB50431, San Francisco, CA, 941045401" at bounding box center [519, 342] width 218 height 17
click at [509, 368] on div "Website - Mailing address 548 Market Street, Suite PMB50431, San Francisco, CA,…" at bounding box center [447, 366] width 373 height 112
click at [76, 250] on div "Contacts" at bounding box center [115, 251] width 190 height 27
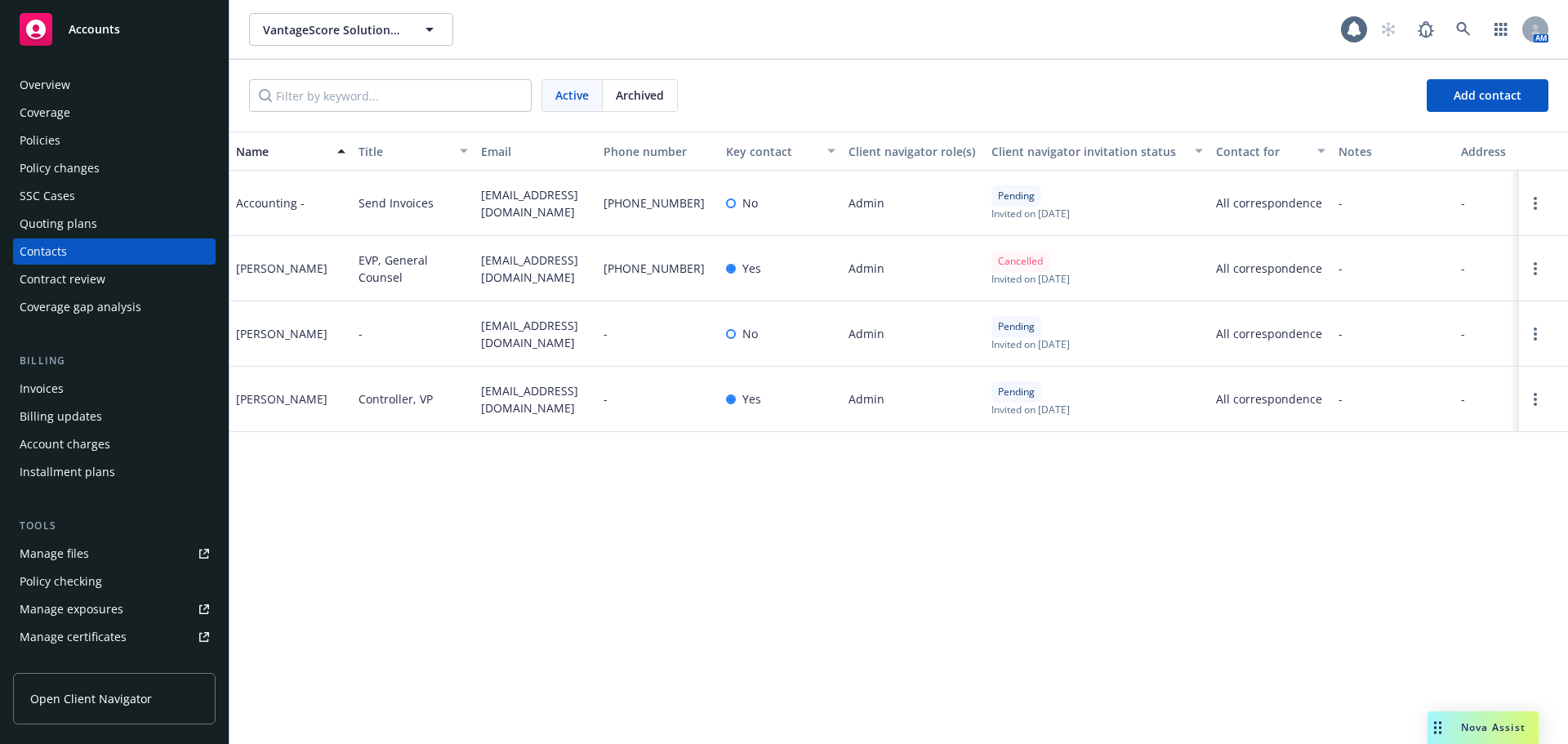
click at [123, 148] on div "Policies" at bounding box center [115, 140] width 190 height 27
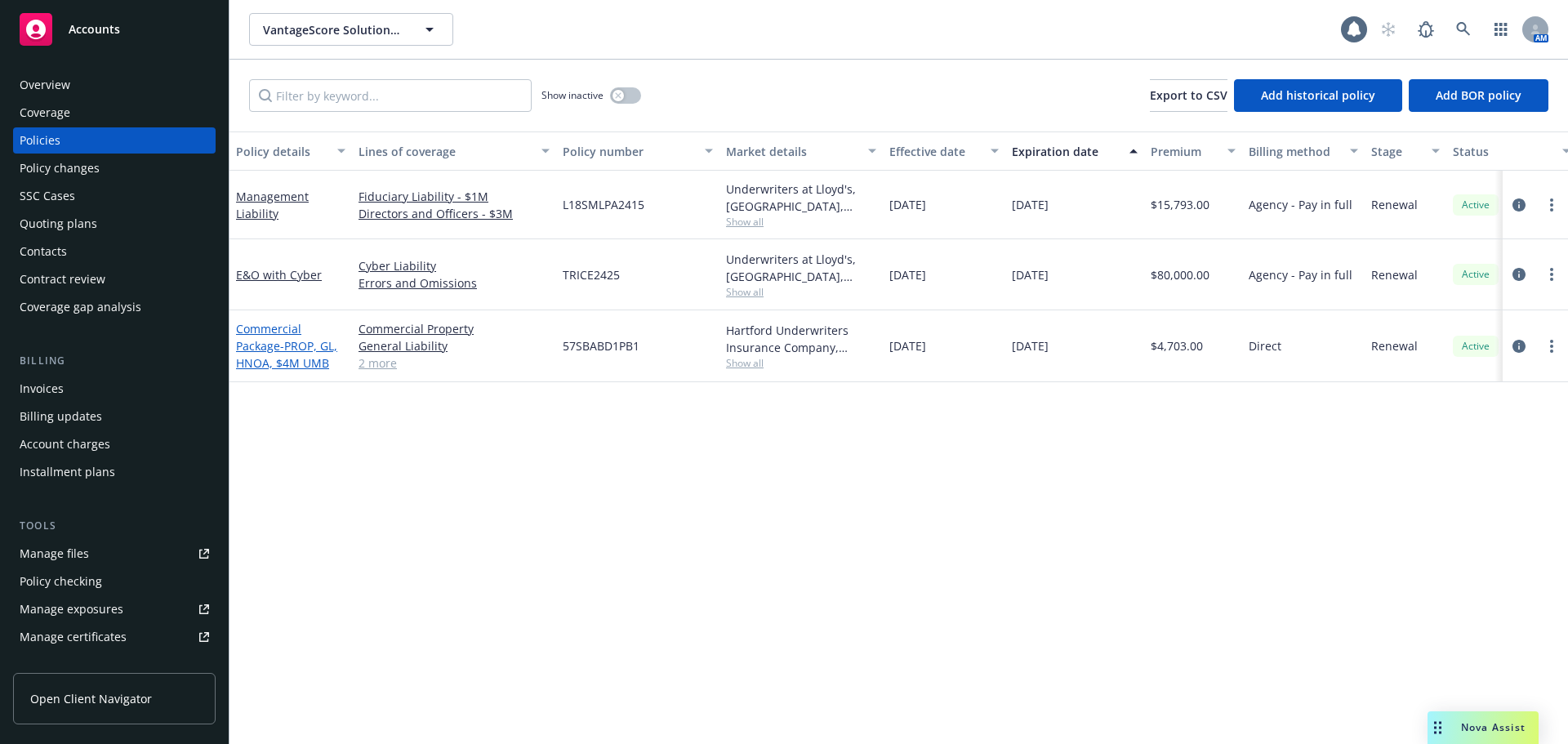
click at [308, 355] on span "- PROP, GL, HNOA, $4M UMB" at bounding box center [286, 354] width 101 height 32
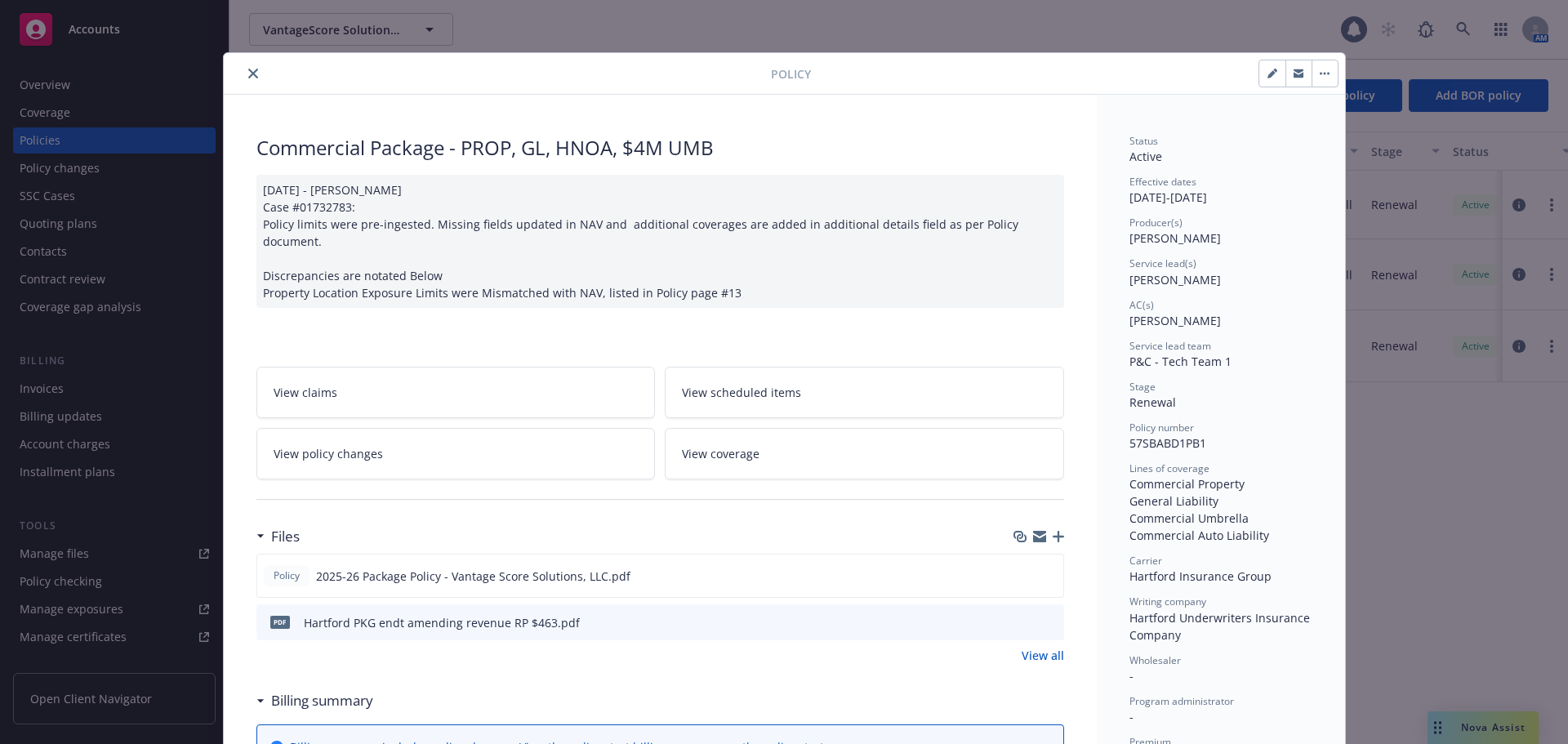
click at [249, 77] on icon "close" at bounding box center [253, 73] width 9 height 9
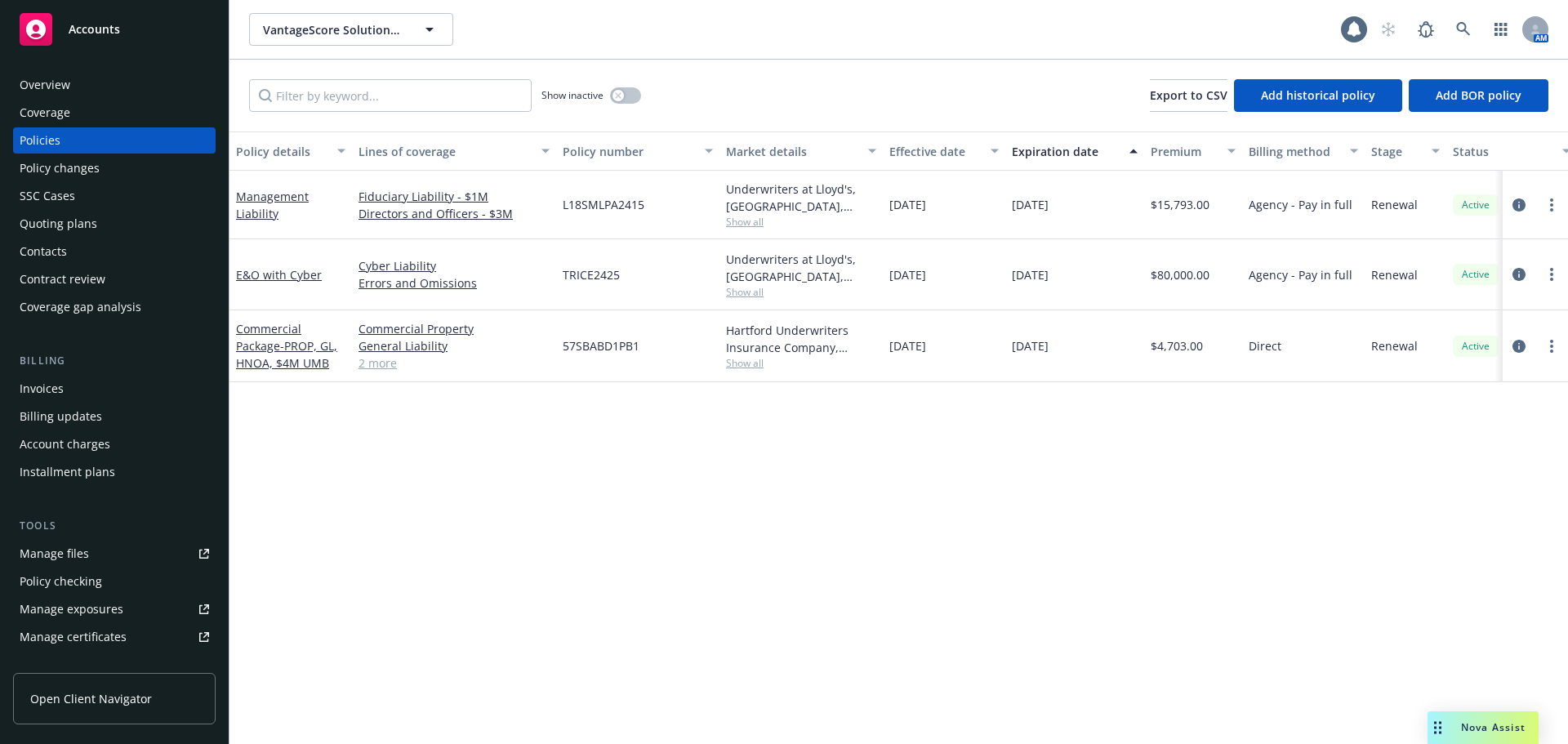
click at [83, 249] on div "Contacts" at bounding box center [115, 251] width 190 height 27
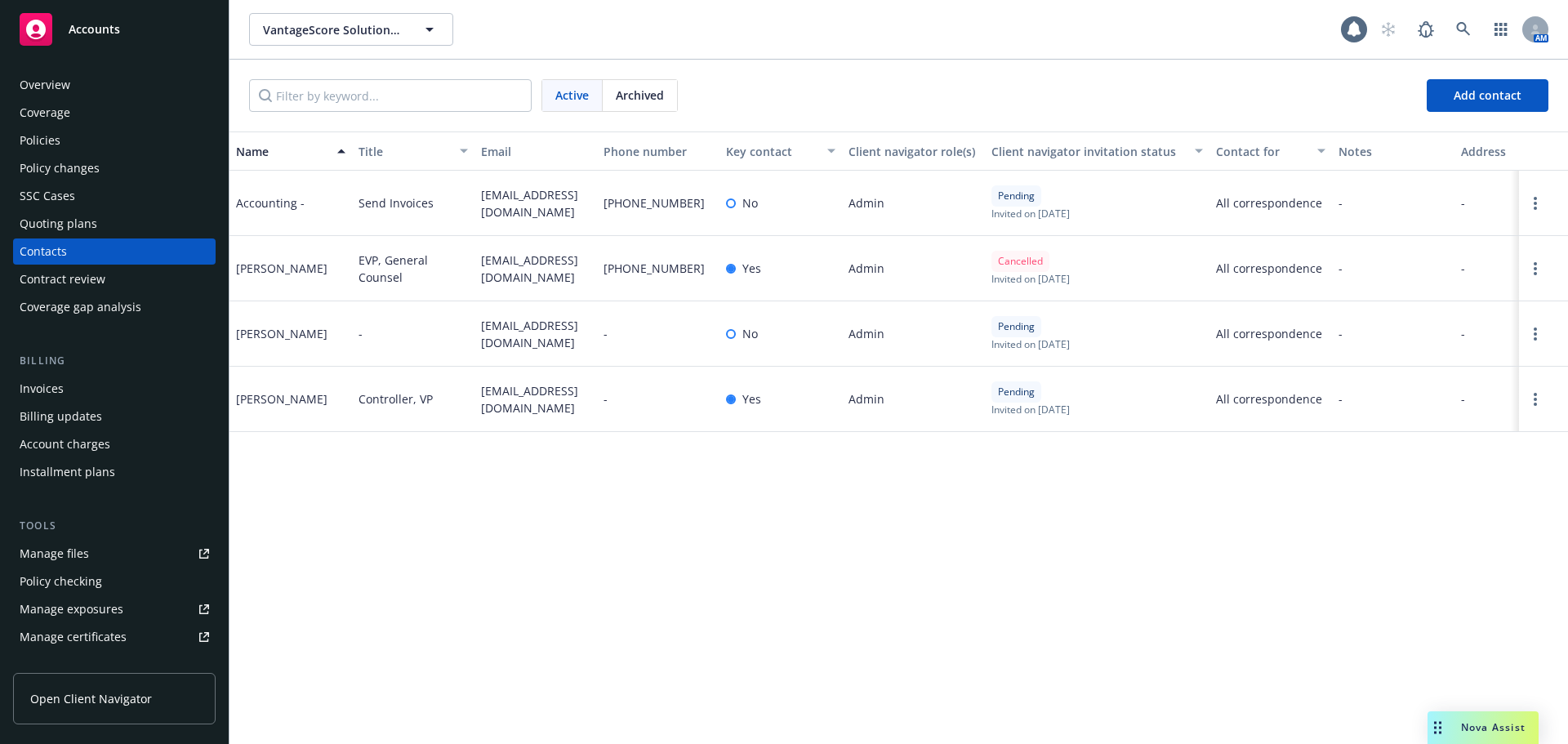
click at [53, 149] on div "Policies" at bounding box center [40, 140] width 41 height 27
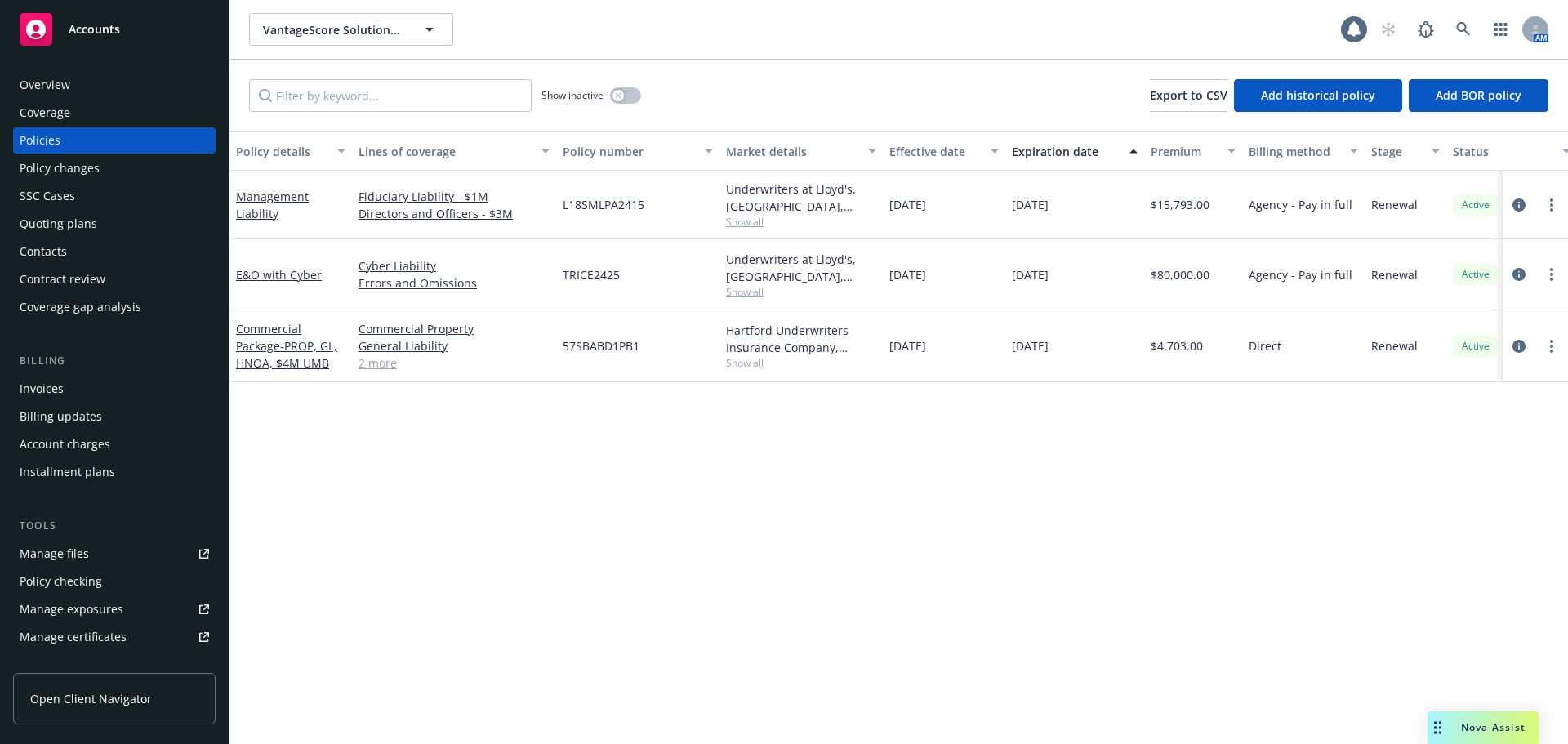
click at [264, 188] on div "Management Liability" at bounding box center [290, 205] width 109 height 34
click at [264, 197] on link "Management Liability" at bounding box center [272, 205] width 73 height 32
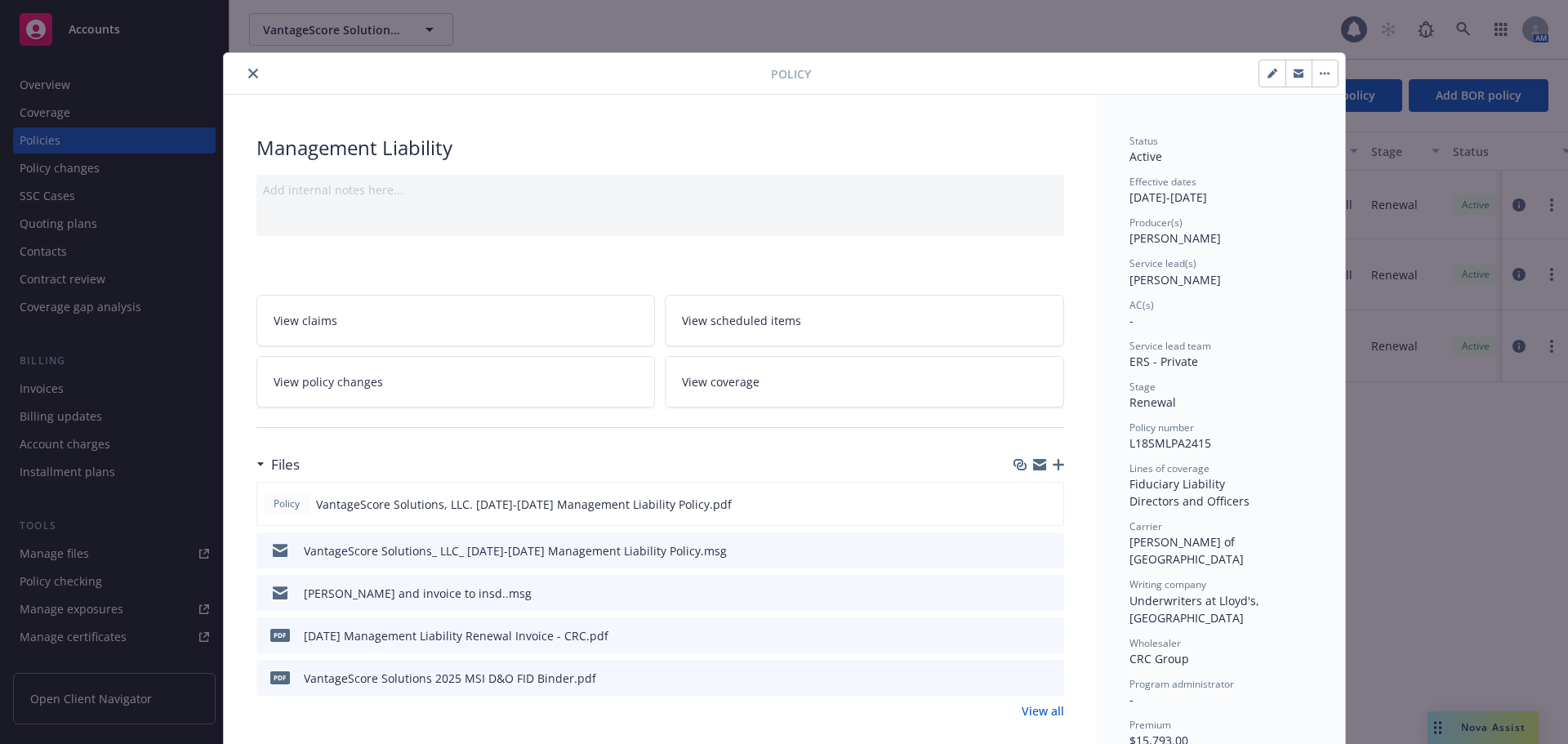
click at [248, 75] on icon "close" at bounding box center [253, 73] width 9 height 9
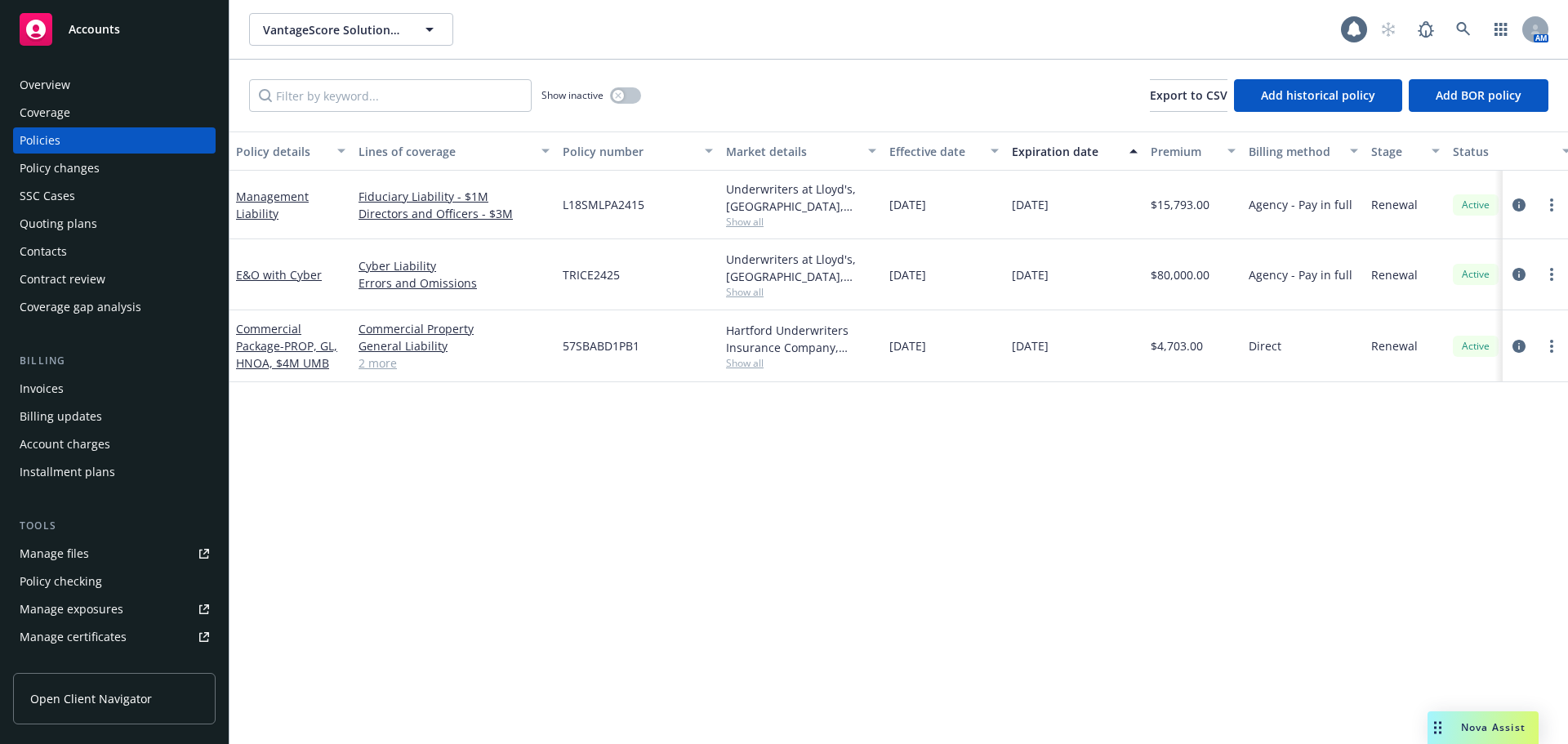
click at [96, 245] on div "Contacts" at bounding box center [115, 251] width 190 height 27
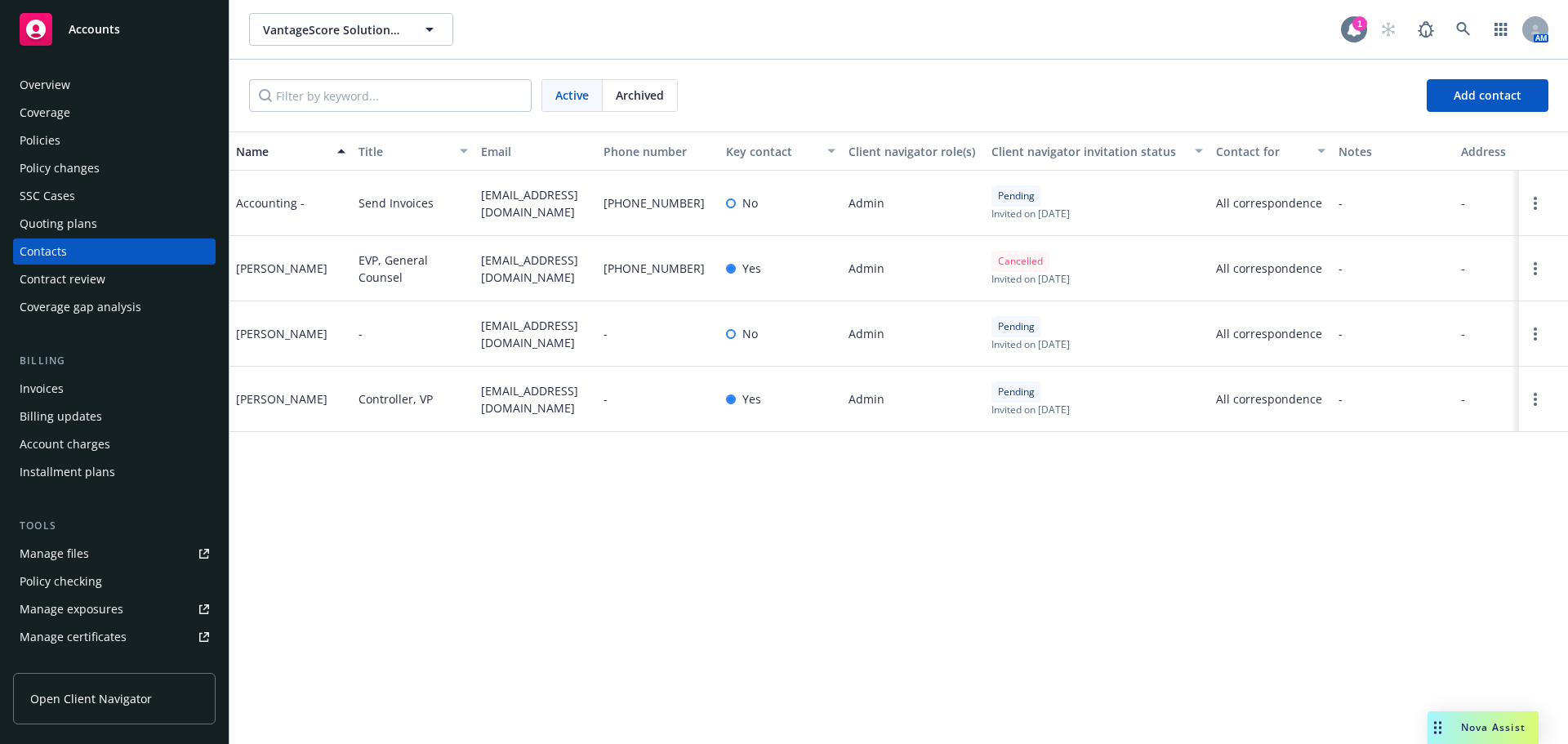
click at [1340, 38] on div at bounding box center [1354, 29] width 27 height 27
drag, startPoint x: 482, startPoint y: 193, endPoint x: 506, endPoint y: 218, distance: 34.7
click at [506, 218] on span "vantagescore@bill.com" at bounding box center [535, 203] width 109 height 34
copy span "vantagescore@bill.com"
drag, startPoint x: 521, startPoint y: 339, endPoint x: 539, endPoint y: 353, distance: 22.8
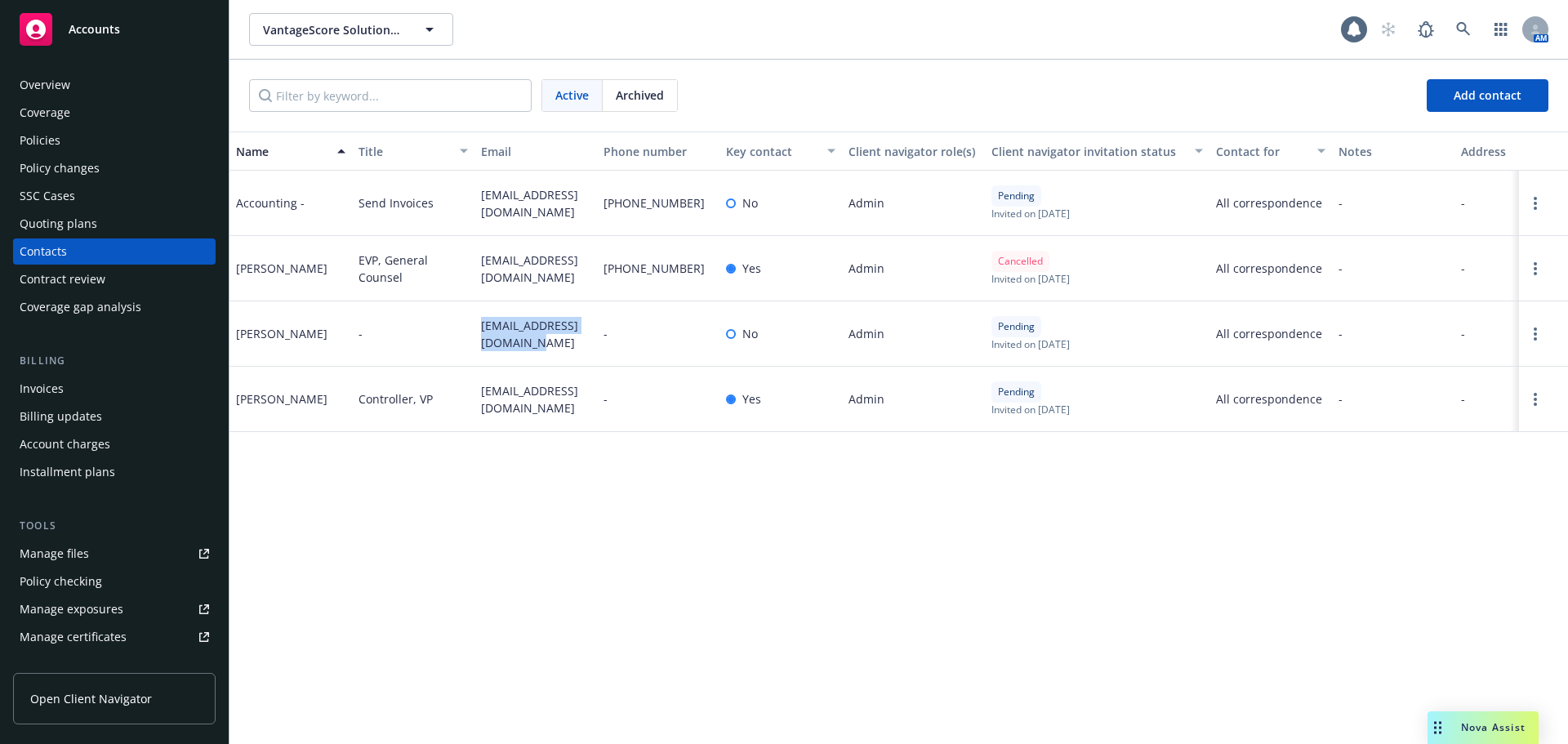
click at [539, 353] on div "Kimberly Schmid - kschmid@vantagescore.com - No Admin Pending Invited on July 1…" at bounding box center [899, 334] width 1339 height 65
copy div "kschmid@vantagescore.com"
drag, startPoint x: 463, startPoint y: 385, endPoint x: 566, endPoint y: 414, distance: 107.0
click at [566, 414] on div "Marisol McCoy Controller, VP marisolmccoy@vantagescore.com - Yes Admin Pending …" at bounding box center [899, 399] width 1339 height 65
copy div "marisolmccoy@vantagescore.com"
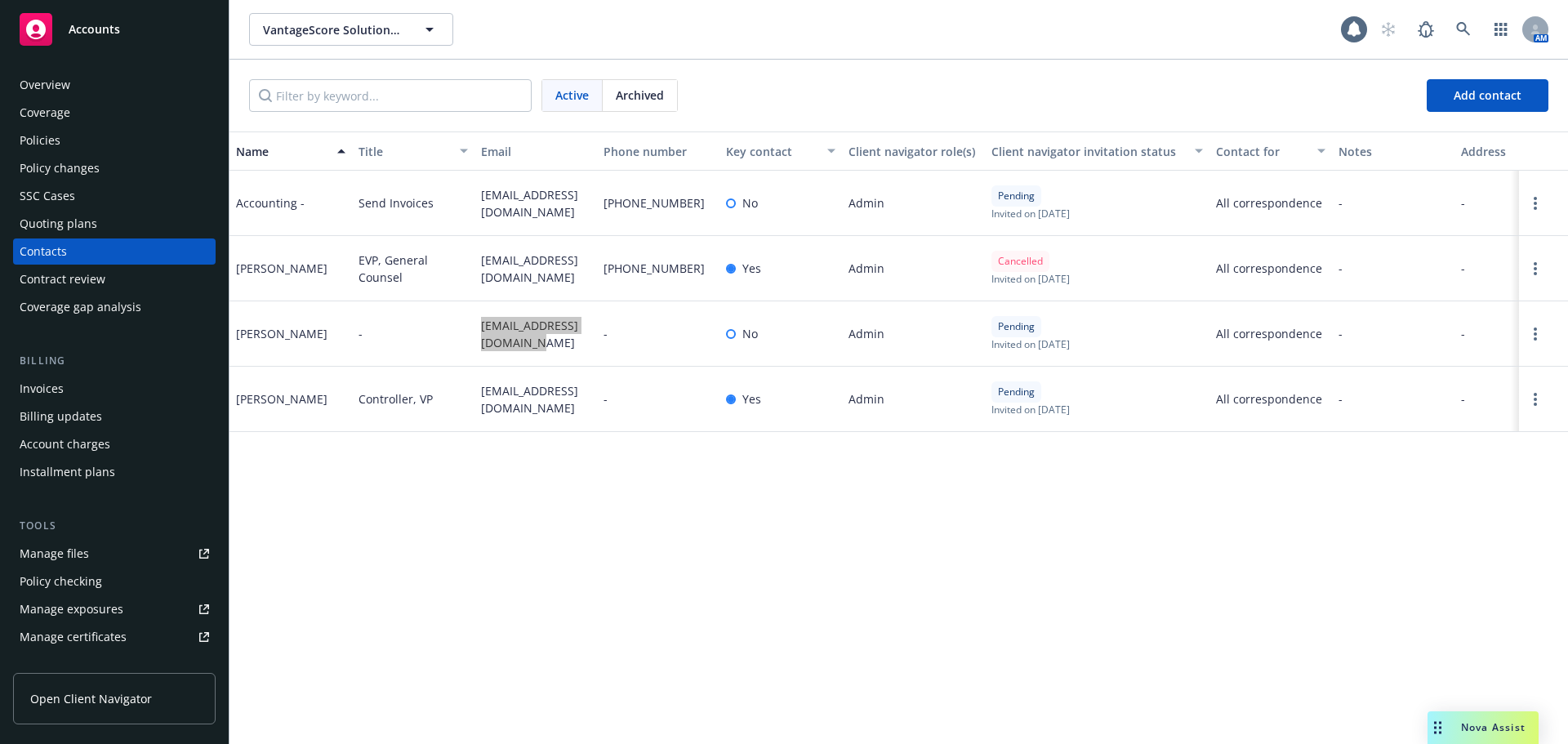
scroll to position [375, 0]
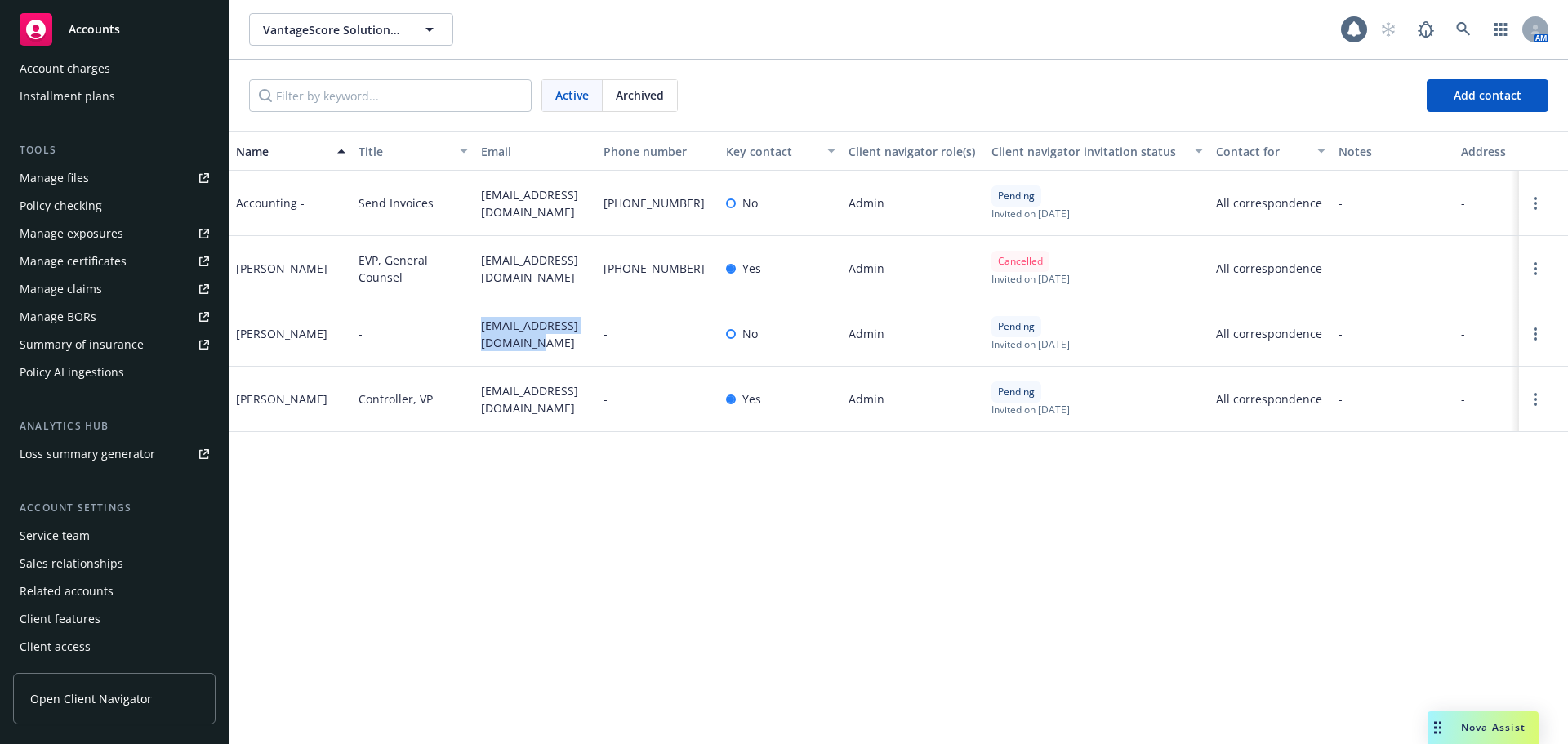
click at [94, 539] on div "Service team" at bounding box center [115, 535] width 190 height 27
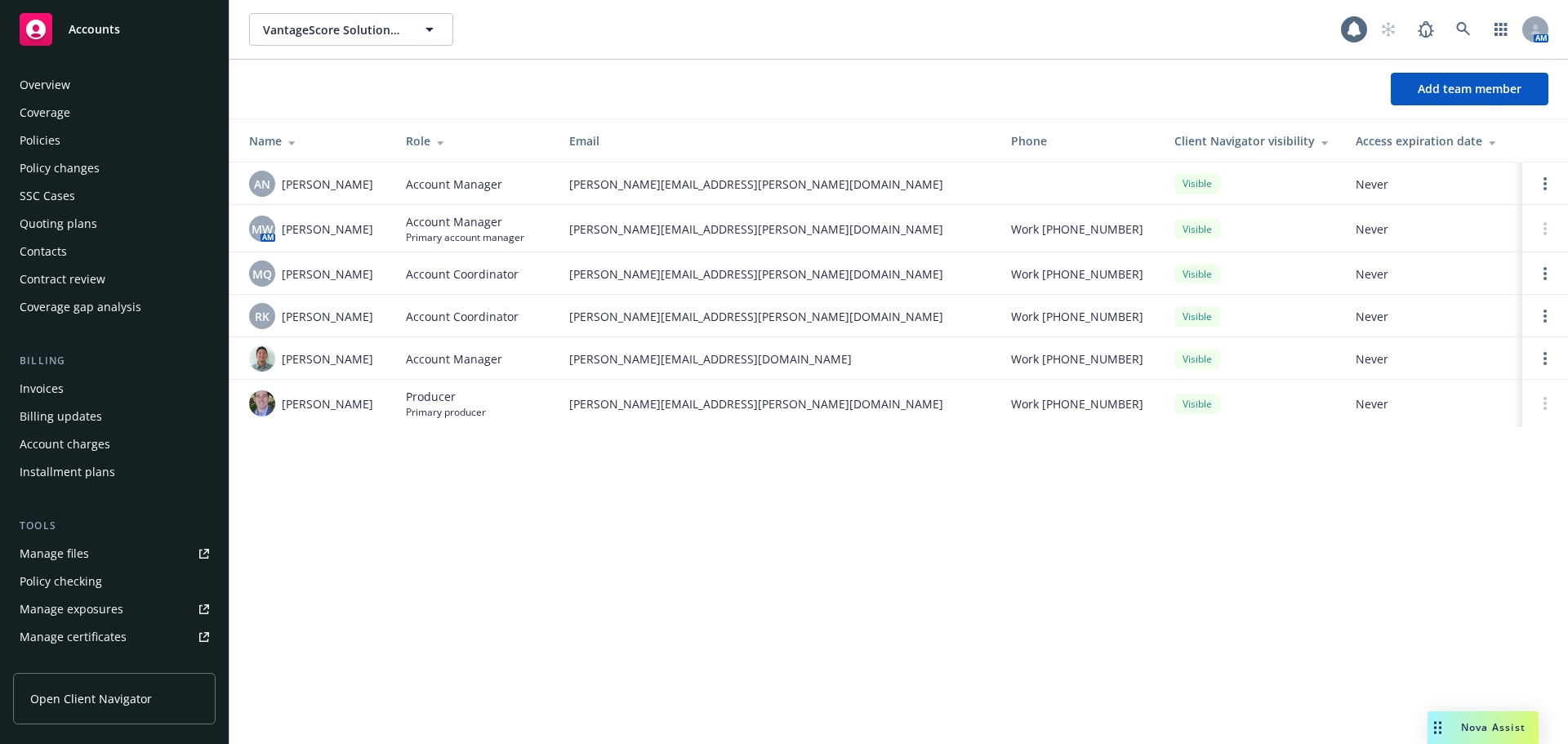
click at [116, 142] on div "Policies" at bounding box center [115, 140] width 190 height 27
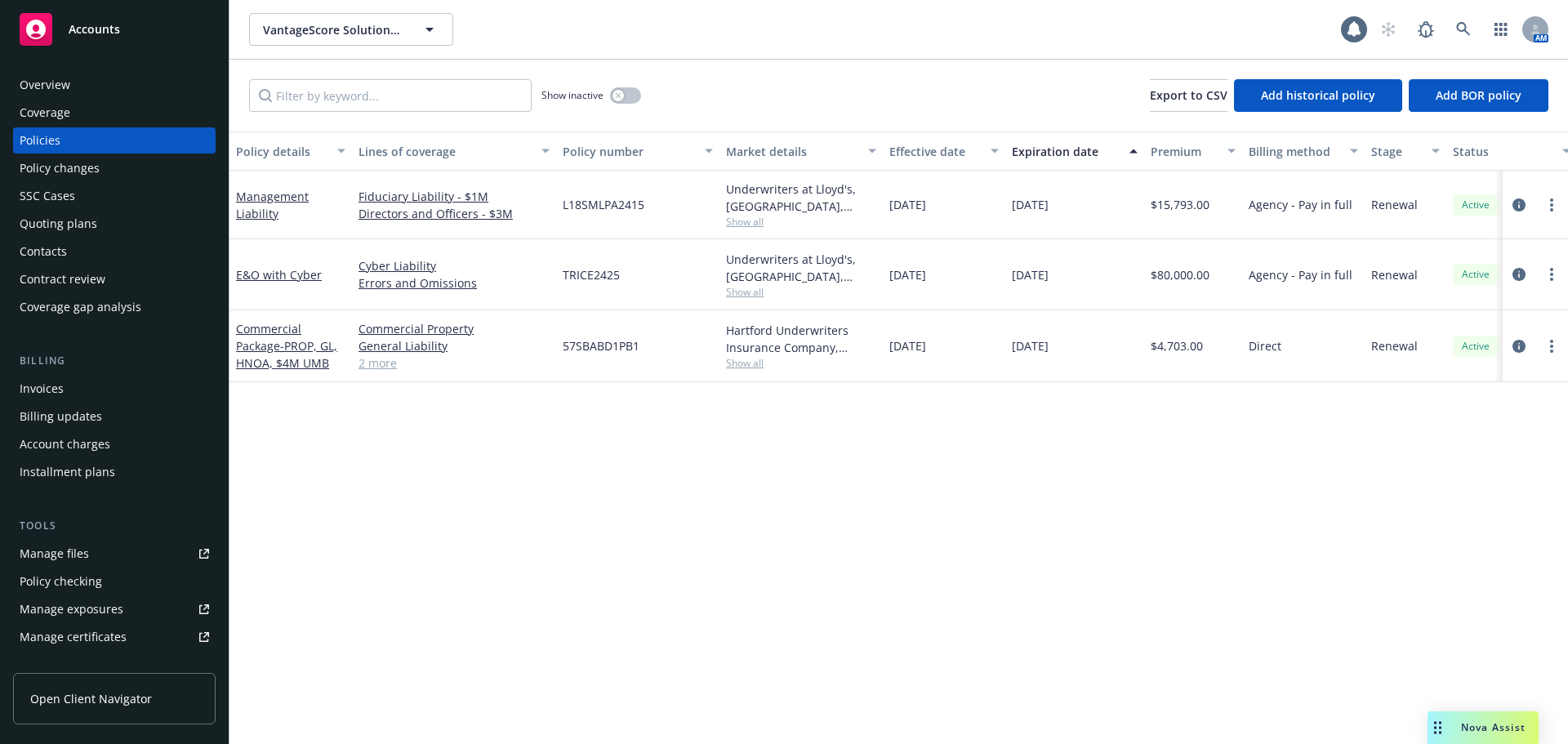
click at [609, 344] on span "57SBABD1PB1" at bounding box center [600, 346] width 77 height 17
copy span "57SBABD1PB1"
click at [120, 87] on div "Overview" at bounding box center [115, 85] width 190 height 27
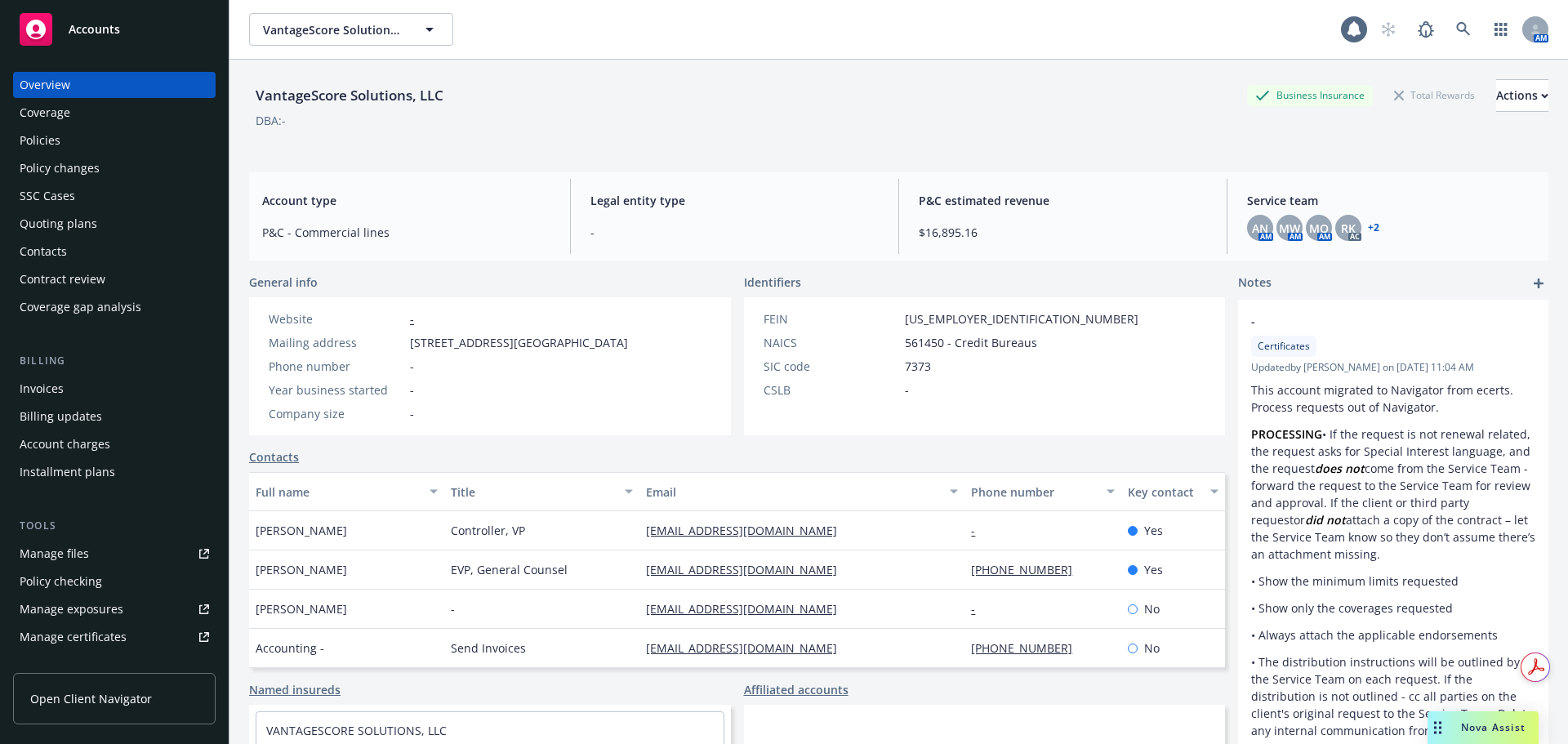
click at [414, 344] on span "548 Market Street, Suite PMB50431, San Francisco, CA, 941045401" at bounding box center [519, 342] width 218 height 17
copy span "548 Market Street, Suite PMB50431, San Francisco, CA, 941045401"
click at [141, 41] on div "Accounts" at bounding box center [115, 29] width 190 height 32
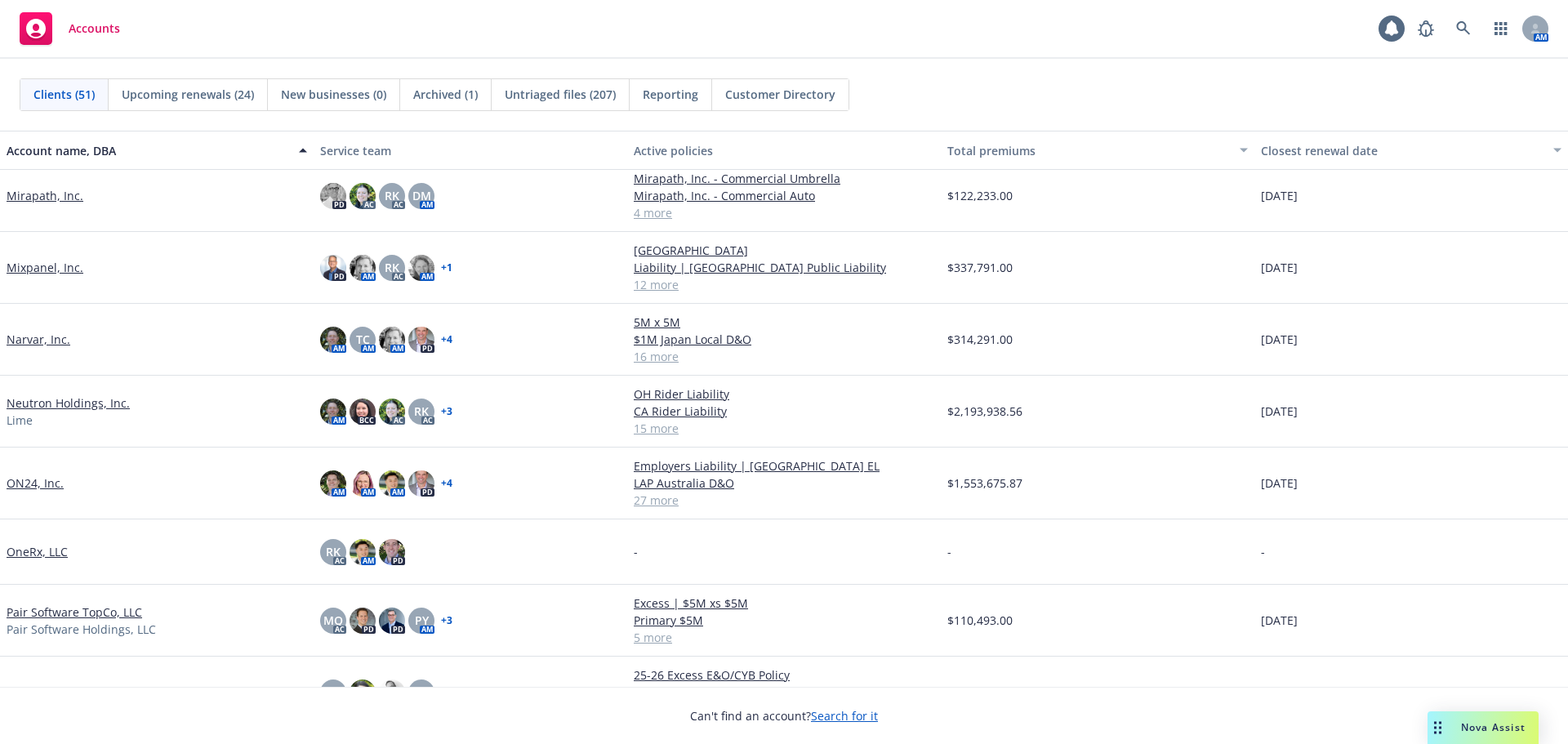
scroll to position [1551, 0]
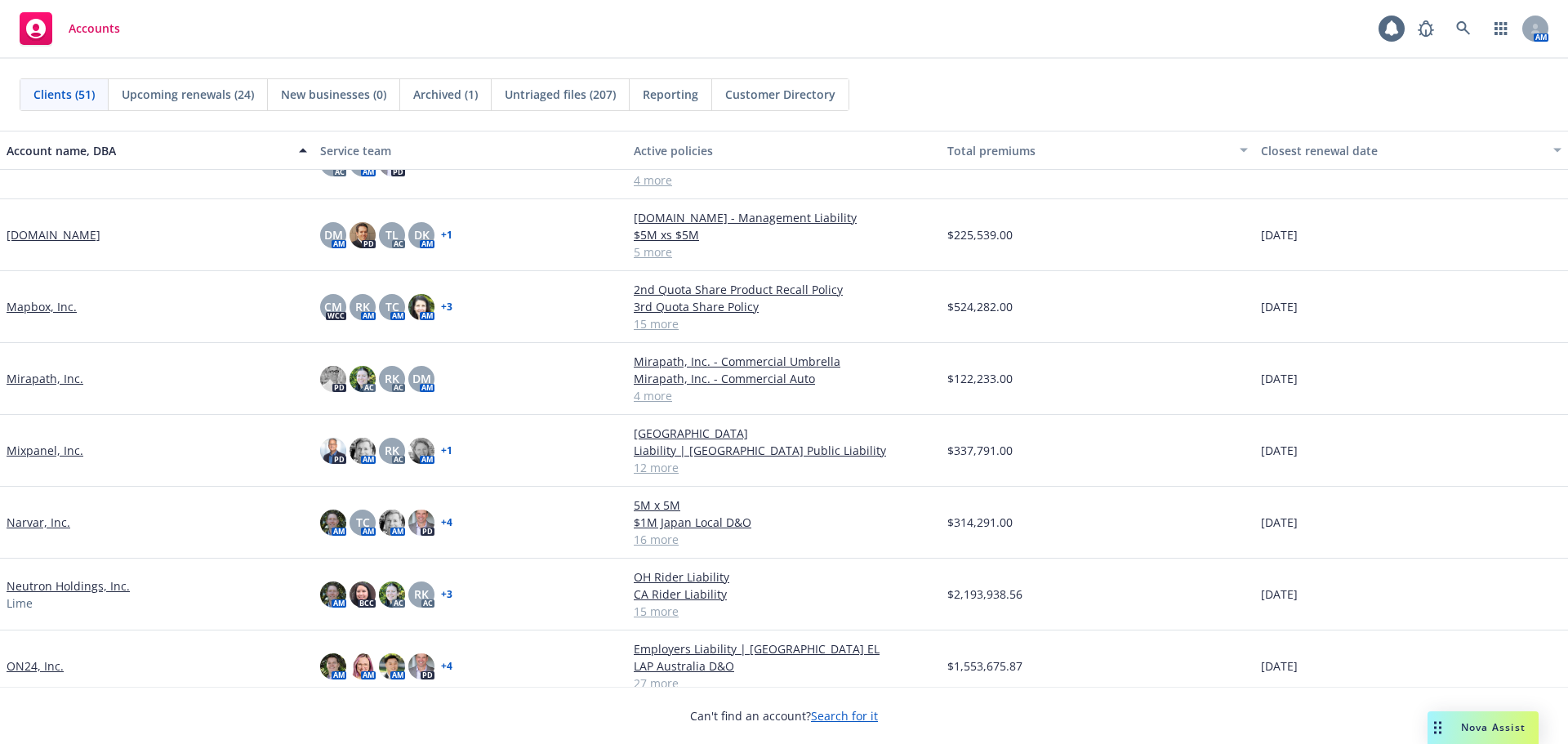
click at [58, 304] on link "Mapbox, Inc." at bounding box center [42, 306] width 70 height 17
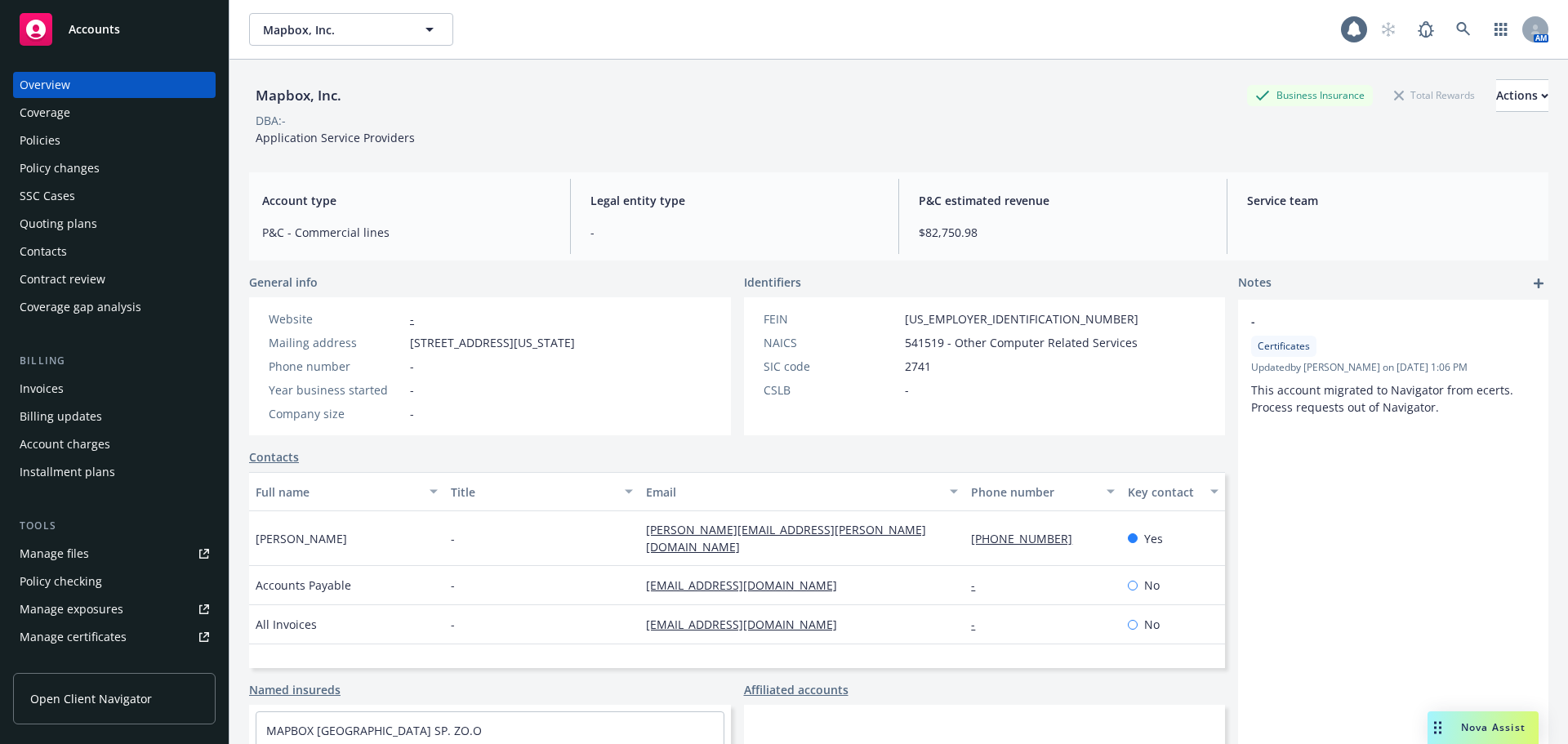
click at [62, 146] on div "Policies" at bounding box center [115, 140] width 190 height 27
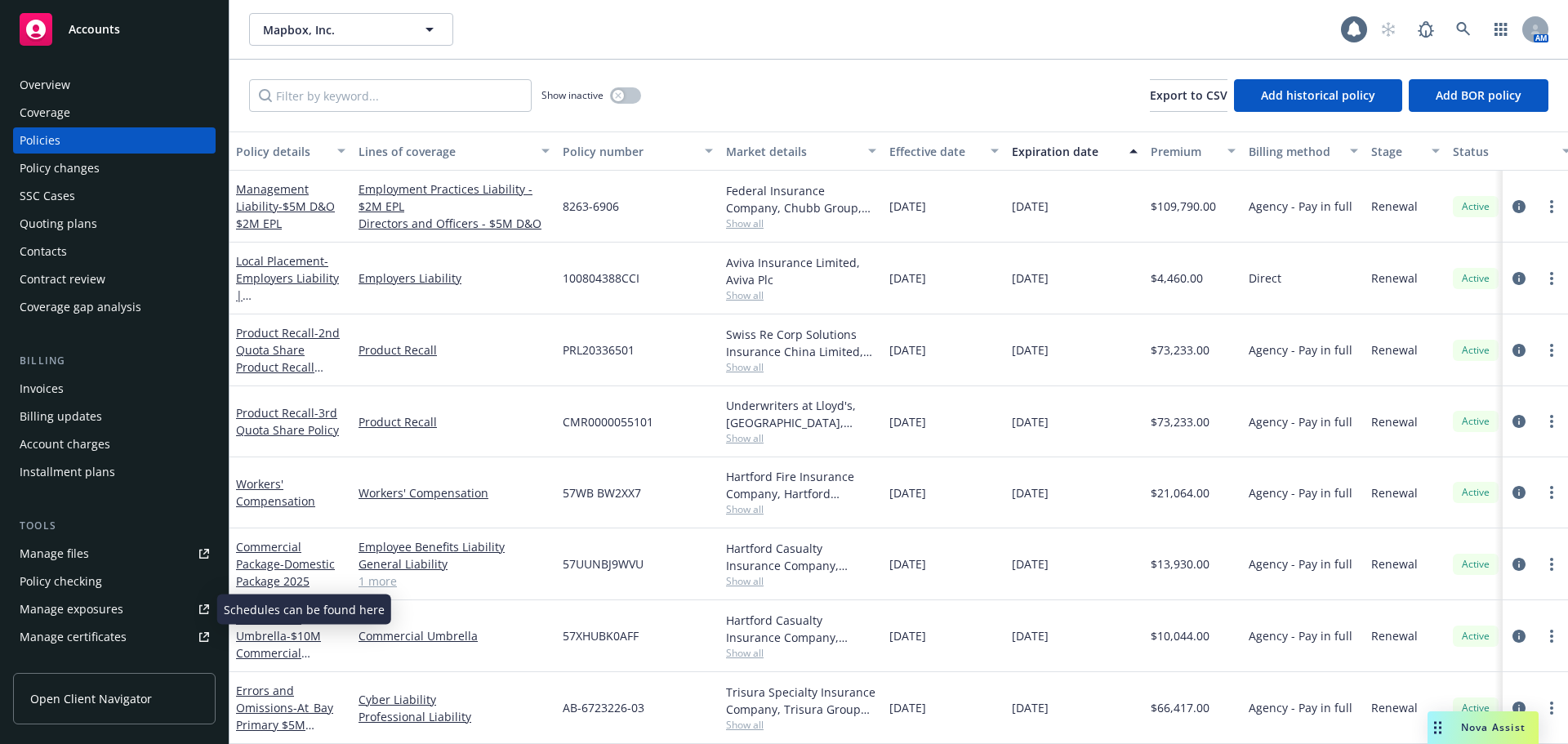
click at [144, 630] on link "Manage certificates" at bounding box center [115, 637] width 203 height 27
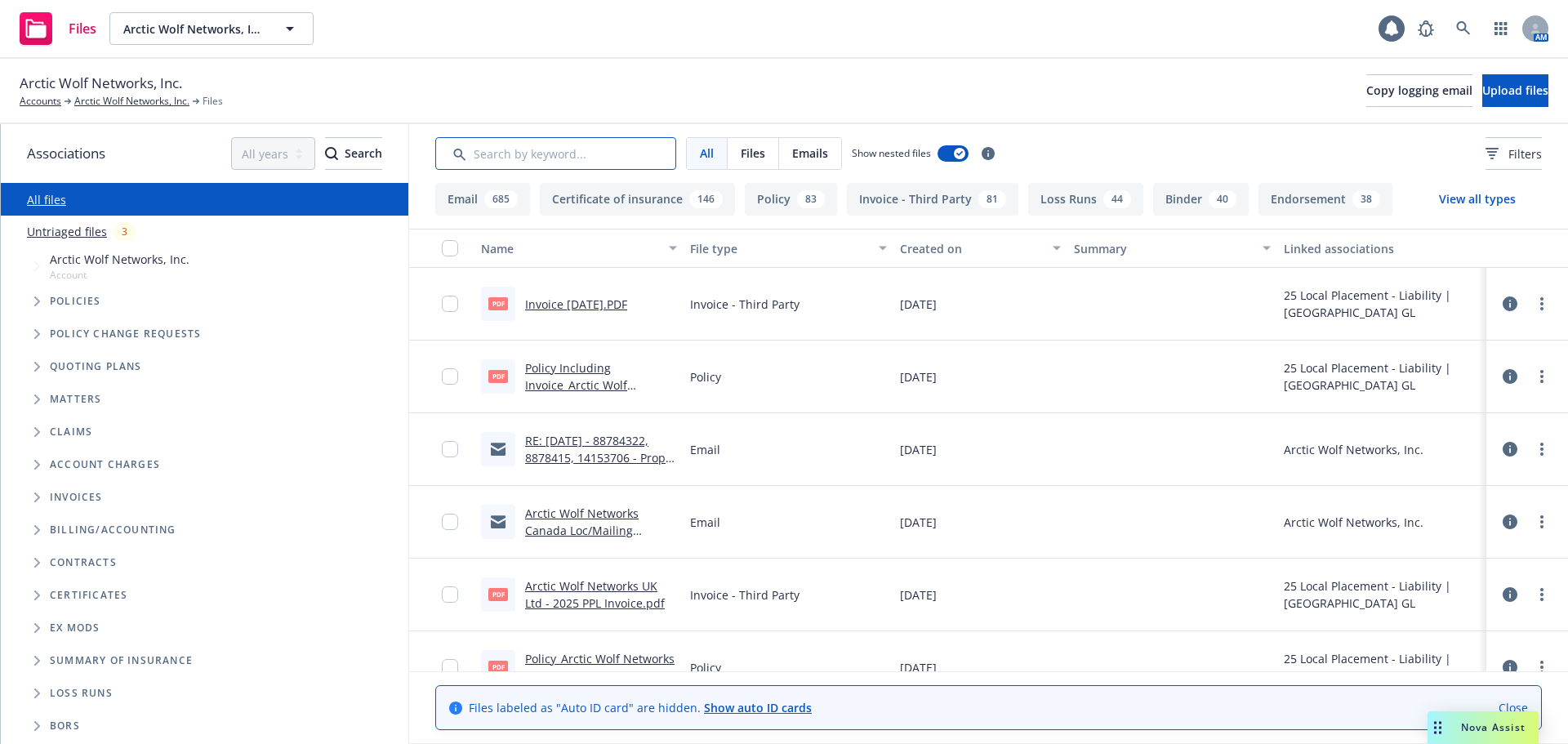
click at [523, 151] on input "Search by keyword..." at bounding box center [556, 154] width 241 height 32
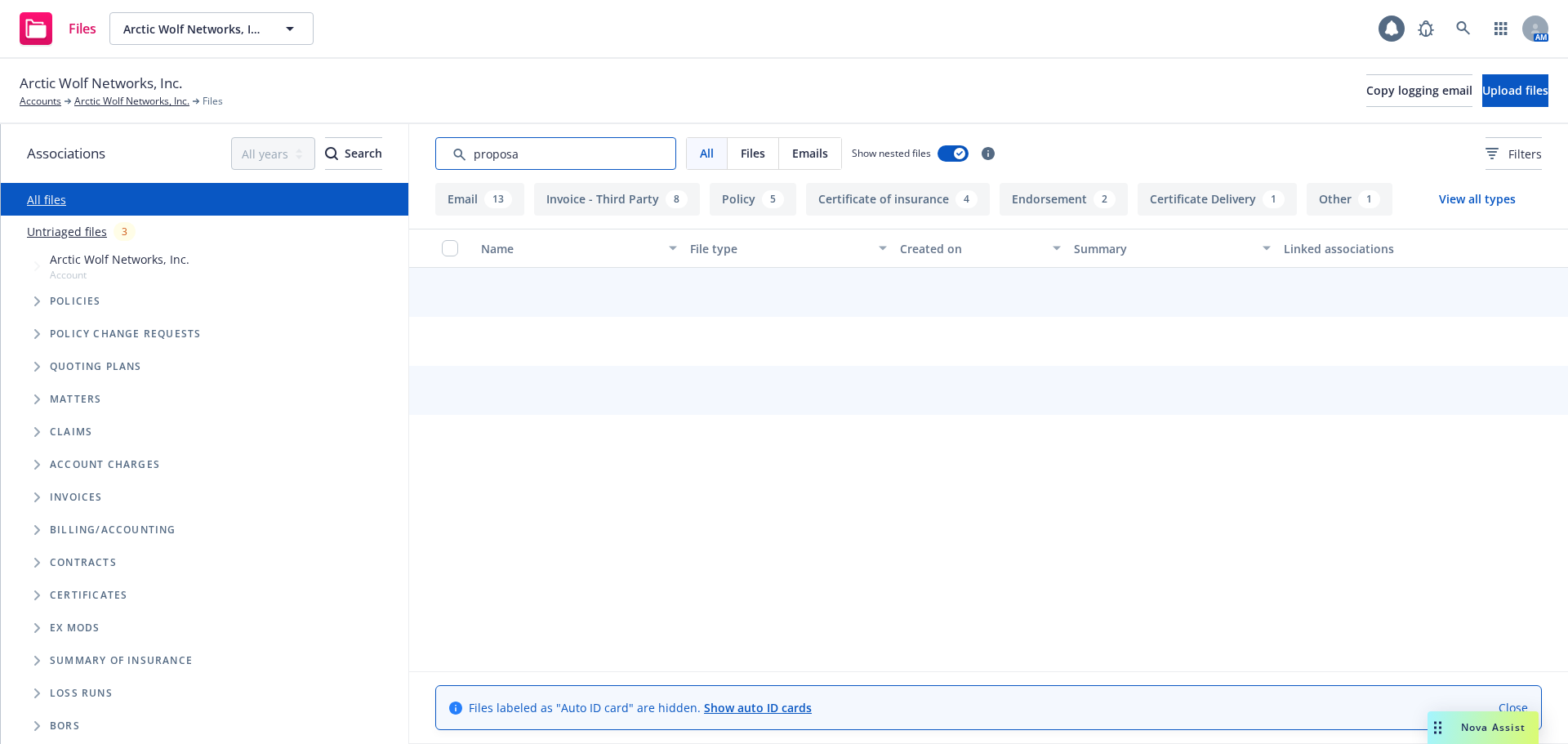
type input "proposal"
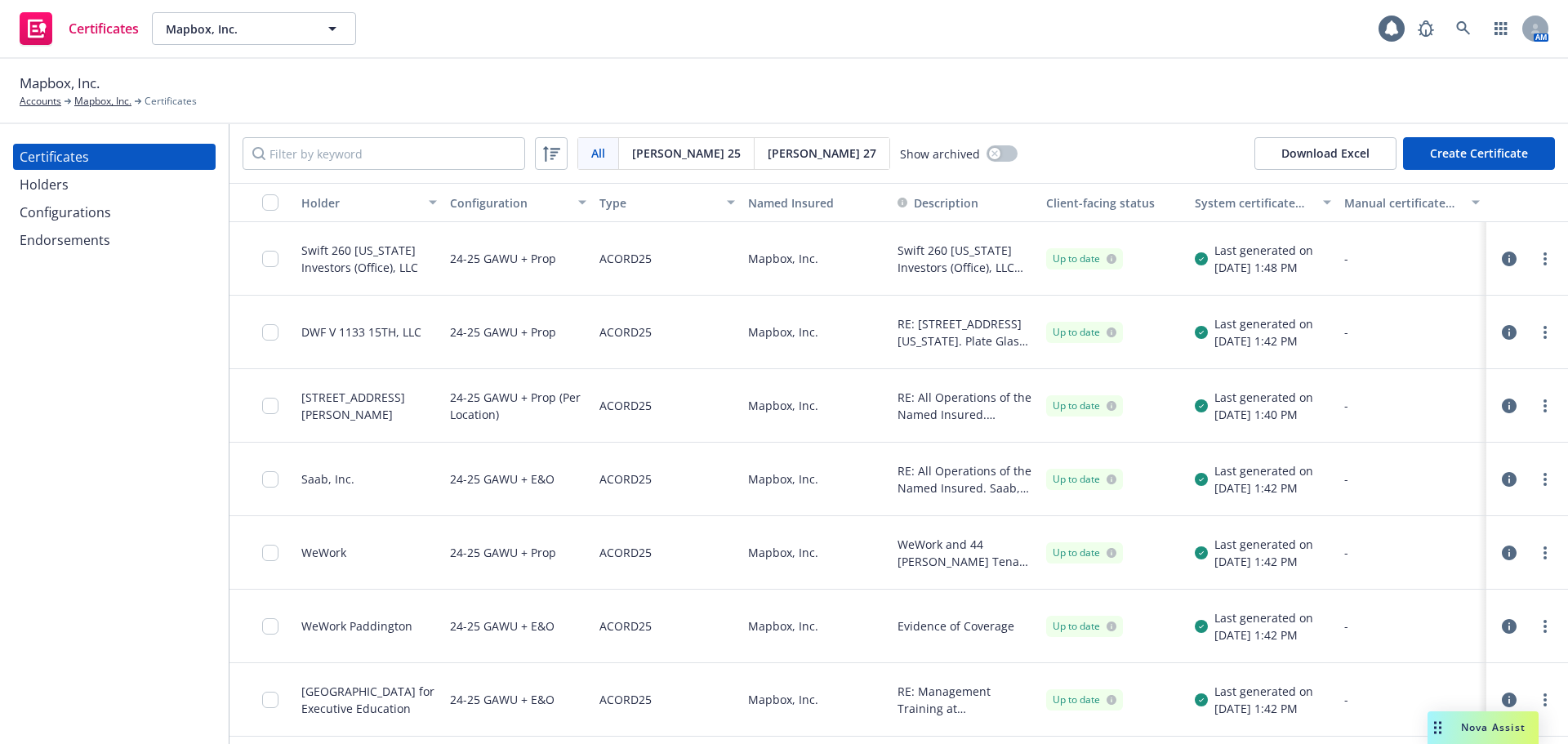
click at [156, 246] on div "Endorsements" at bounding box center [115, 240] width 190 height 27
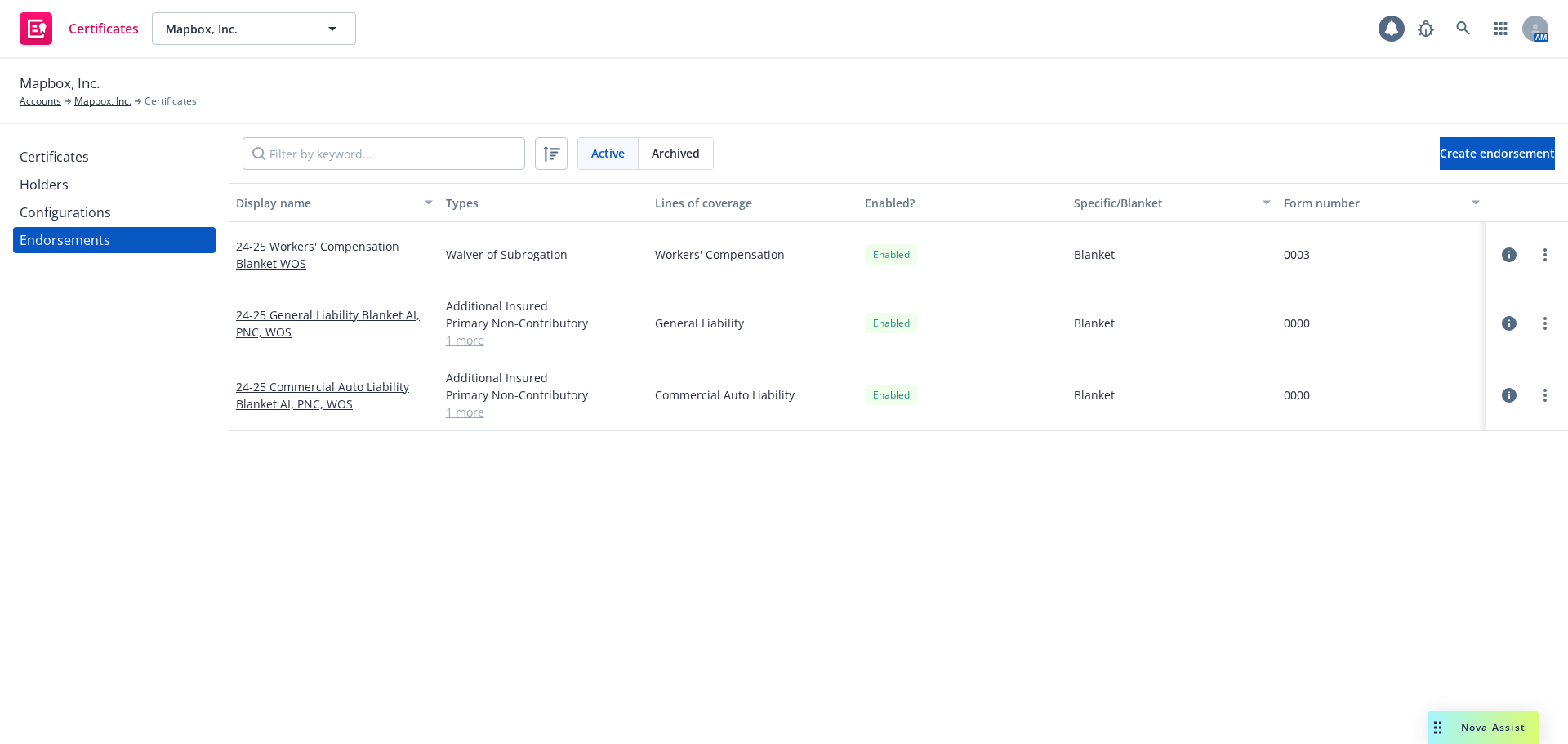
click at [155, 220] on div "Configurations" at bounding box center [115, 212] width 190 height 27
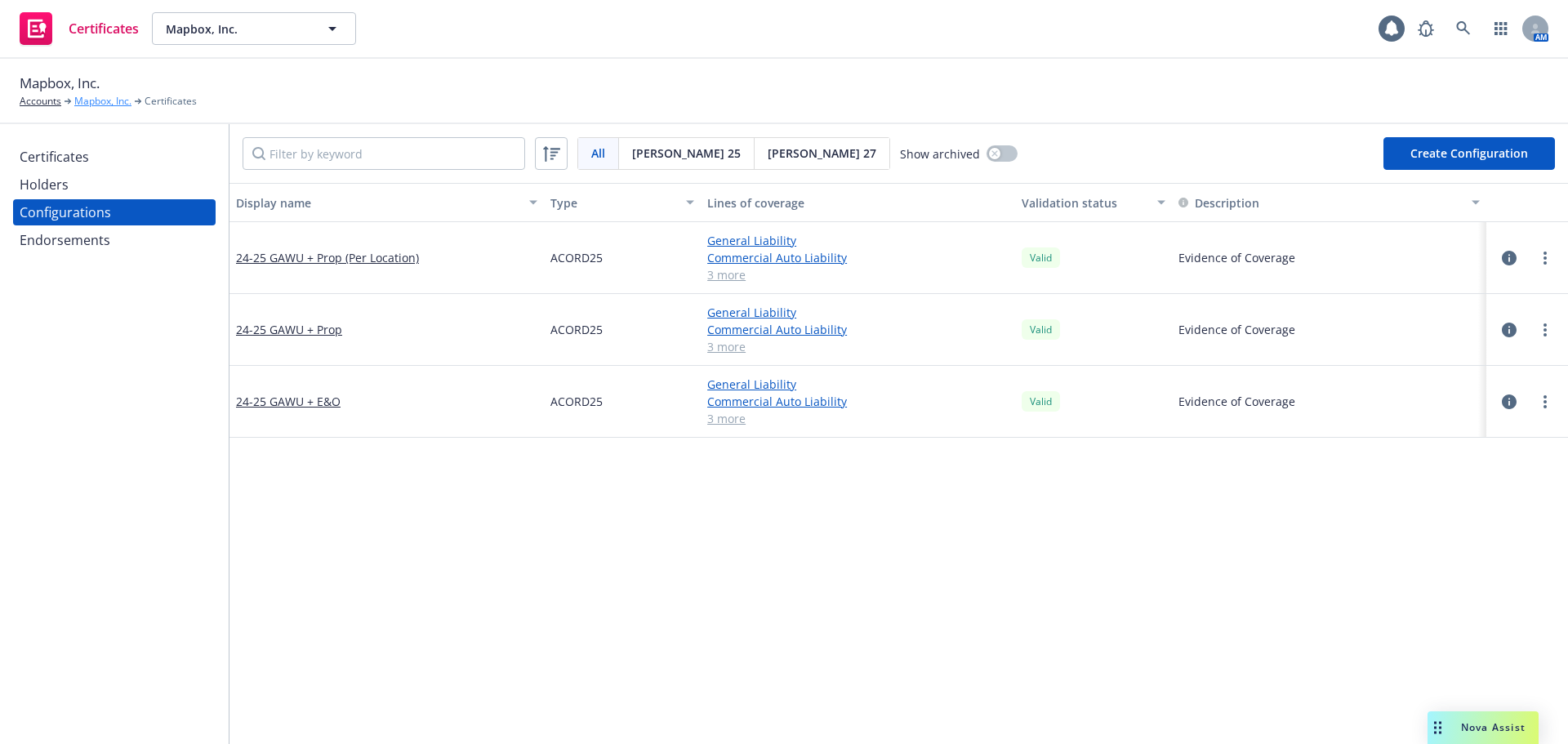
click at [126, 103] on link "Mapbox, Inc." at bounding box center [102, 101] width 57 height 15
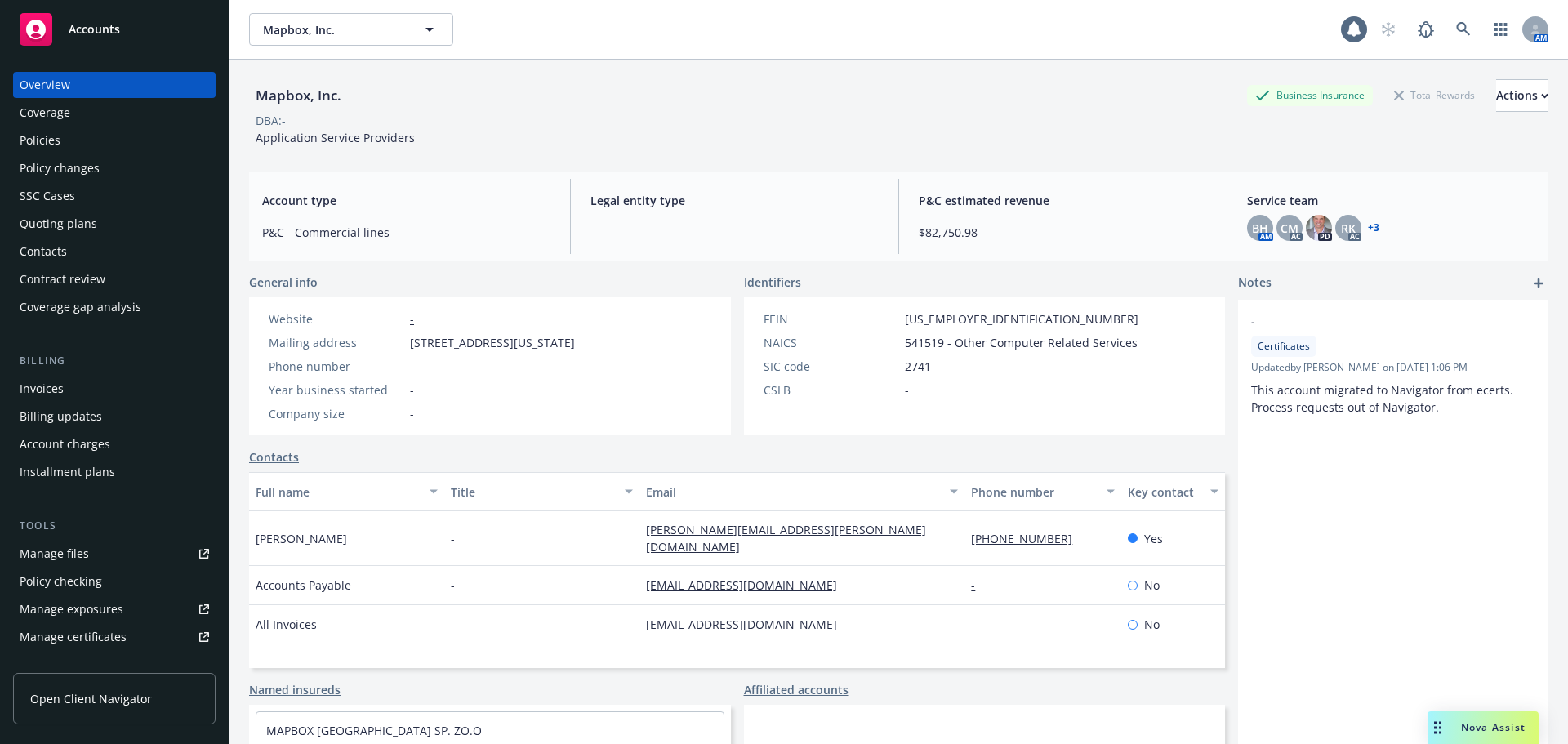
click at [106, 397] on div "Invoices" at bounding box center [115, 389] width 190 height 27
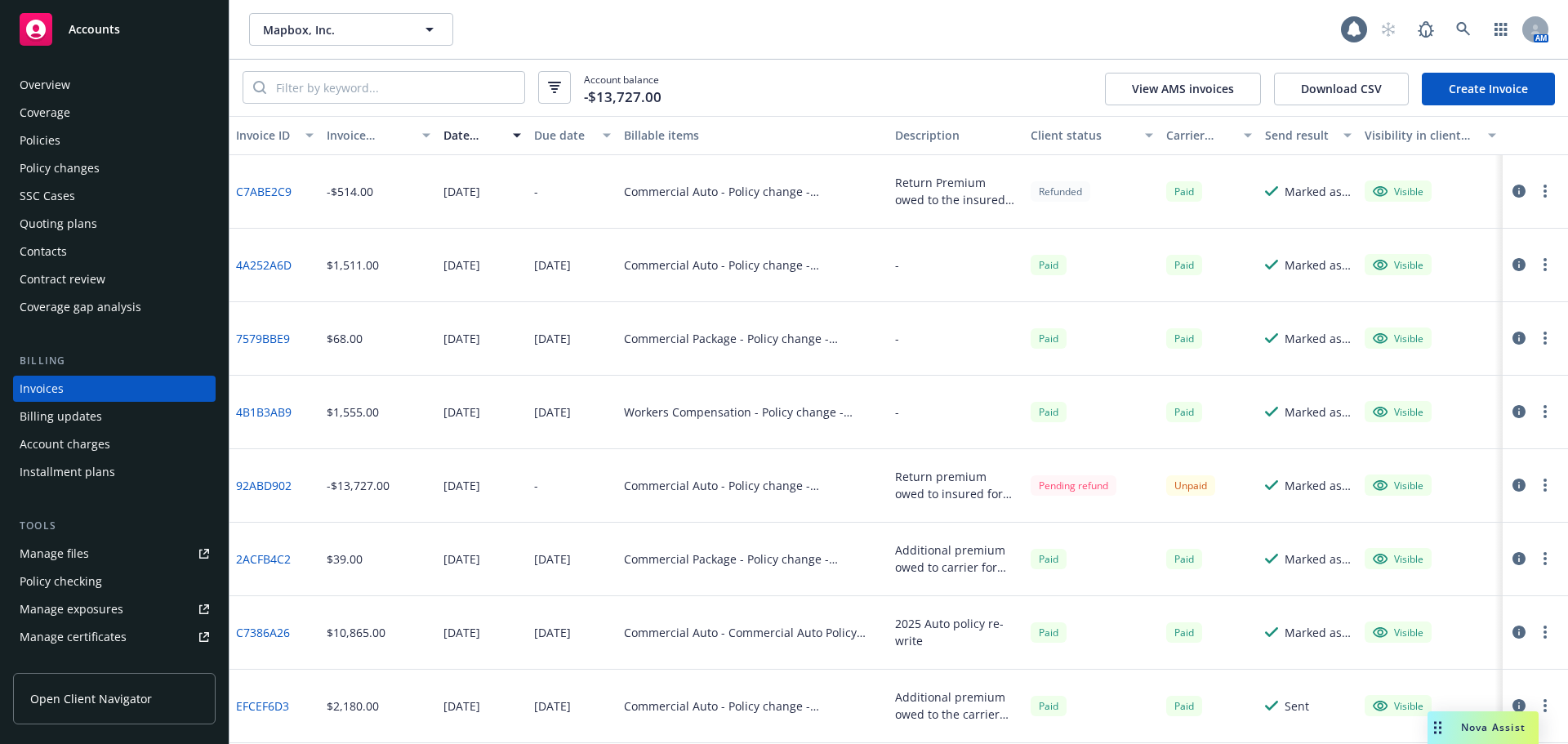
click at [105, 146] on div "Policies" at bounding box center [115, 140] width 190 height 27
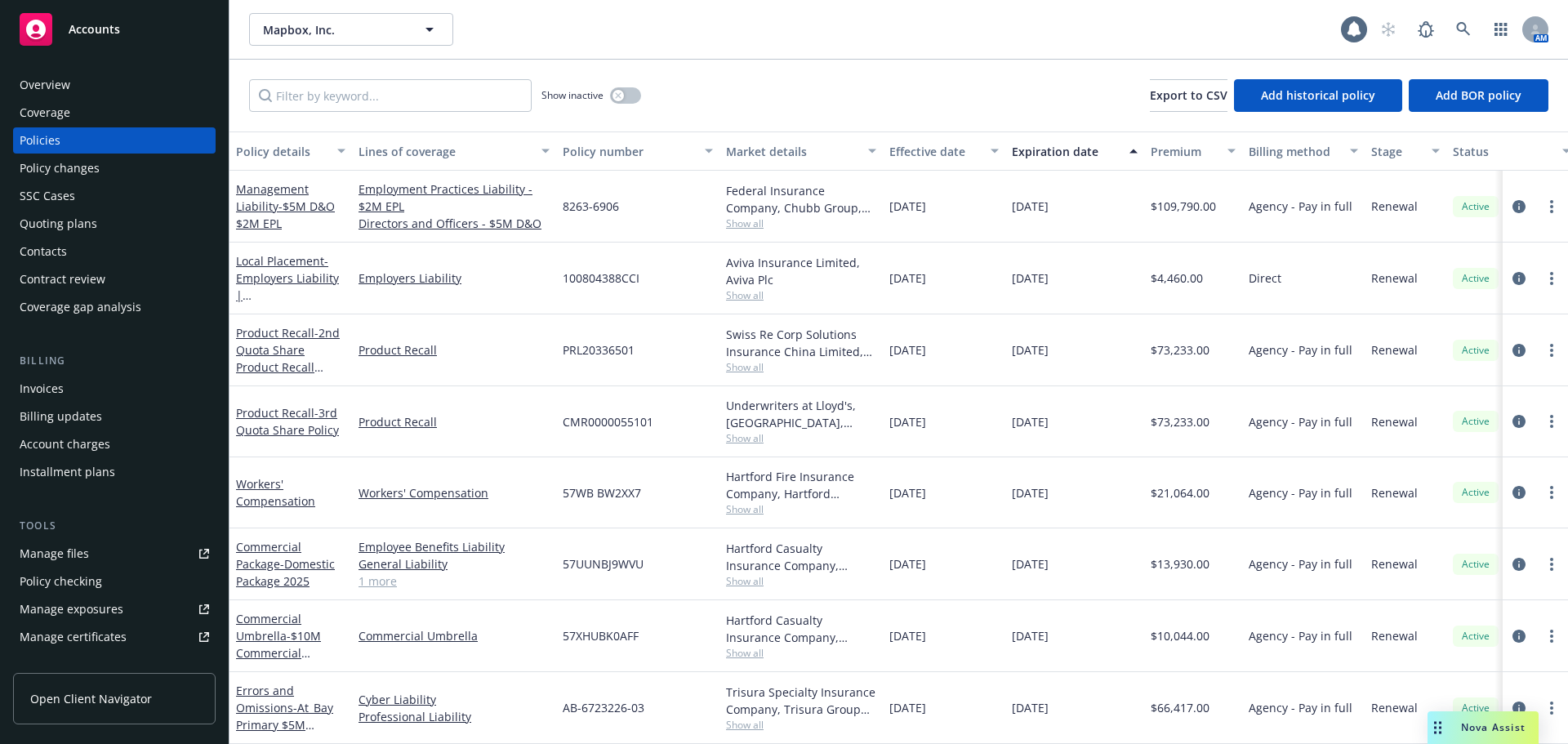
click at [184, 25] on div "Accounts" at bounding box center [115, 29] width 190 height 32
